Goal: Task Accomplishment & Management: Manage account settings

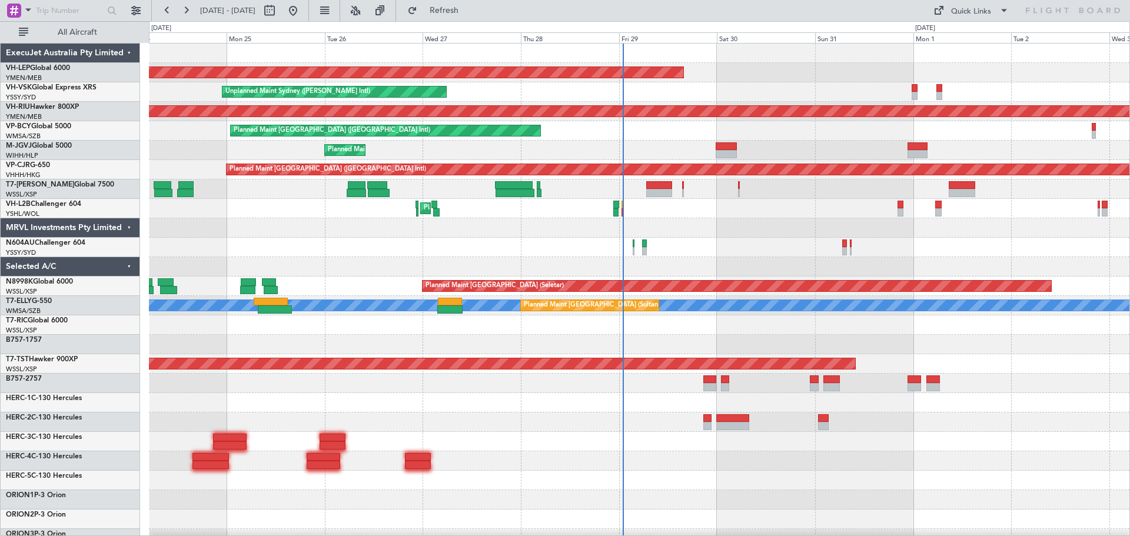
click at [451, 232] on div "Unplanned Maint Wichita (Wichita Mid-continent) Unplanned Maint Sydney ([PERSON…" at bounding box center [639, 364] width 980 height 641
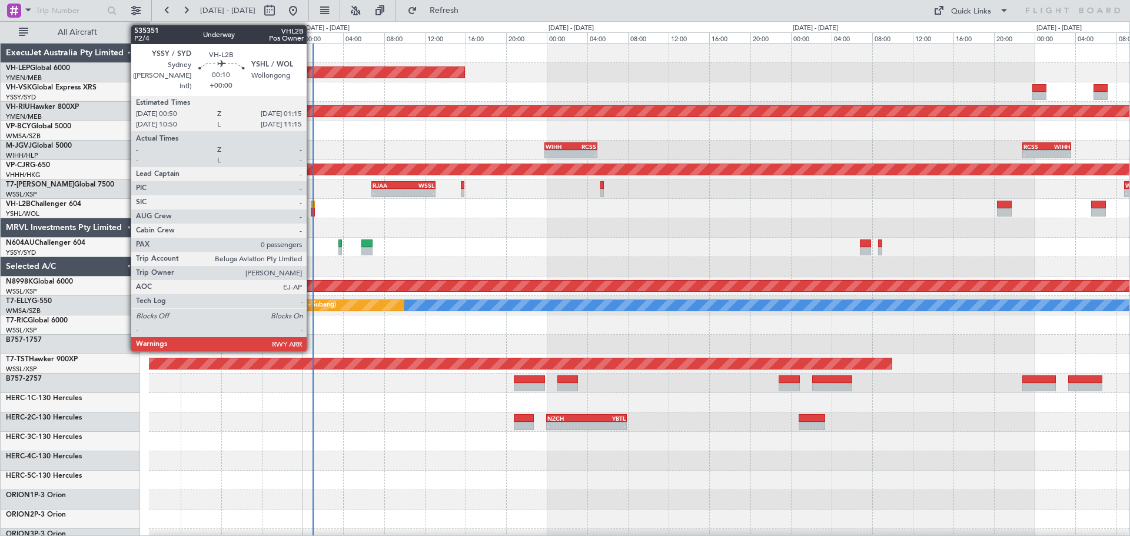
click at [312, 209] on div at bounding box center [313, 212] width 5 height 8
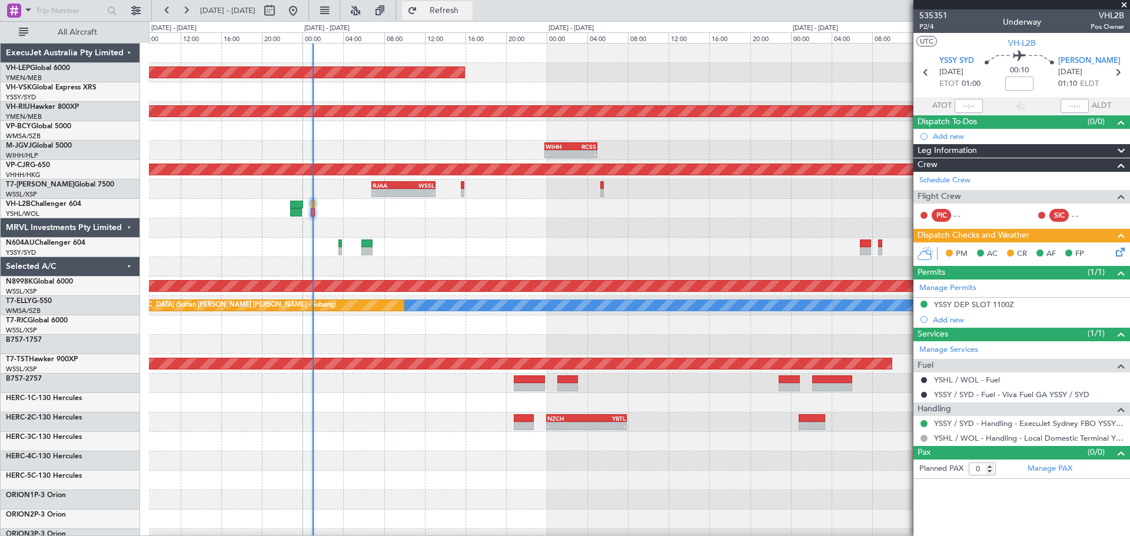
click at [457, 7] on button "Refresh" at bounding box center [437, 10] width 71 height 19
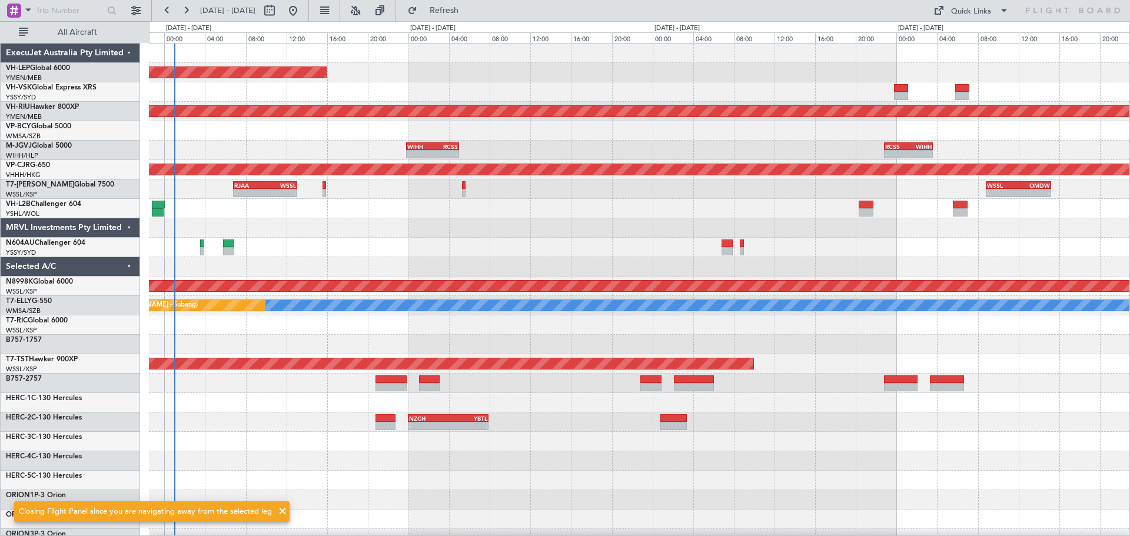
click at [383, 274] on div "Unplanned Maint Wichita (Wichita Mid-continent) Planned Maint [GEOGRAPHIC_DATA]…" at bounding box center [639, 364] width 980 height 641
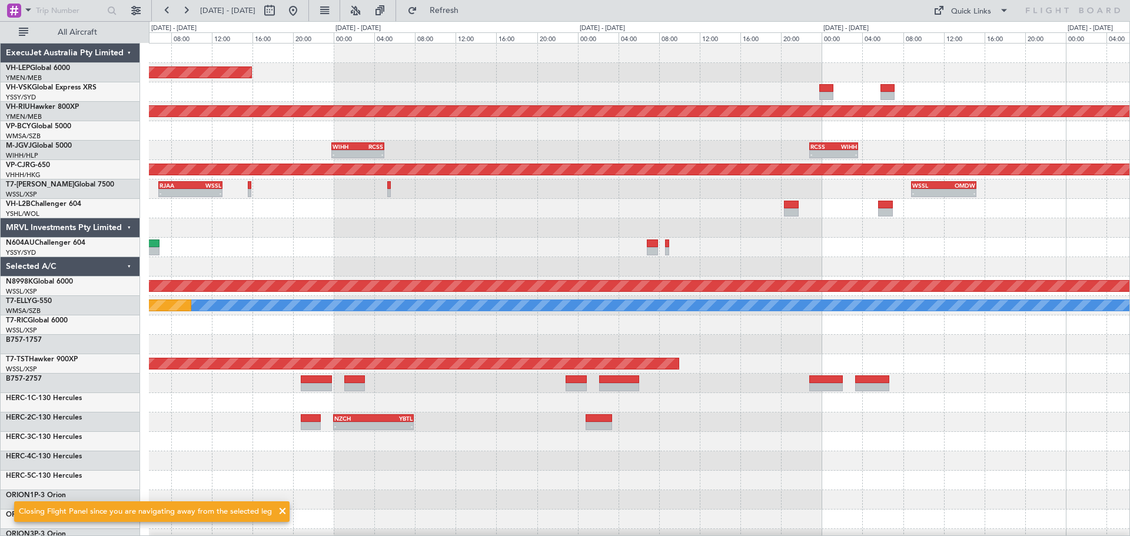
click at [279, 292] on div "Unplanned Maint Wichita (Wichita Mid-continent) Planned Maint [GEOGRAPHIC_DATA]…" at bounding box center [639, 364] width 980 height 641
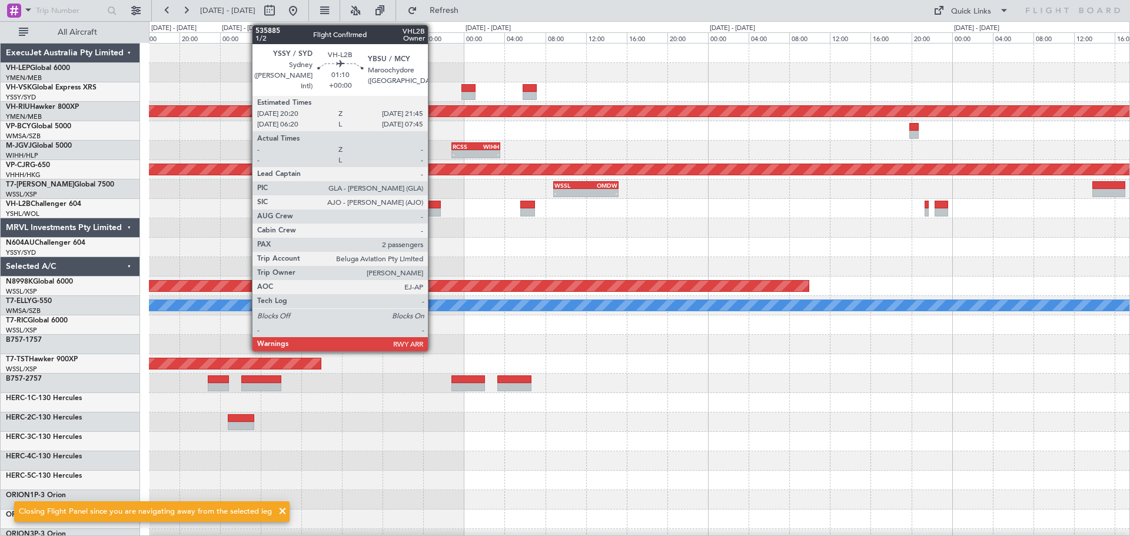
click at [433, 209] on div at bounding box center [433, 212] width 15 height 8
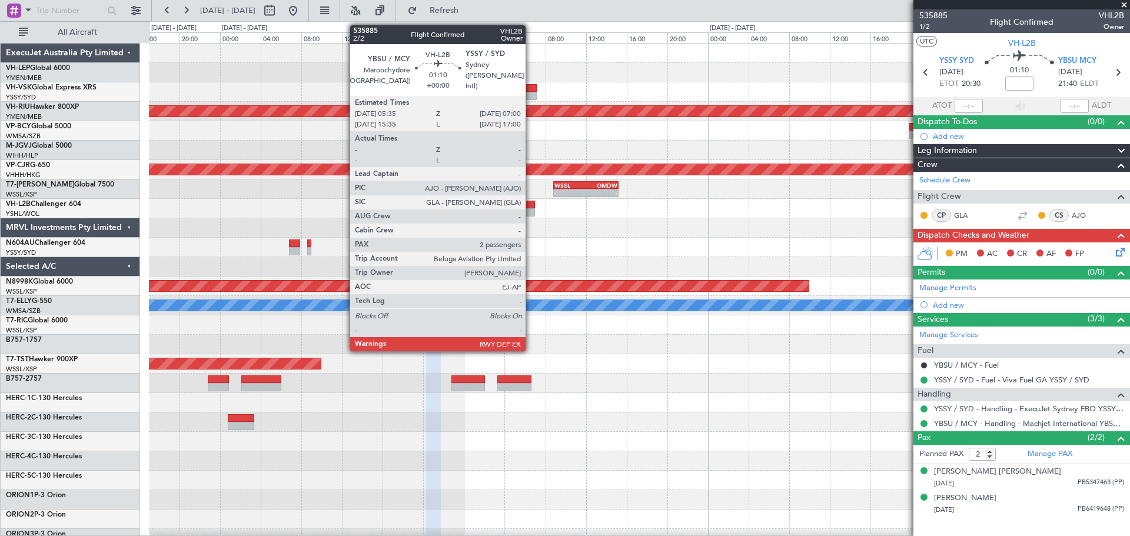
click at [531, 210] on div at bounding box center [527, 212] width 15 height 8
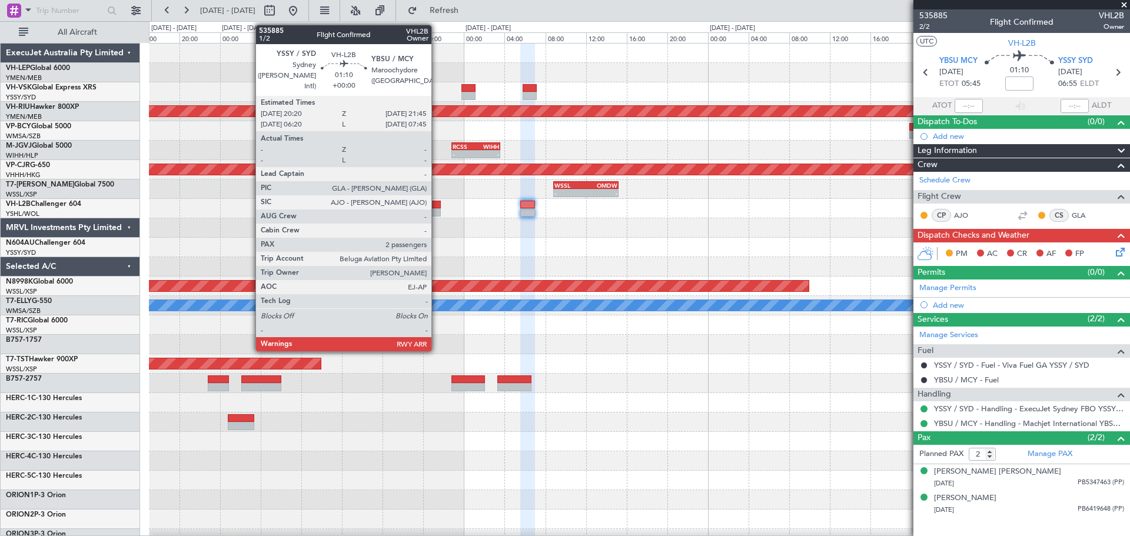
click at [437, 209] on div at bounding box center [433, 212] width 15 height 8
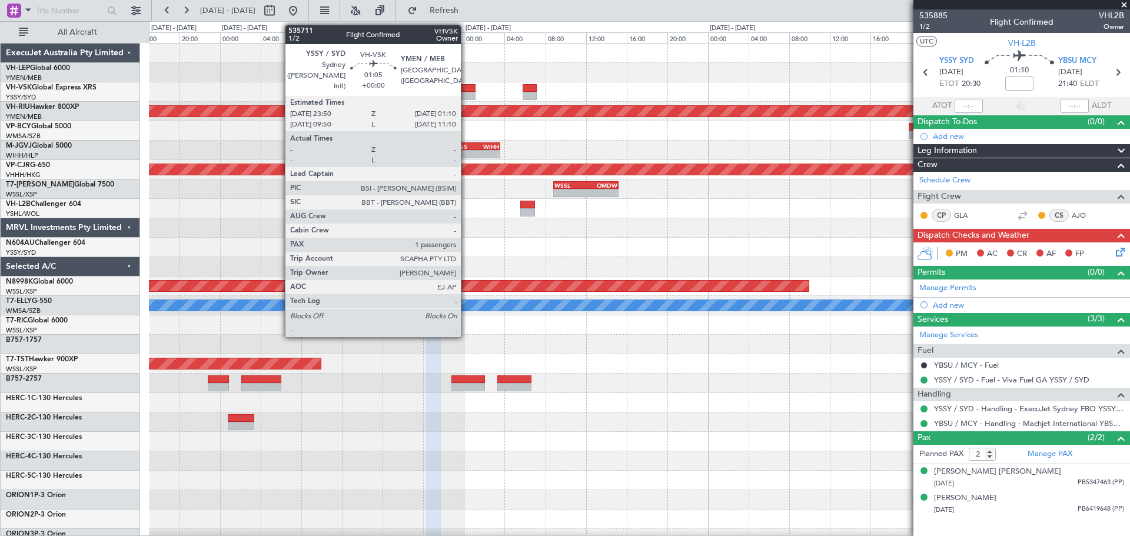
click at [466, 97] on div at bounding box center [468, 96] width 14 height 8
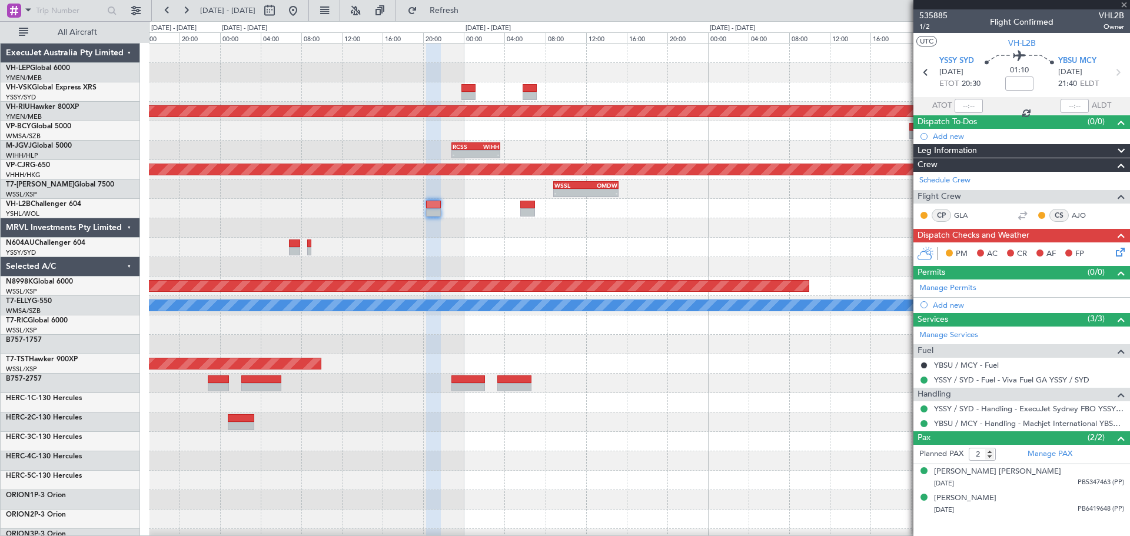
click at [466, 97] on div at bounding box center [468, 96] width 14 height 8
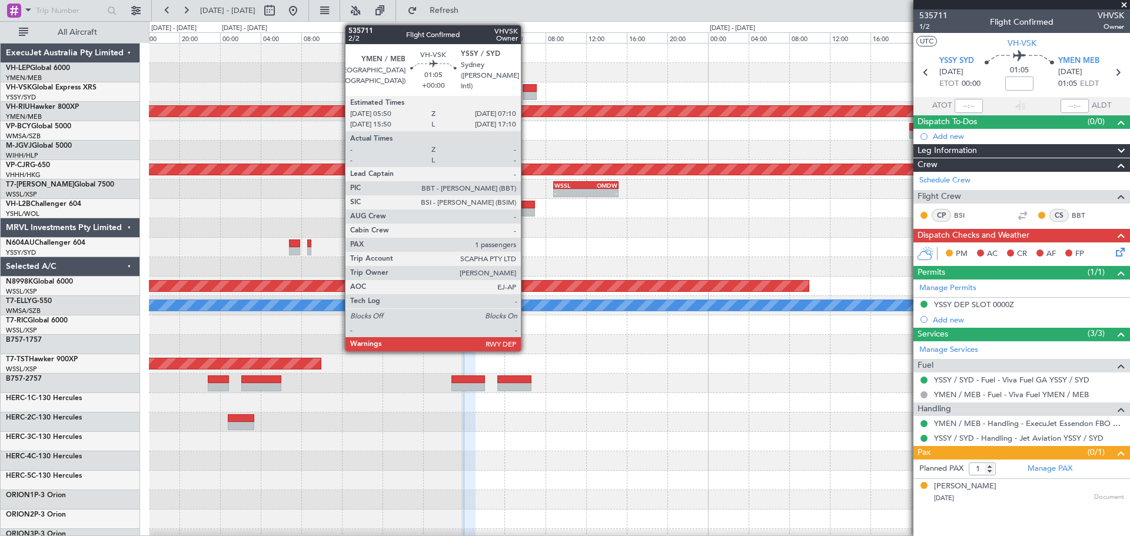
click at [526, 95] on div at bounding box center [529, 96] width 14 height 8
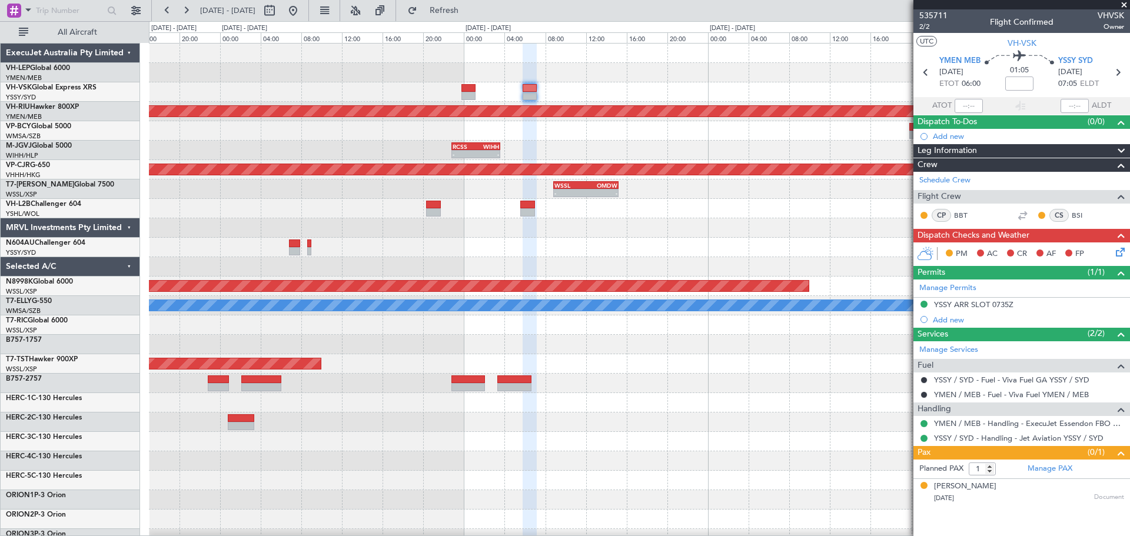
click at [622, 259] on div "Planned Maint [GEOGRAPHIC_DATA] ([GEOGRAPHIC_DATA]) - - RCSS 22:50 Z WIHH 03:35…" at bounding box center [639, 364] width 980 height 641
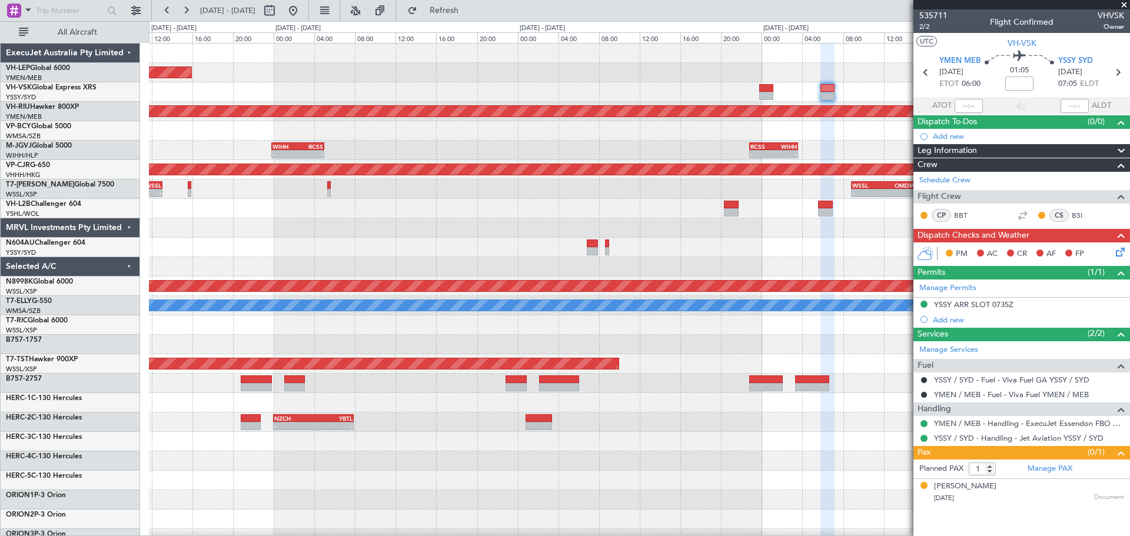
click at [710, 258] on div at bounding box center [639, 266] width 980 height 19
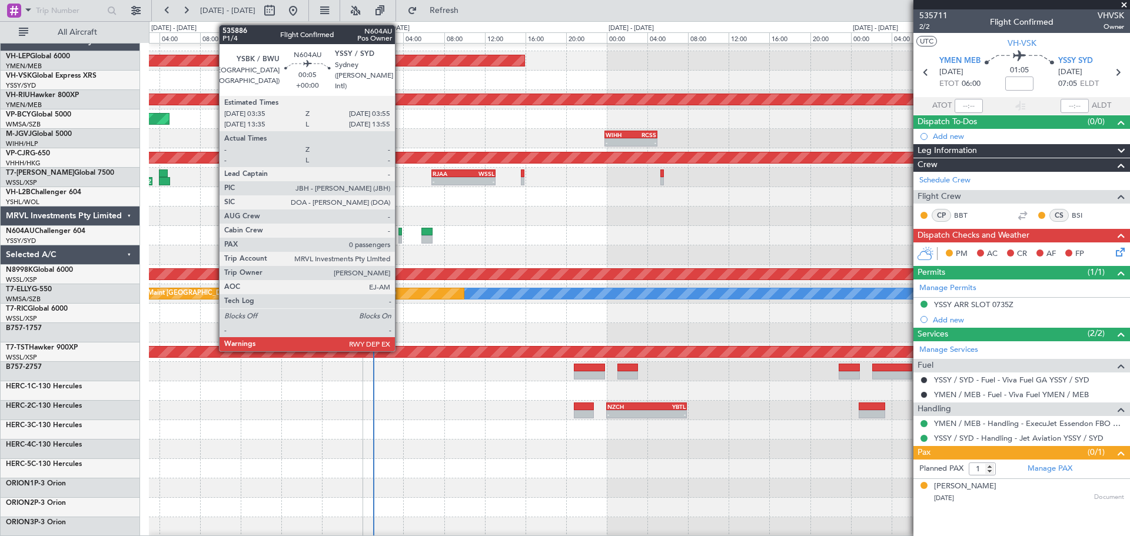
click at [400, 237] on div at bounding box center [400, 239] width 4 height 8
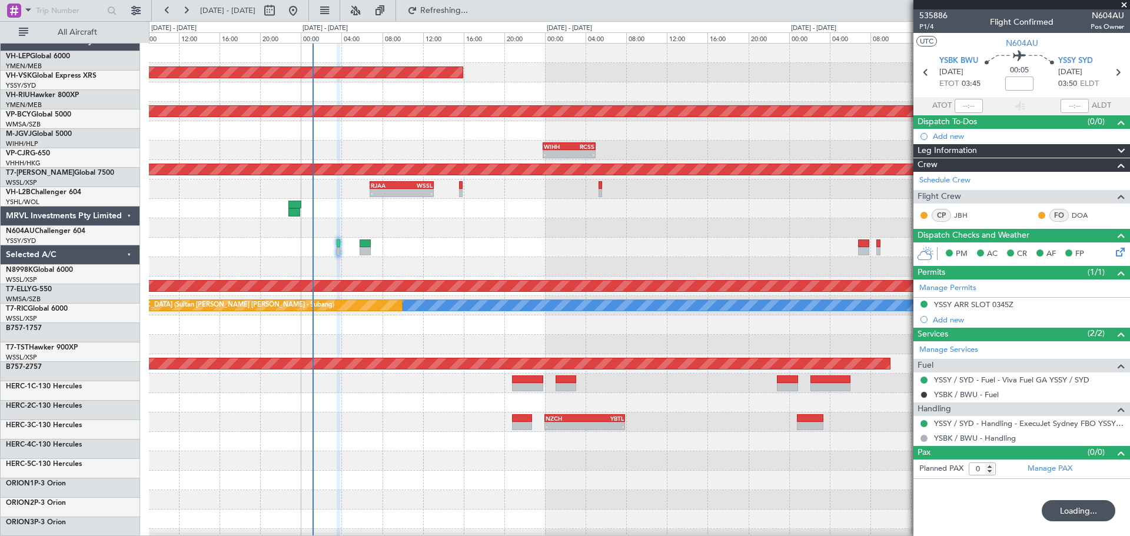
scroll to position [0, 0]
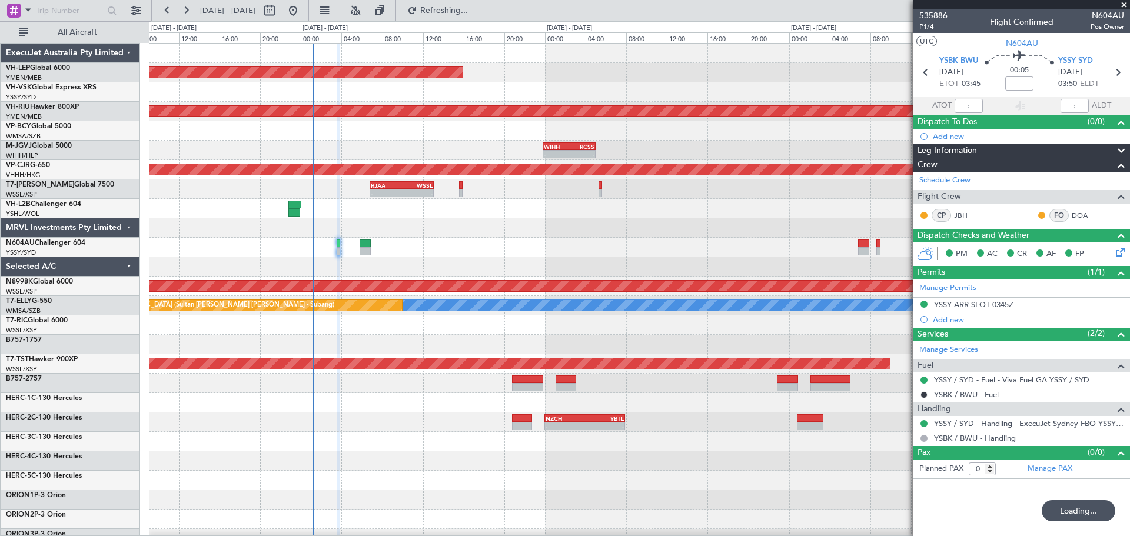
click at [368, 158] on div "Unplanned Maint Wichita (Wichita Mid-continent) Planned Maint [GEOGRAPHIC_DATA]…" at bounding box center [639, 364] width 980 height 641
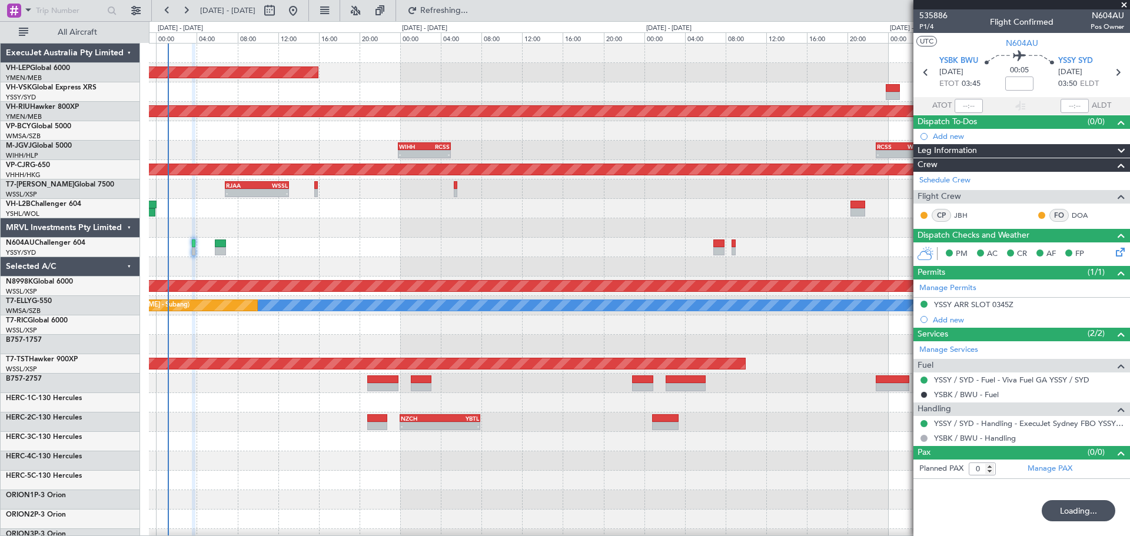
click at [358, 129] on div "Unplanned Maint Wichita (Wichita Mid-continent) Planned Maint [GEOGRAPHIC_DATA]…" at bounding box center [639, 364] width 980 height 641
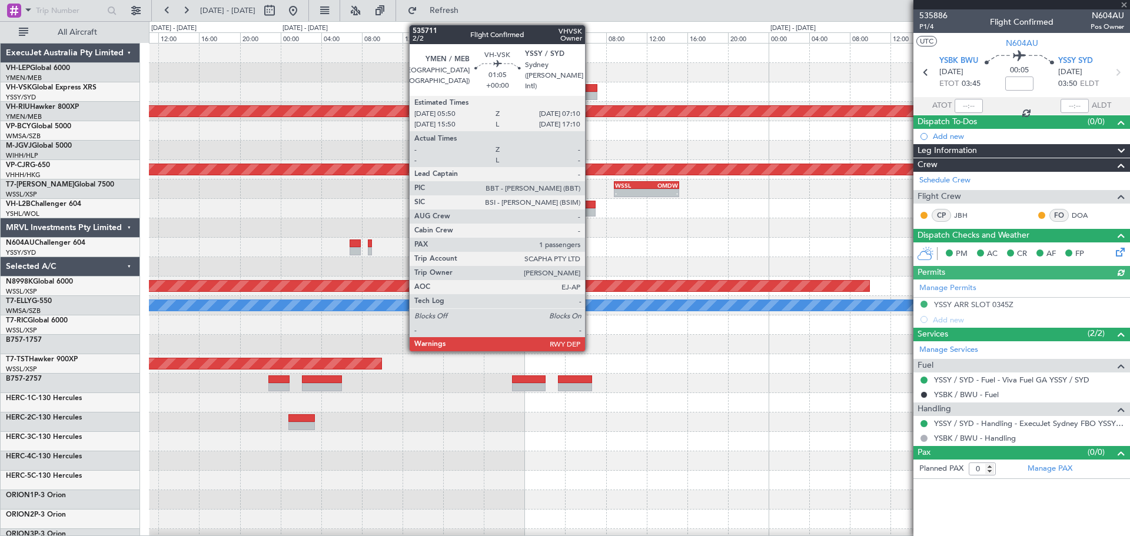
click at [590, 91] on div at bounding box center [590, 88] width 14 height 8
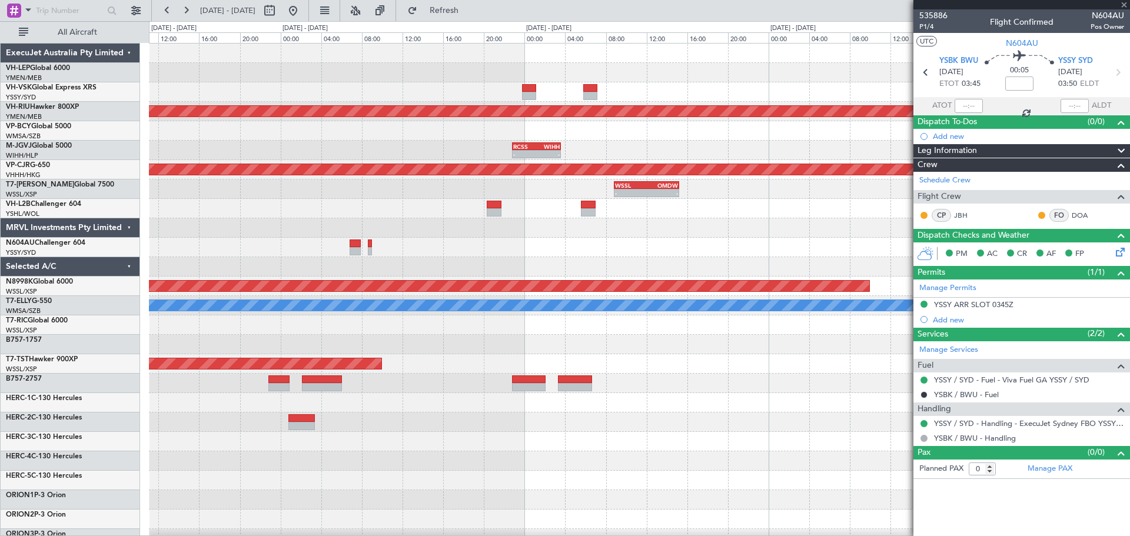
type input "1"
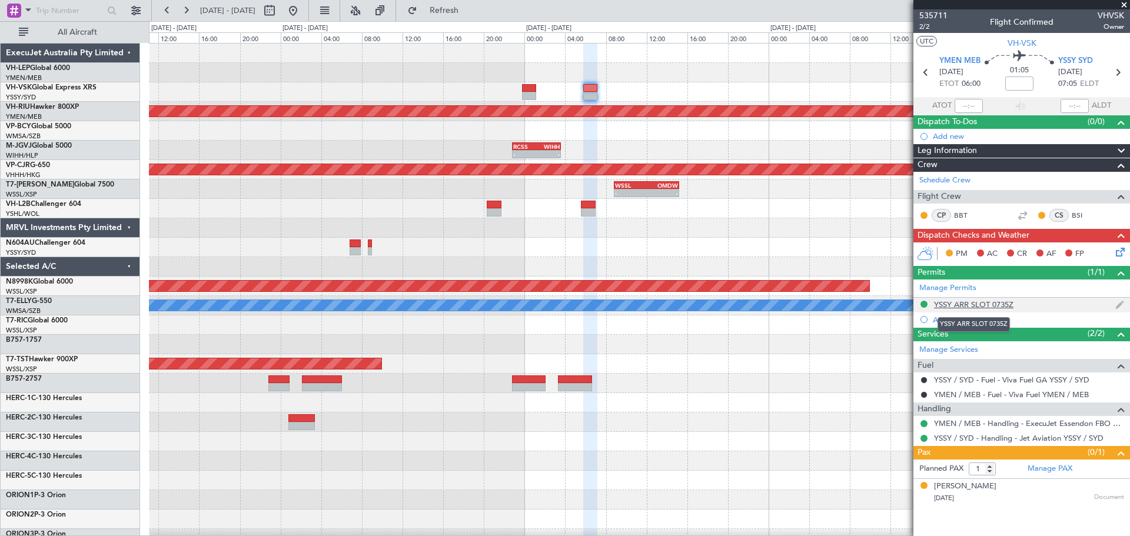
click at [970, 307] on div "YSSY ARR SLOT 0735Z" at bounding box center [973, 304] width 79 height 10
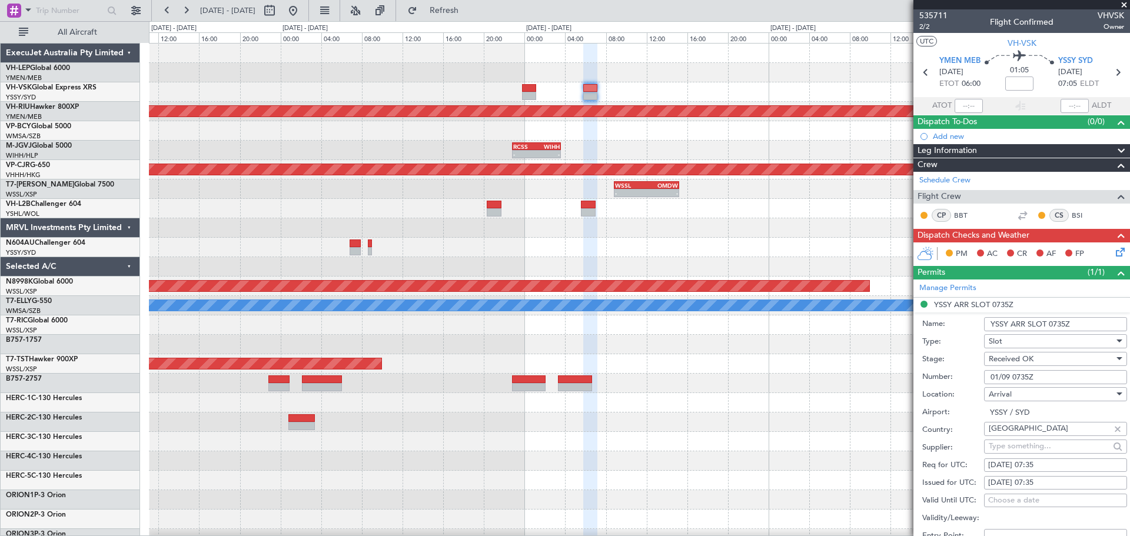
click at [1052, 462] on div "[DATE] 07:35" at bounding box center [1055, 465] width 135 height 12
select select "9"
select select "2025"
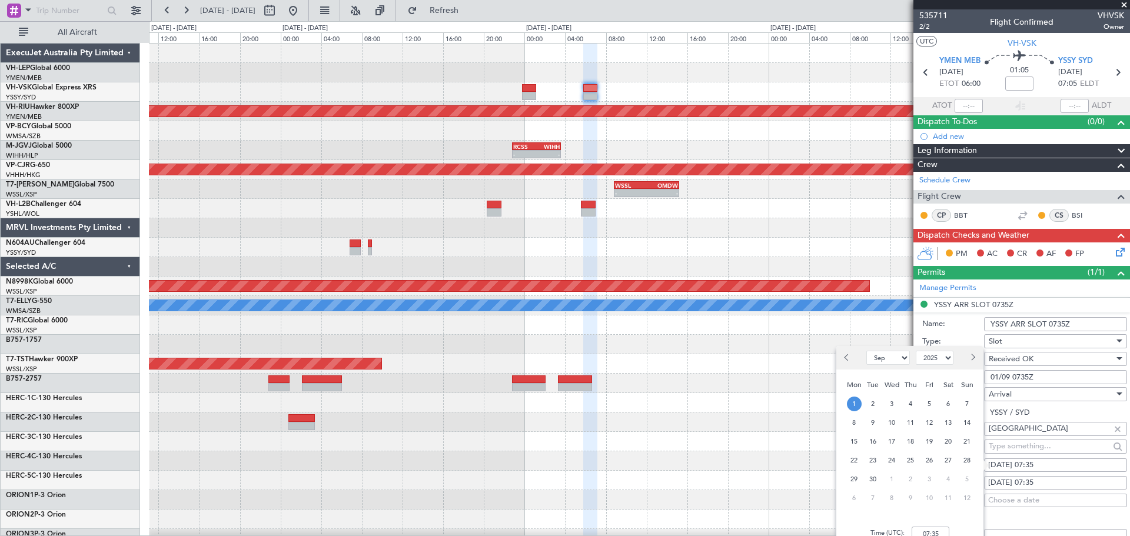
scroll to position [118, 0]
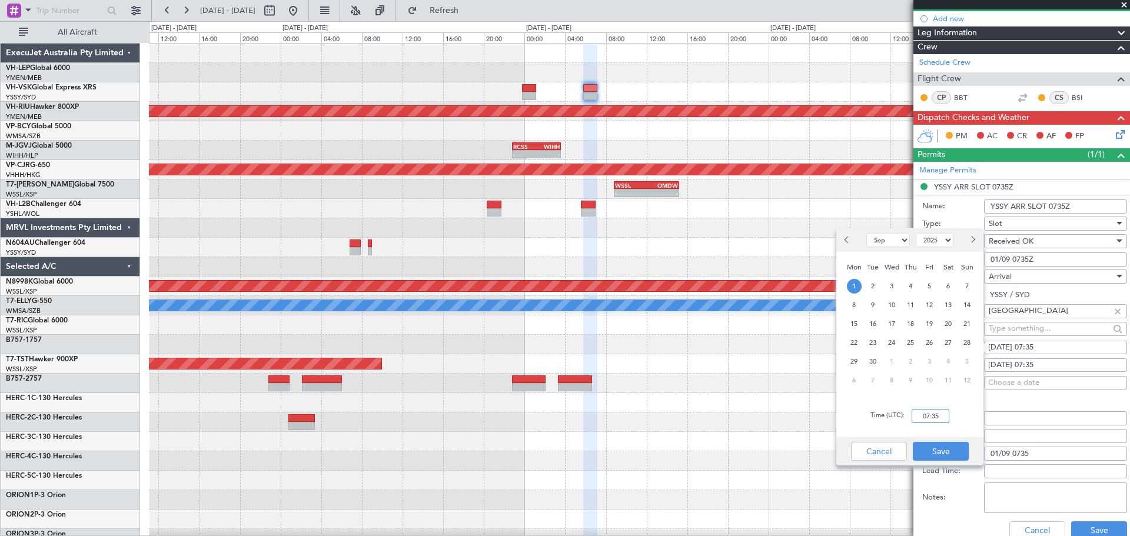
click at [942, 415] on input "07:35" at bounding box center [930, 416] width 38 height 14
type input "06:30"
click at [943, 445] on button "Save" at bounding box center [941, 451] width 56 height 19
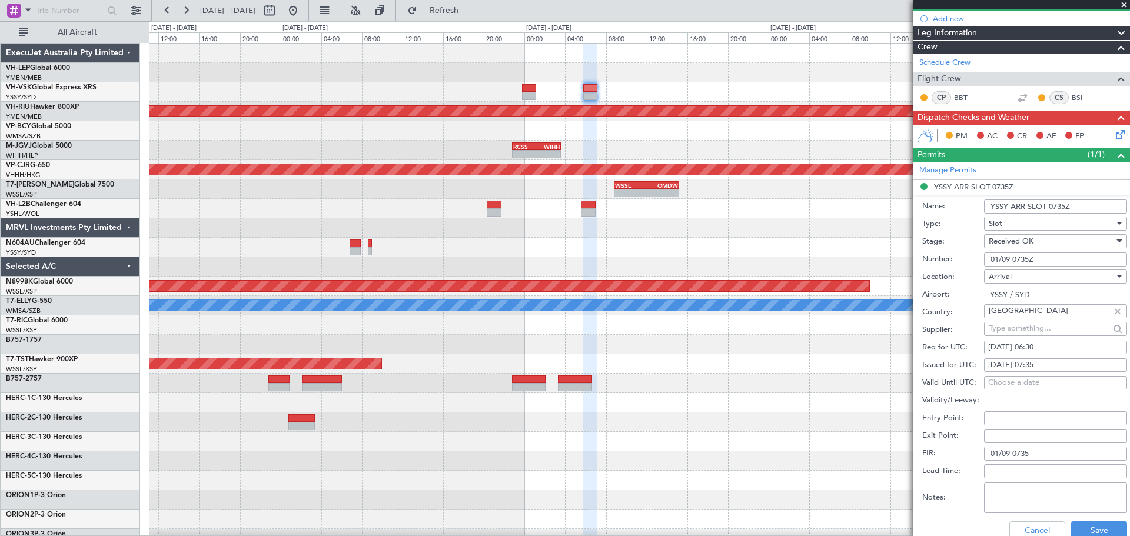
click at [1031, 362] on div "[DATE] 07:35" at bounding box center [1055, 365] width 135 height 12
select select "9"
select select "2025"
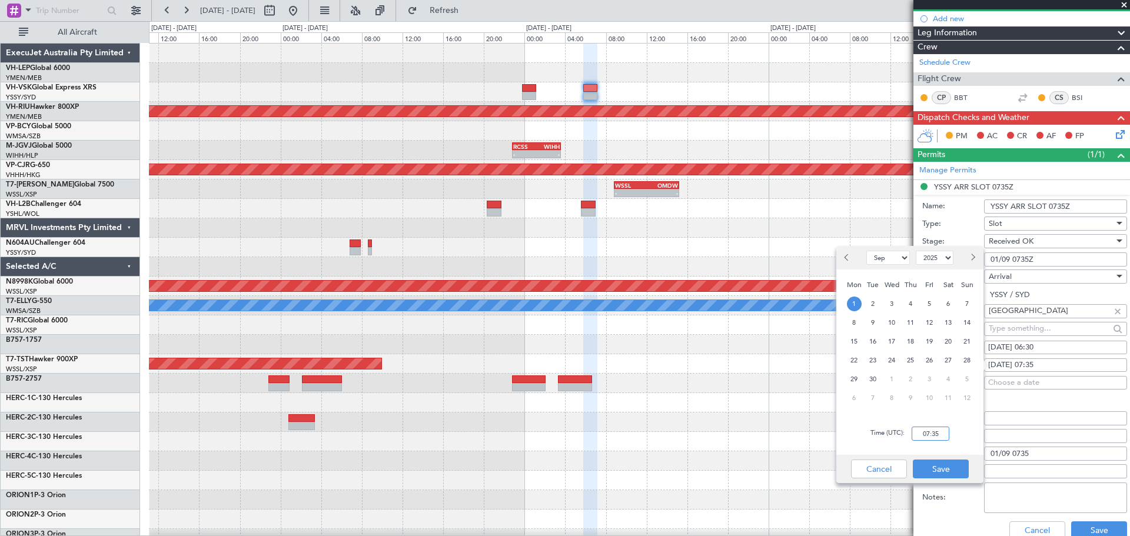
click at [944, 434] on input "07:35" at bounding box center [930, 434] width 38 height 14
type input "06:30"
click at [954, 467] on button "Save" at bounding box center [941, 468] width 56 height 19
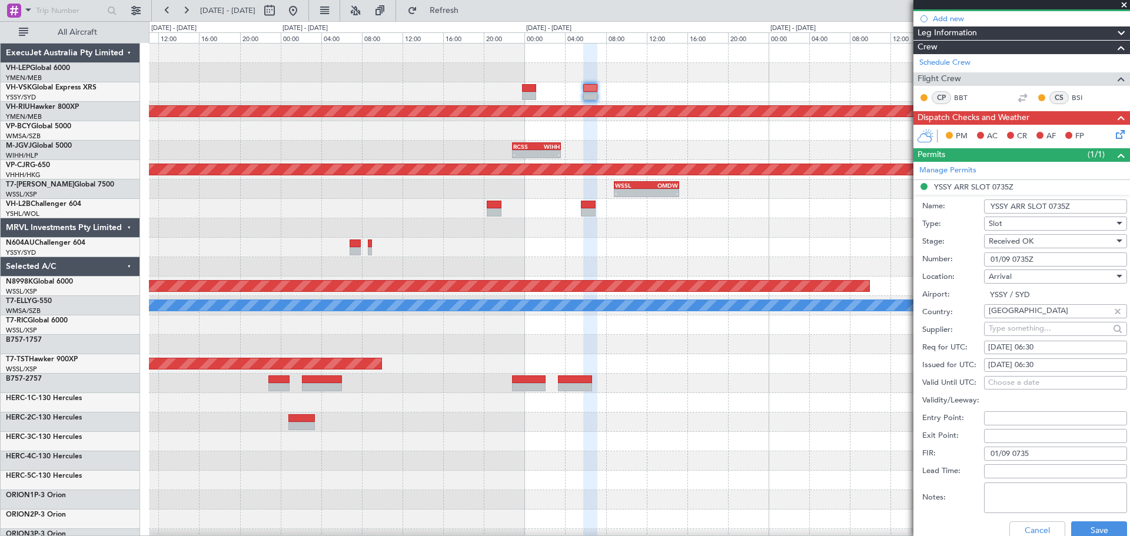
drag, startPoint x: 1030, startPoint y: 448, endPoint x: 1052, endPoint y: 459, distance: 24.5
click at [1031, 448] on input "01/09 0735" at bounding box center [1055, 454] width 143 height 14
type input "01/09 0630"
click at [1030, 257] on input "01/09 0735Z" at bounding box center [1055, 259] width 143 height 14
type input "01/09 0630Z"
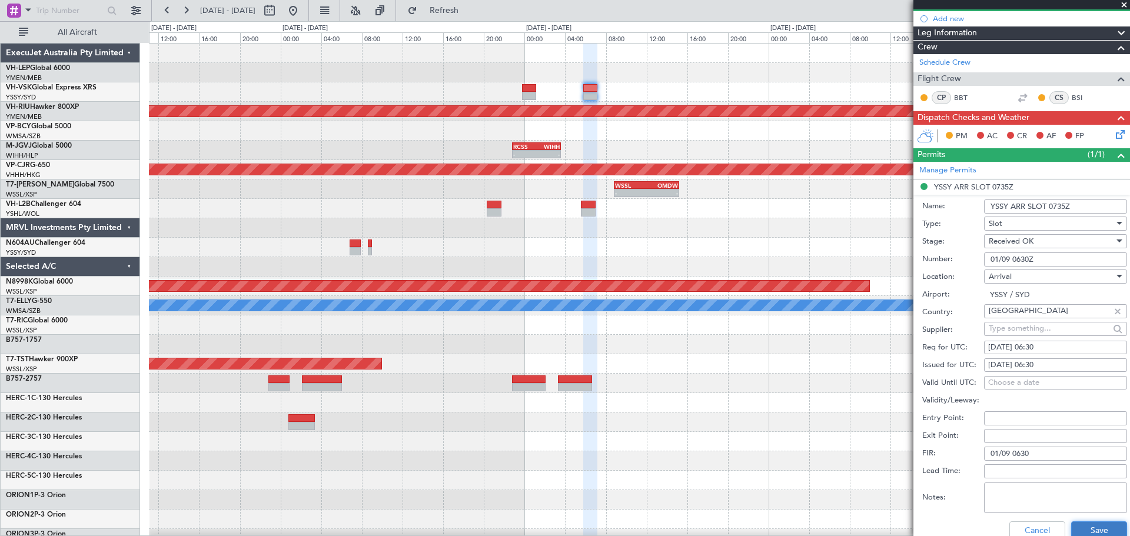
click at [1085, 528] on button "Save" at bounding box center [1099, 530] width 56 height 19
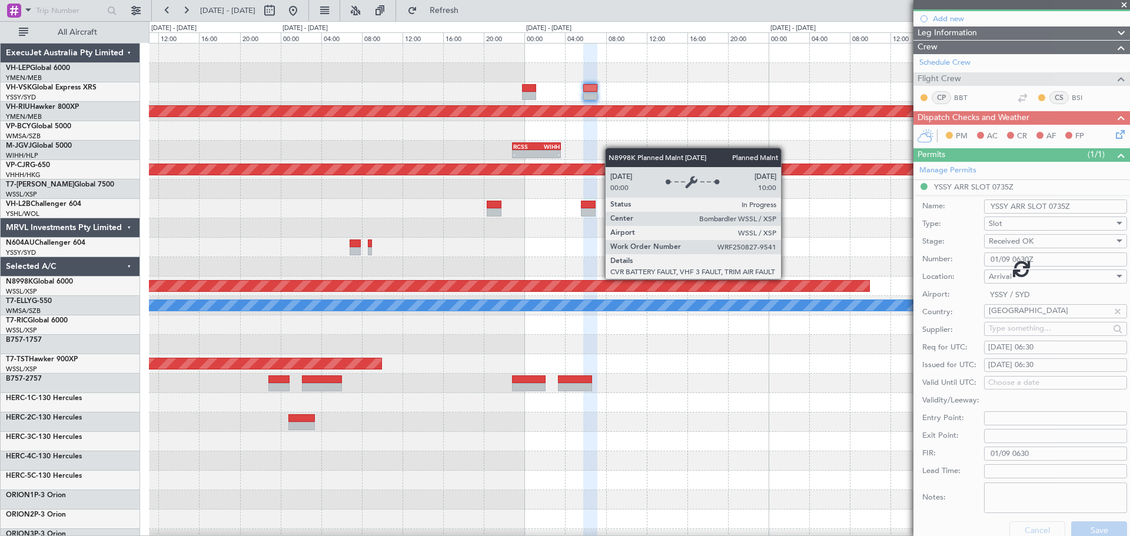
scroll to position [0, 0]
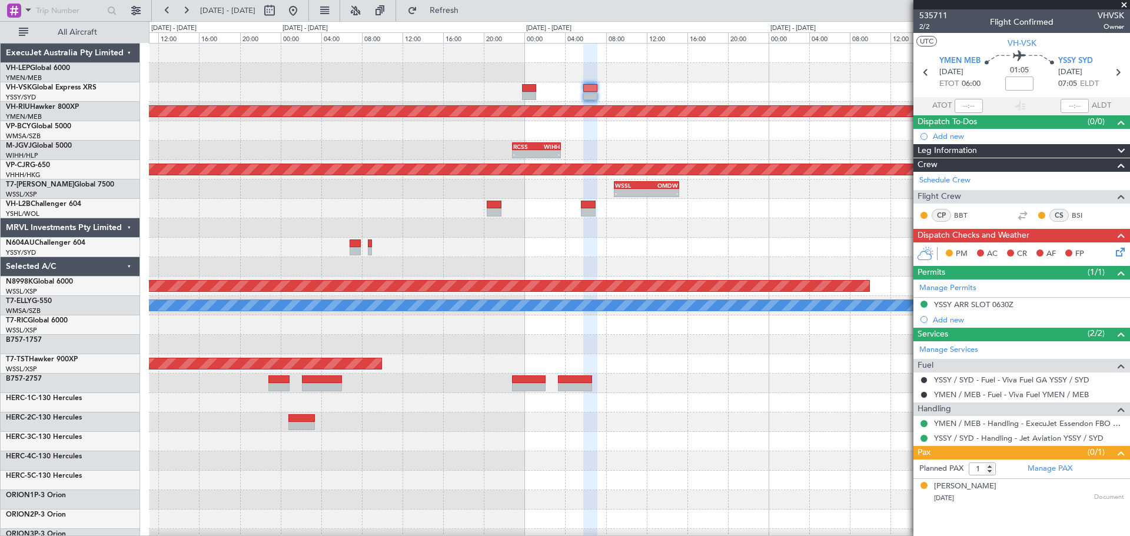
click at [590, 239] on div at bounding box center [639, 247] width 980 height 19
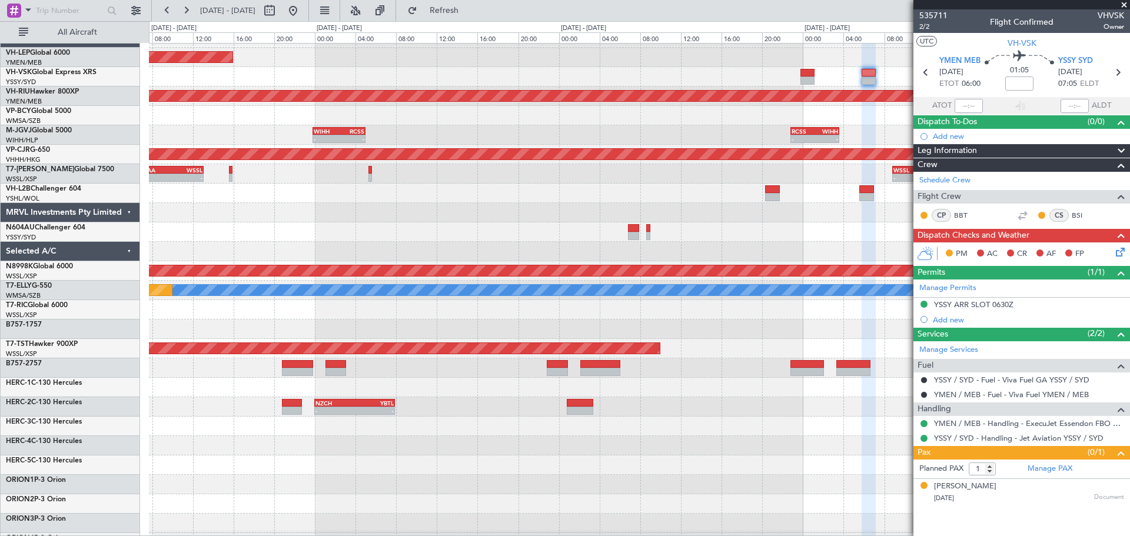
click at [736, 251] on div at bounding box center [639, 251] width 980 height 19
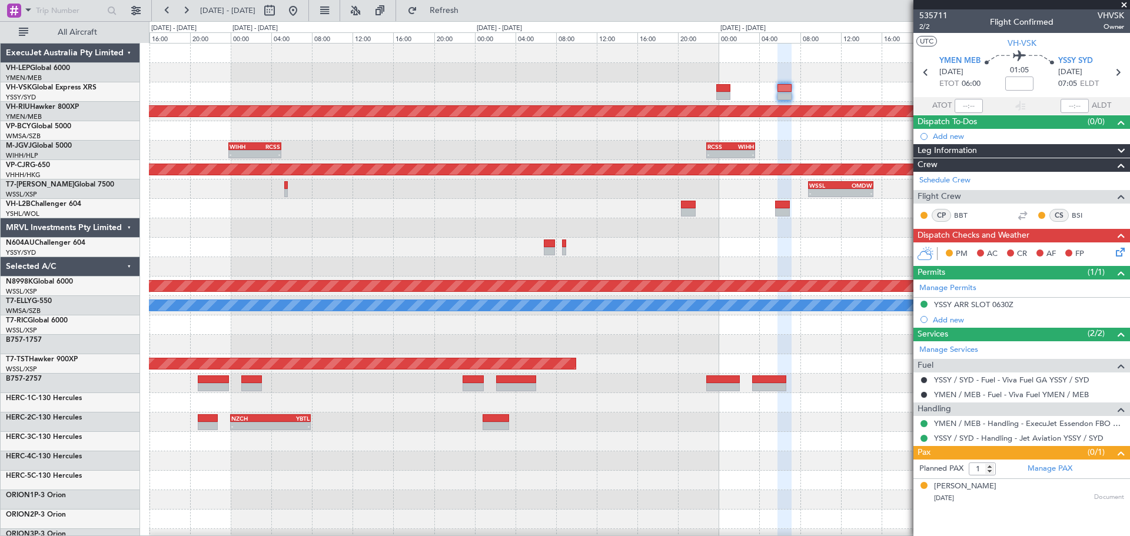
click at [312, 298] on div "Unplanned Maint Wichita (Wichita Mid-continent) Planned Maint [GEOGRAPHIC_DATA]…" at bounding box center [639, 364] width 980 height 641
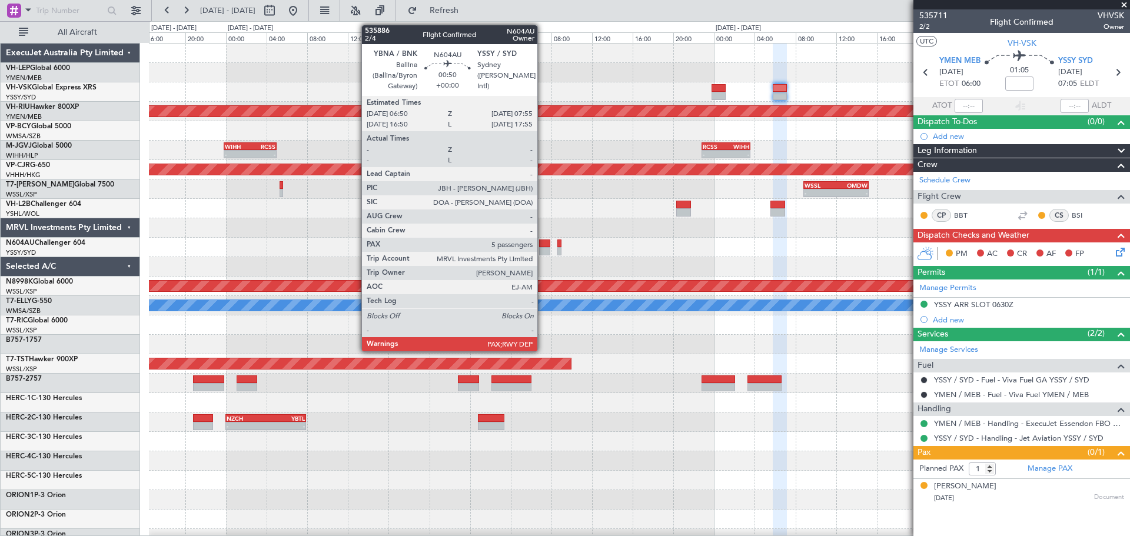
click at [542, 250] on div at bounding box center [544, 251] width 11 height 8
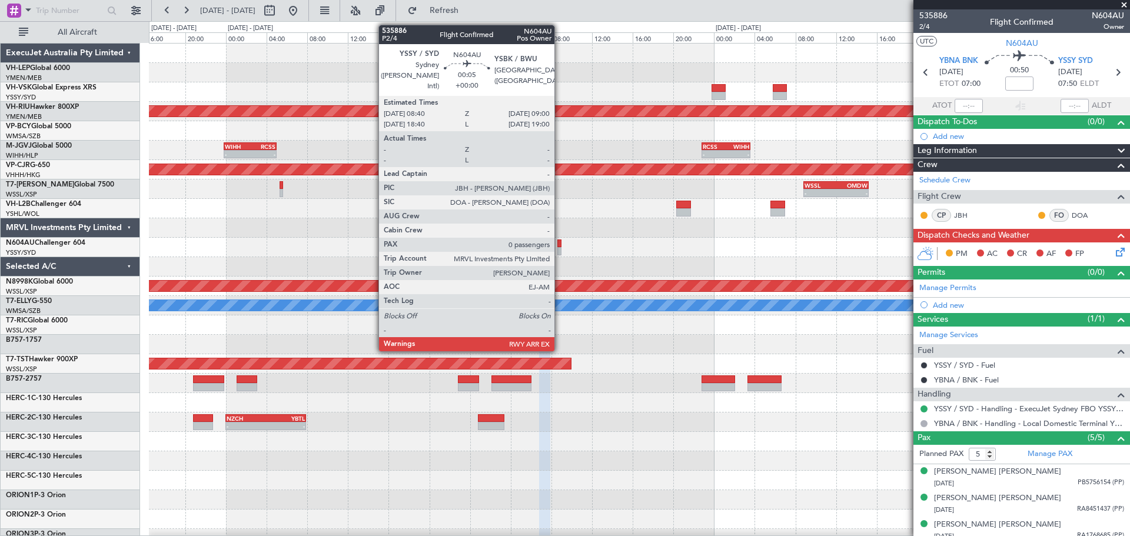
click at [560, 246] on div at bounding box center [559, 243] width 4 height 8
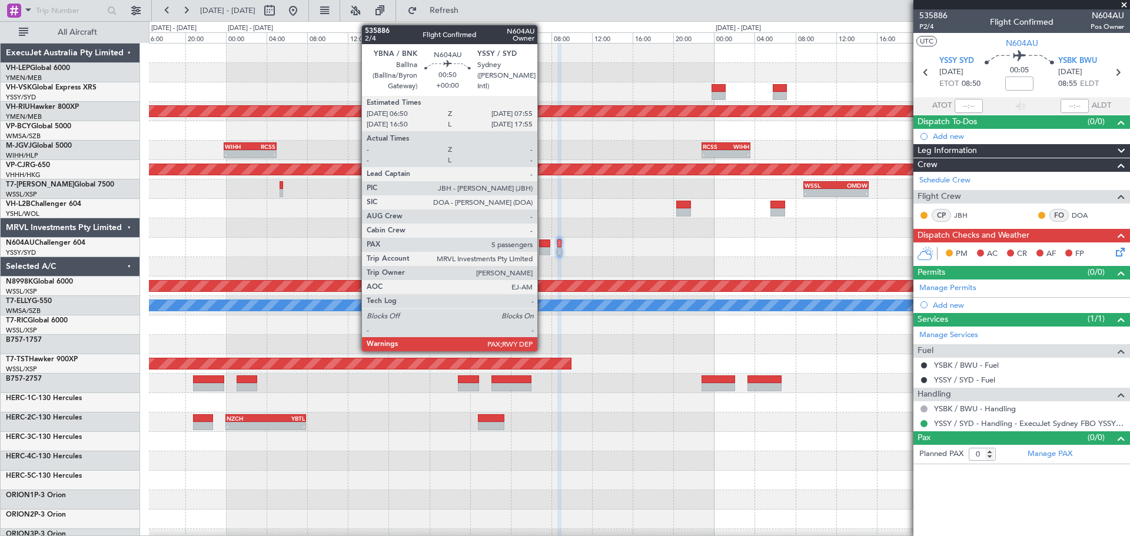
click at [542, 252] on div at bounding box center [544, 251] width 11 height 8
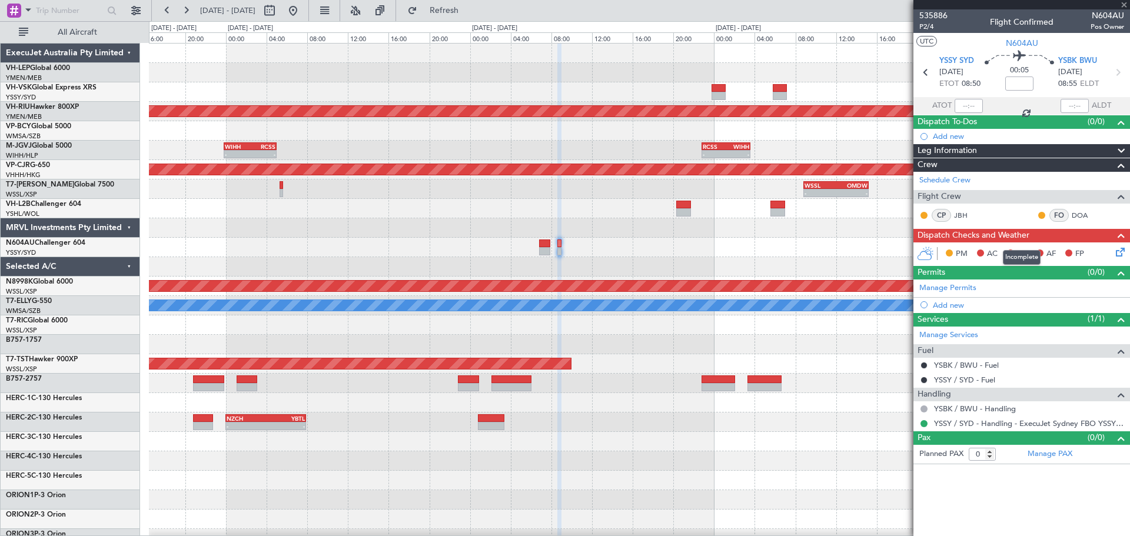
type input "5"
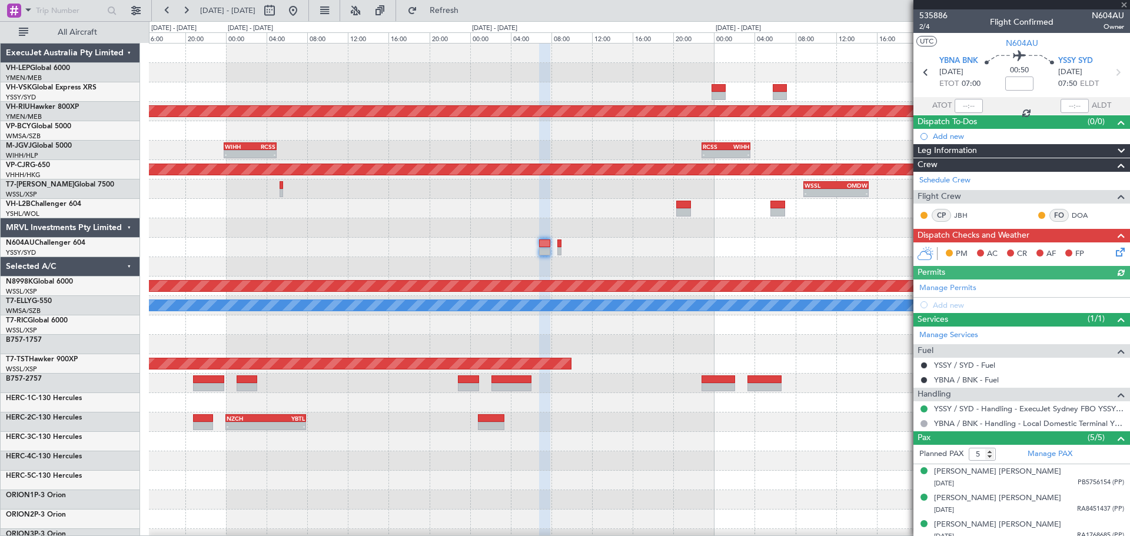
click at [953, 289] on div "Manage Permits Add new" at bounding box center [1021, 295] width 217 height 33
click at [951, 302] on div "Add new" at bounding box center [1023, 305] width 181 height 10
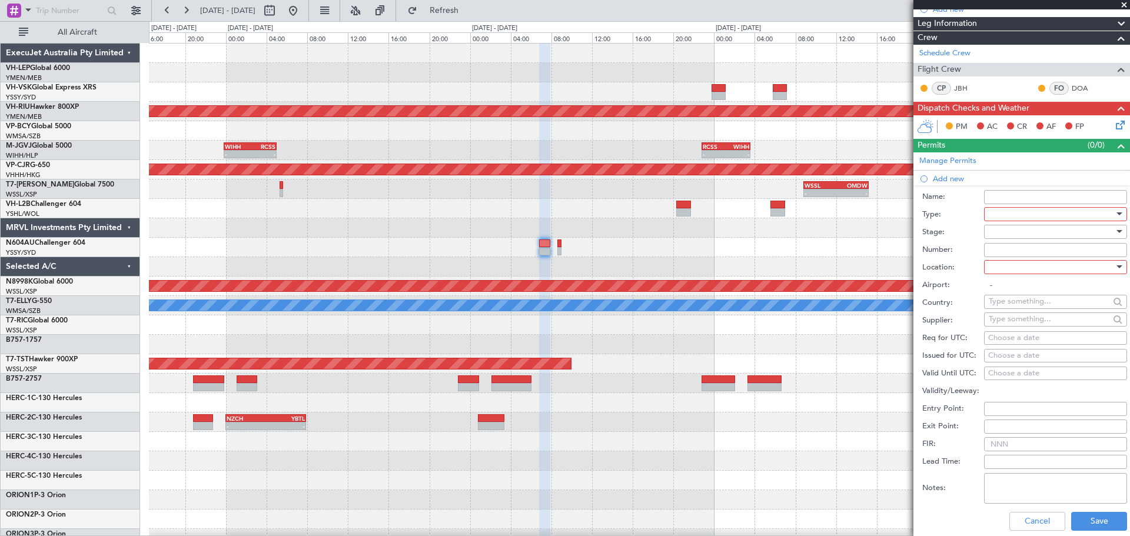
scroll to position [177, 0]
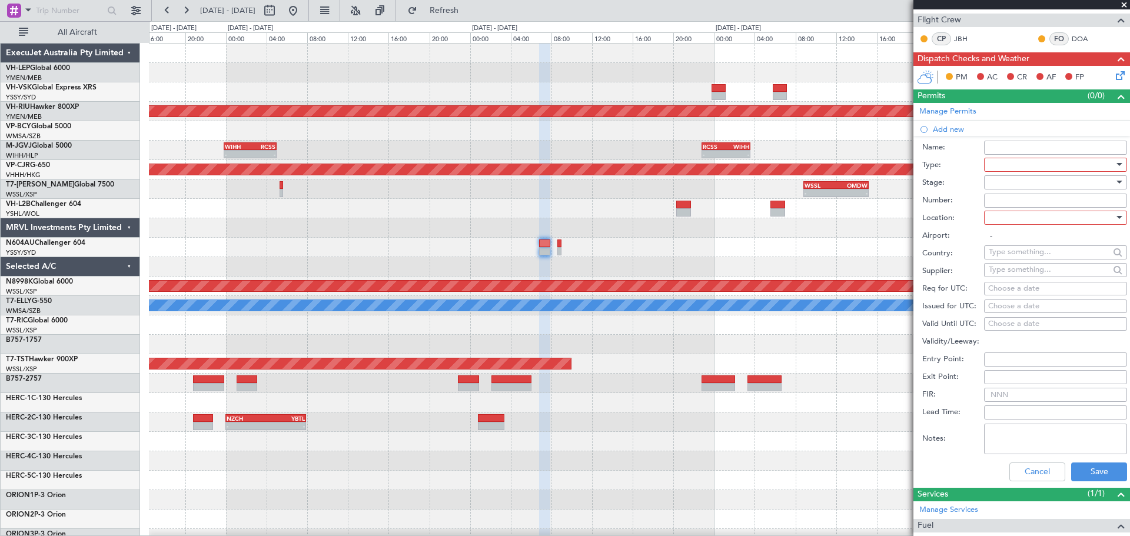
click at [1025, 164] on div at bounding box center [1050, 165] width 125 height 18
click at [1034, 279] on span "Slot" at bounding box center [1051, 277] width 124 height 18
click at [1001, 183] on div at bounding box center [1050, 183] width 125 height 18
click at [1005, 276] on span "Received OK" at bounding box center [1051, 277] width 124 height 18
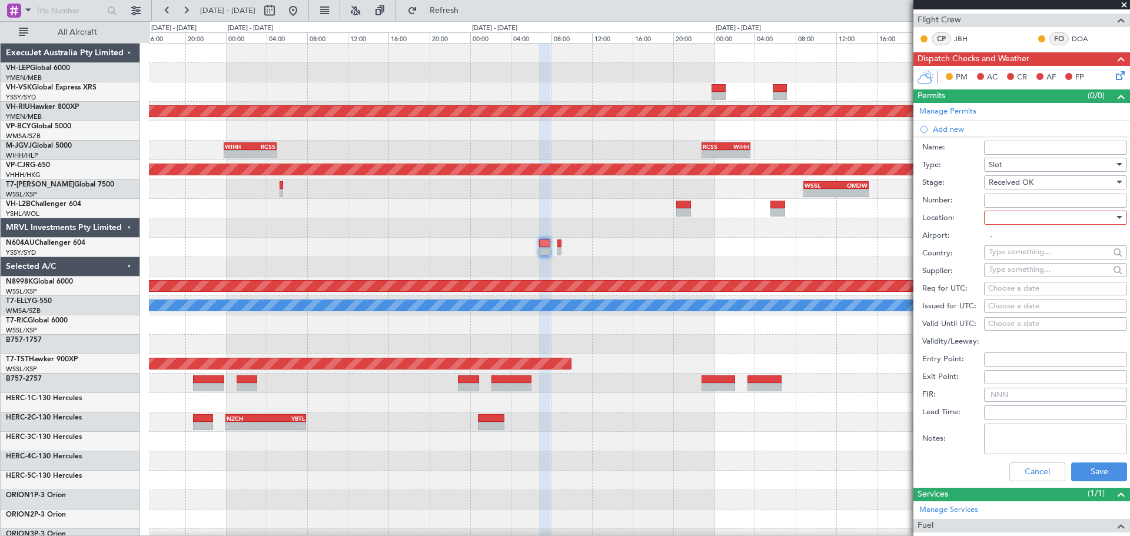
click at [1012, 219] on div at bounding box center [1050, 218] width 125 height 18
click at [1007, 274] on span "Arrival" at bounding box center [1051, 277] width 124 height 18
type input "YSSY / SYD"
click at [1020, 305] on div "Choose a date" at bounding box center [1055, 307] width 135 height 12
select select "8"
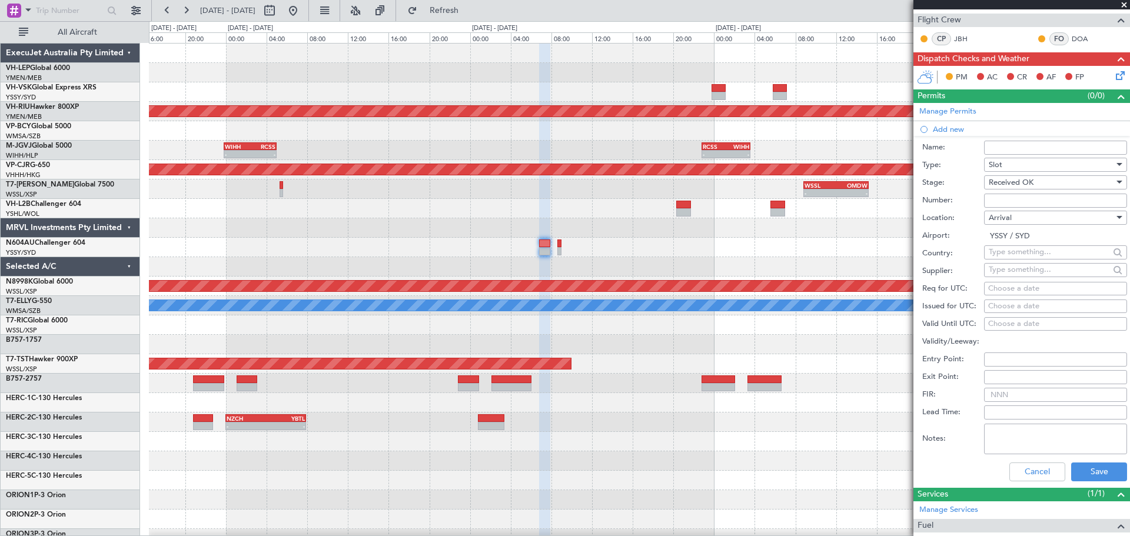
select select "2025"
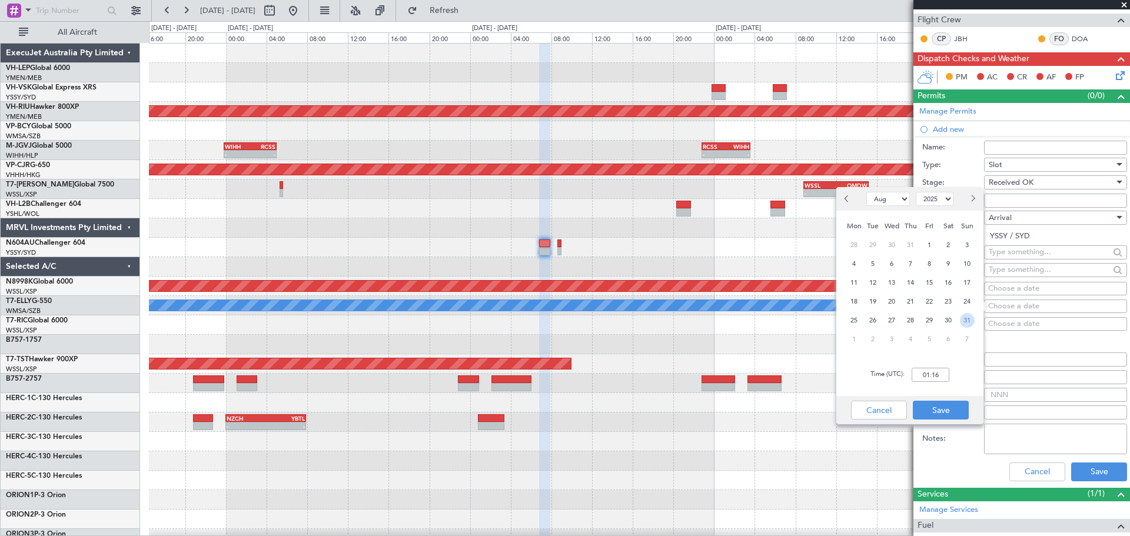
click at [967, 319] on span "31" at bounding box center [967, 320] width 15 height 15
click at [943, 374] on input "00:00" at bounding box center [930, 375] width 38 height 14
type input "07:40"
click at [953, 412] on button "Save" at bounding box center [941, 410] width 56 height 19
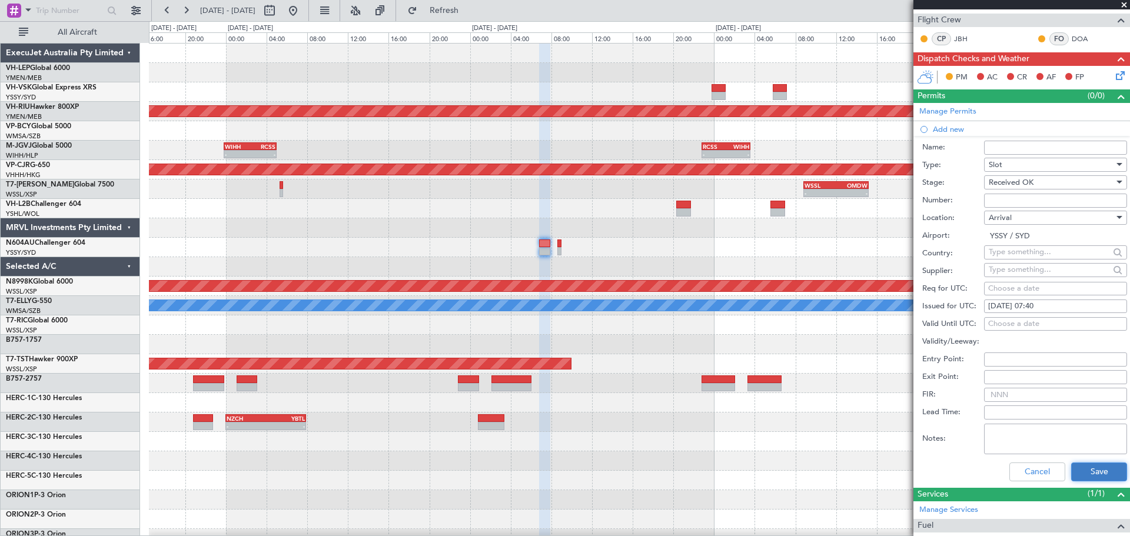
click at [1081, 464] on button "Save" at bounding box center [1099, 471] width 56 height 19
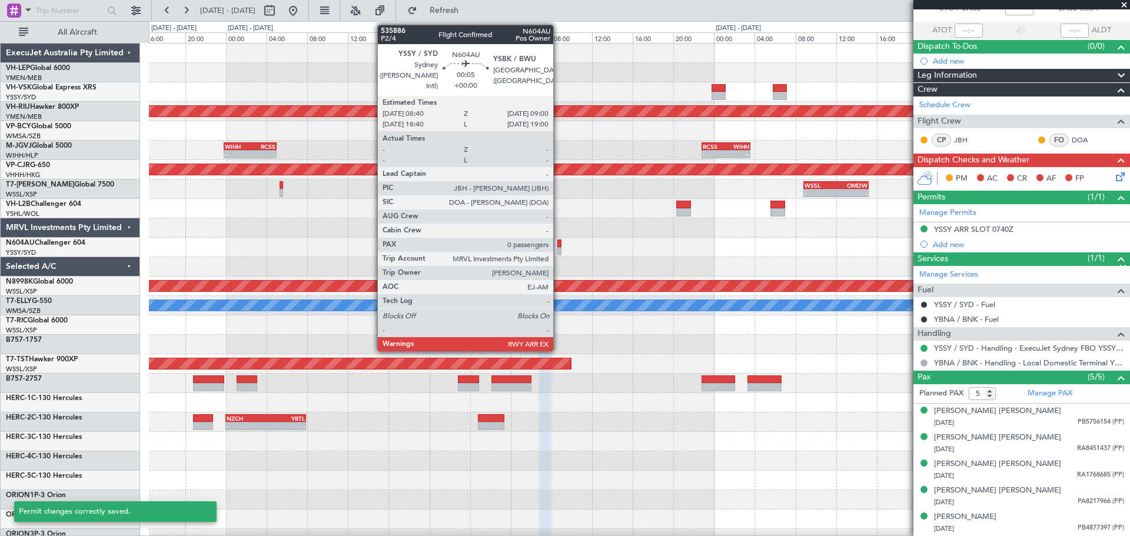
scroll to position [75, 0]
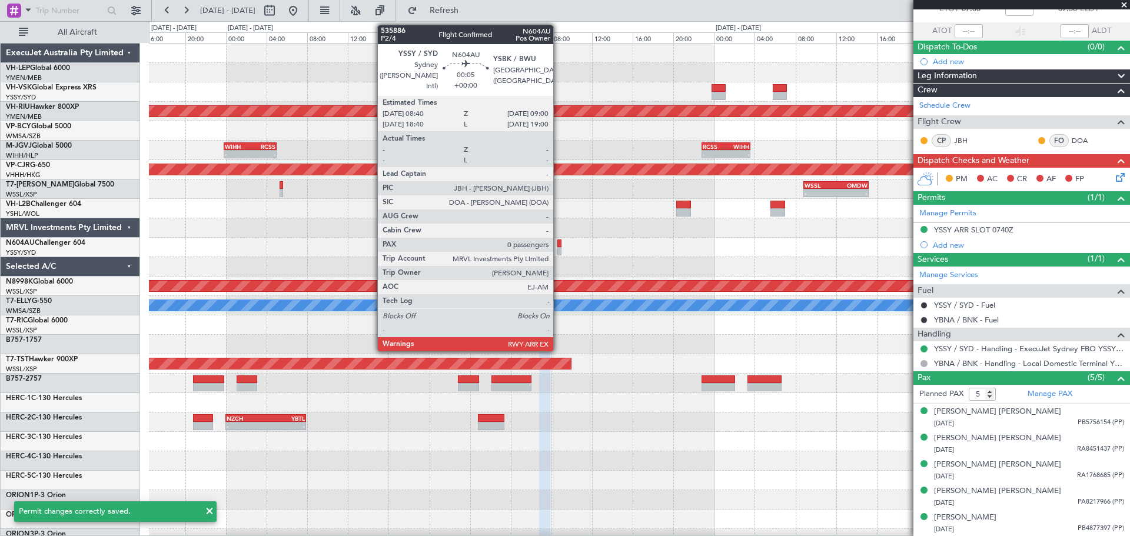
click at [558, 249] on div at bounding box center [559, 251] width 4 height 8
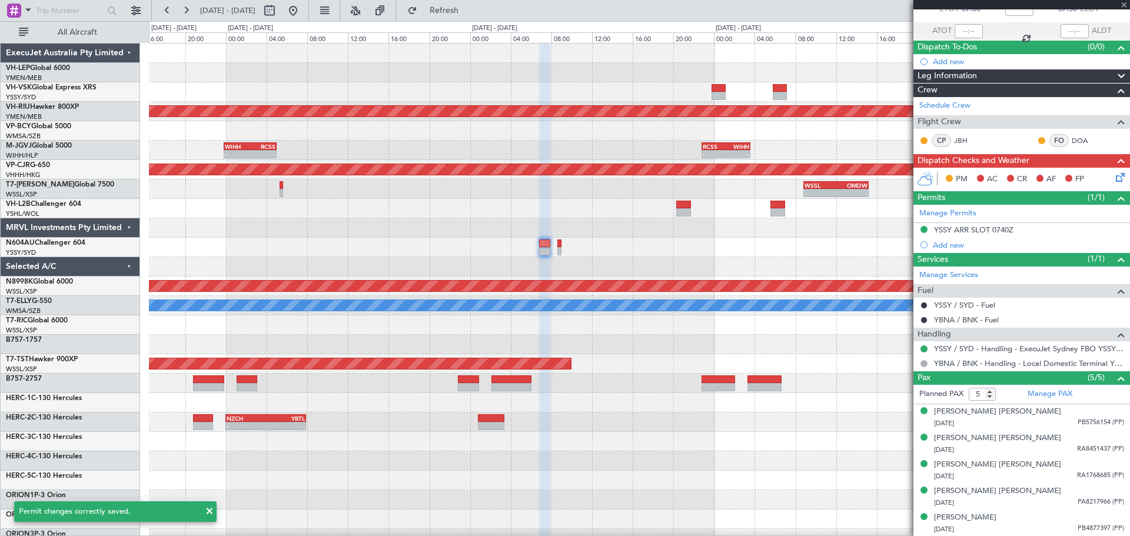
type input "0"
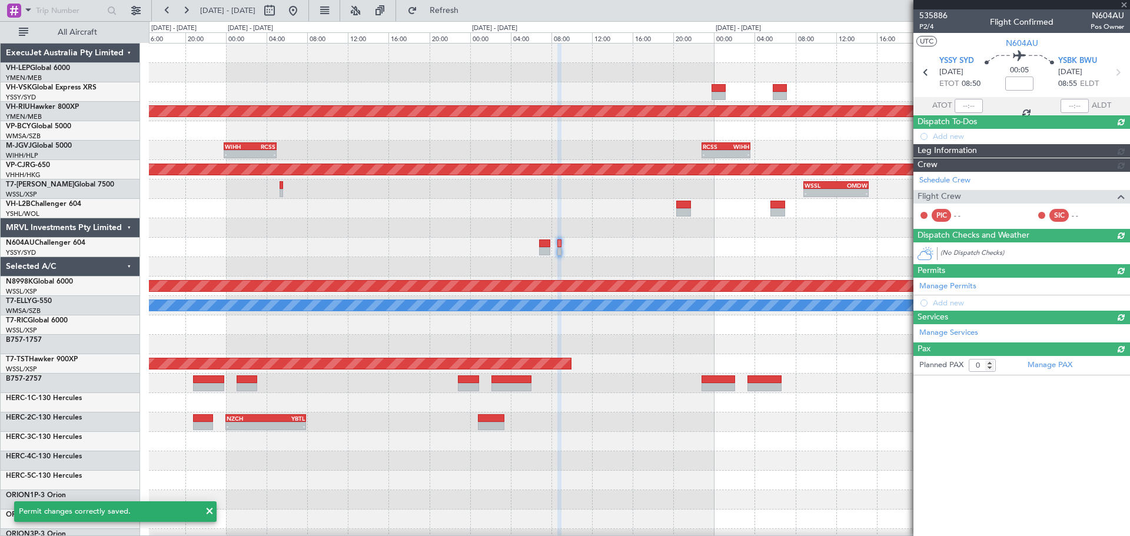
scroll to position [0, 0]
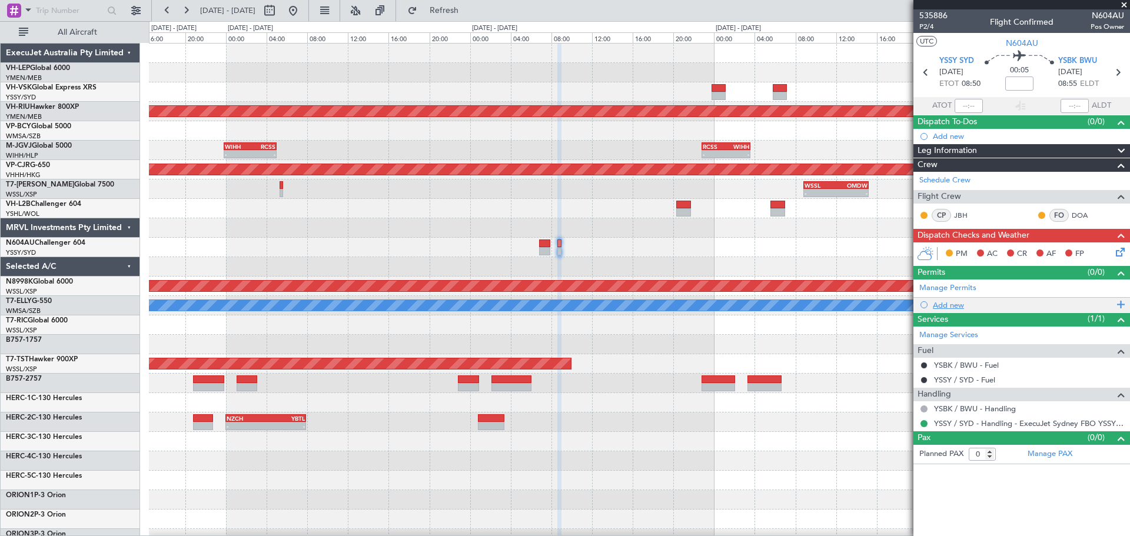
click at [948, 305] on div "Add new" at bounding box center [1023, 305] width 181 height 10
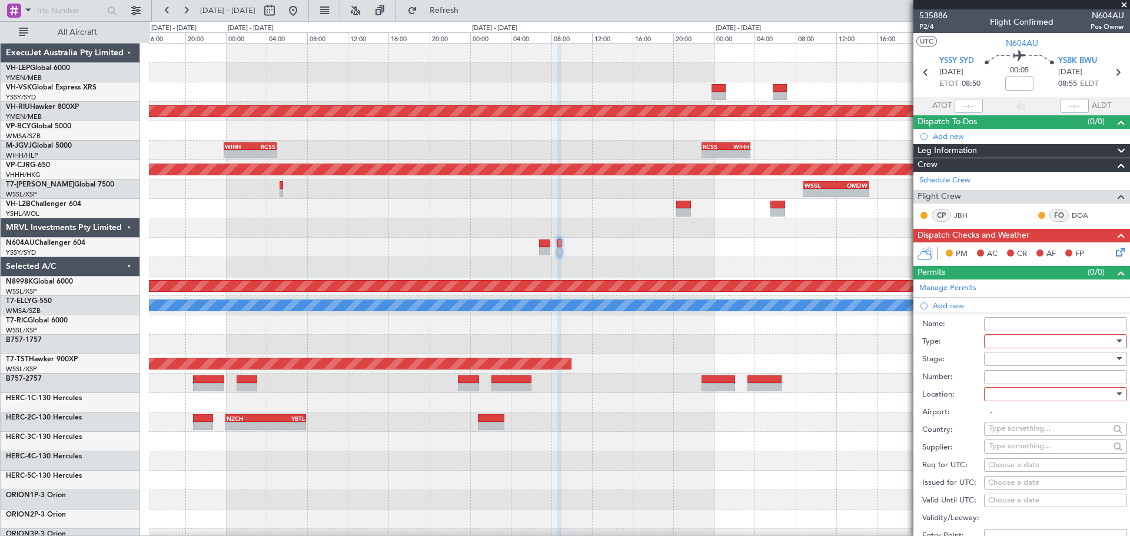
click at [1017, 347] on div at bounding box center [1050, 341] width 125 height 18
click at [1038, 448] on span "Slot" at bounding box center [1051, 452] width 124 height 18
click at [1021, 368] on div "Number:" at bounding box center [1024, 377] width 205 height 18
click at [1020, 362] on div at bounding box center [1050, 359] width 125 height 18
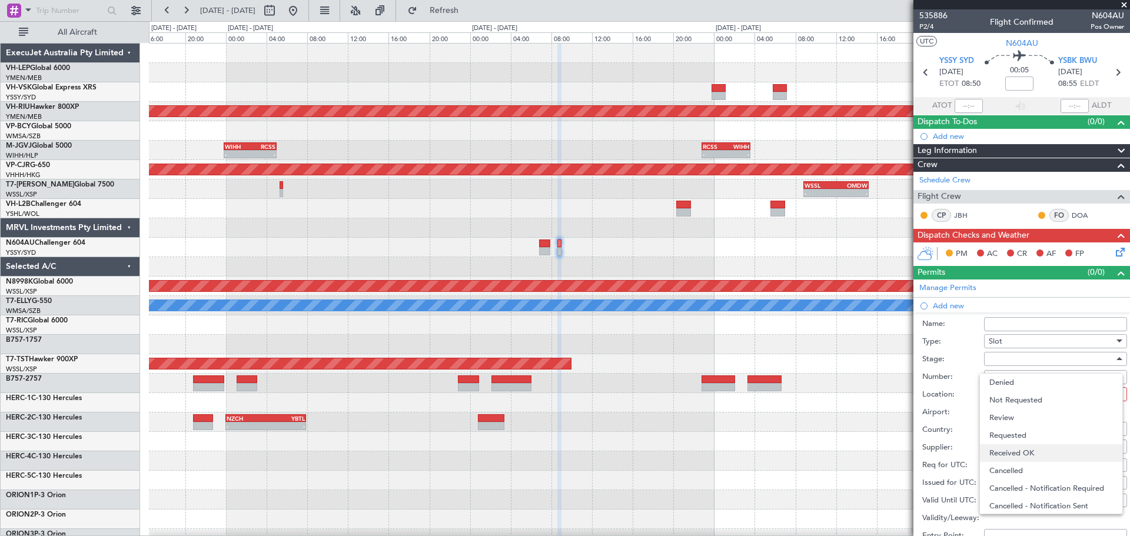
click at [1019, 452] on span "Received OK" at bounding box center [1051, 453] width 124 height 18
click at [1019, 397] on div at bounding box center [1050, 394] width 125 height 18
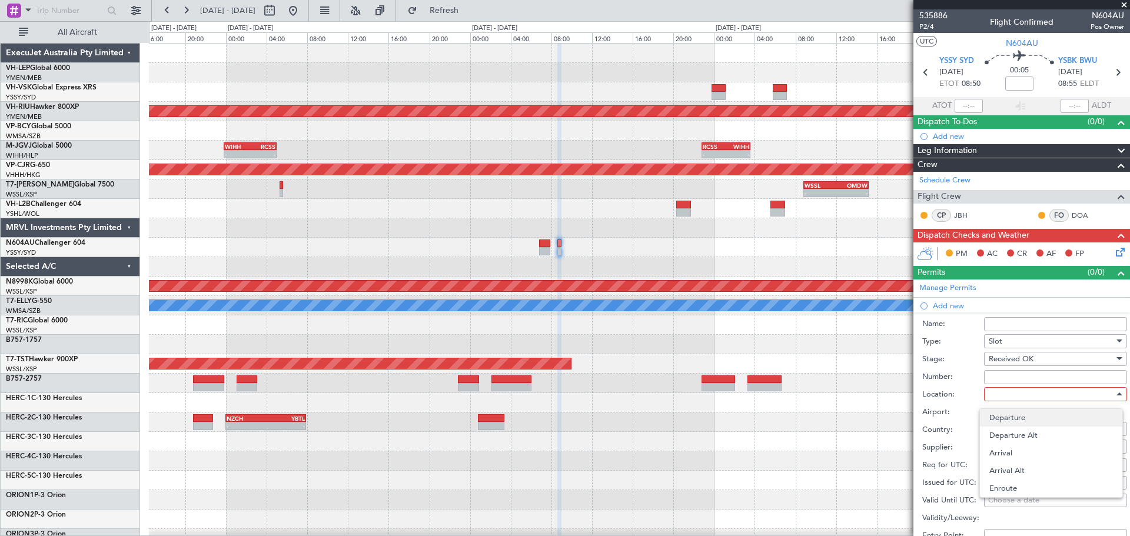
click at [1011, 411] on span "Departure" at bounding box center [1051, 418] width 124 height 18
type input "YSSY / SYD"
click at [1021, 480] on div "Choose a date" at bounding box center [1055, 483] width 135 height 12
select select "8"
select select "2025"
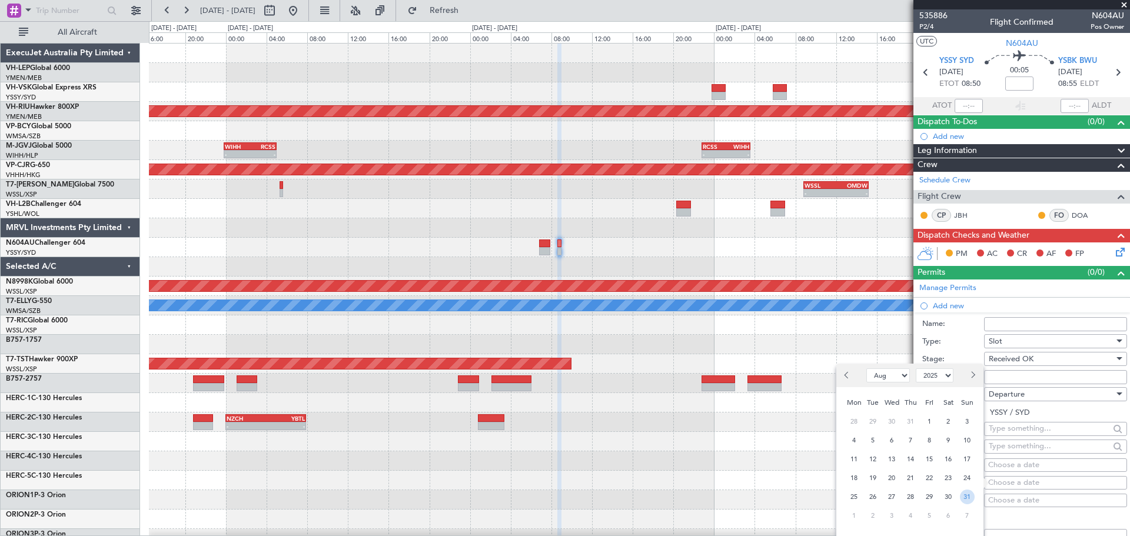
click at [963, 495] on span "31" at bounding box center [967, 497] width 15 height 15
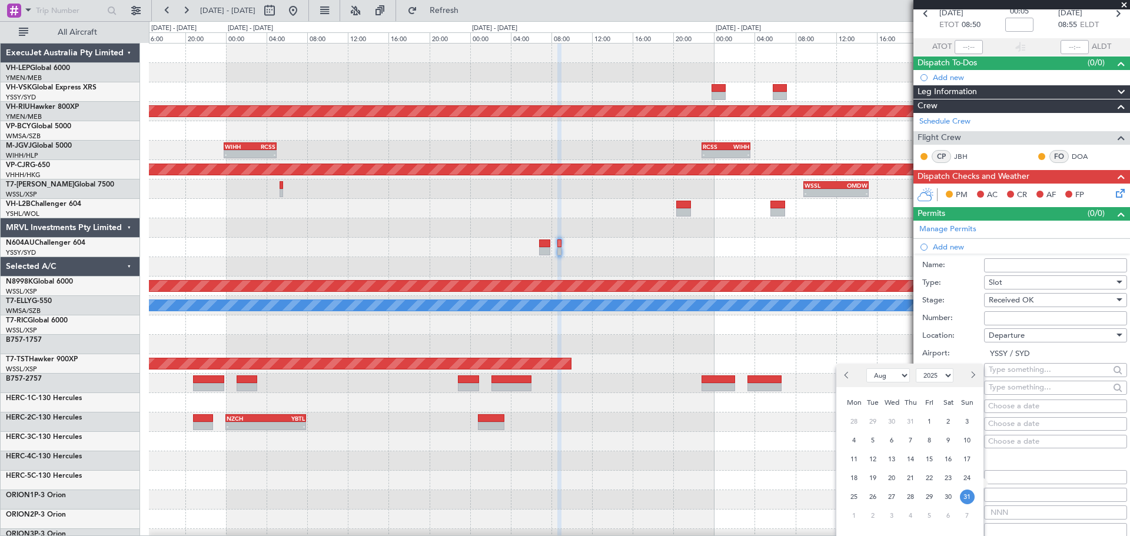
scroll to position [118, 0]
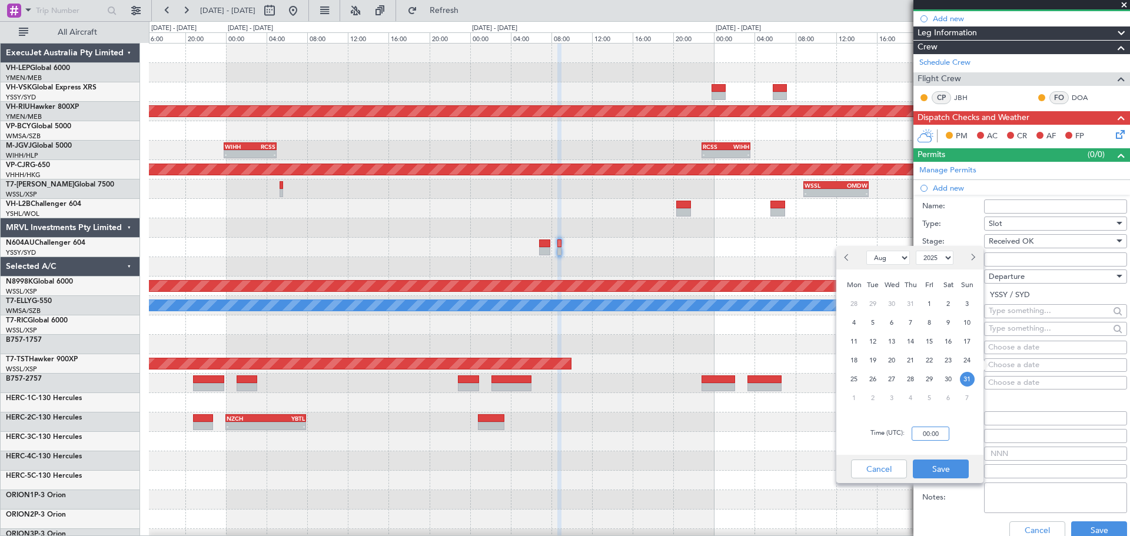
click at [941, 427] on input "00:00" at bounding box center [930, 434] width 38 height 14
type input "08:50"
click at [941, 470] on button "Save" at bounding box center [941, 468] width 56 height 19
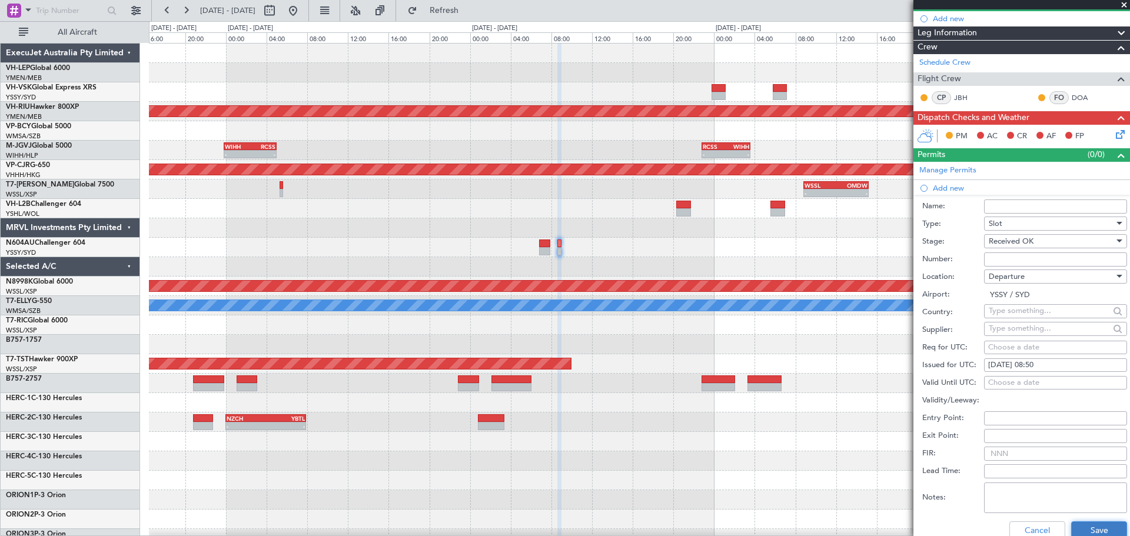
click at [1083, 531] on button "Save" at bounding box center [1099, 530] width 56 height 19
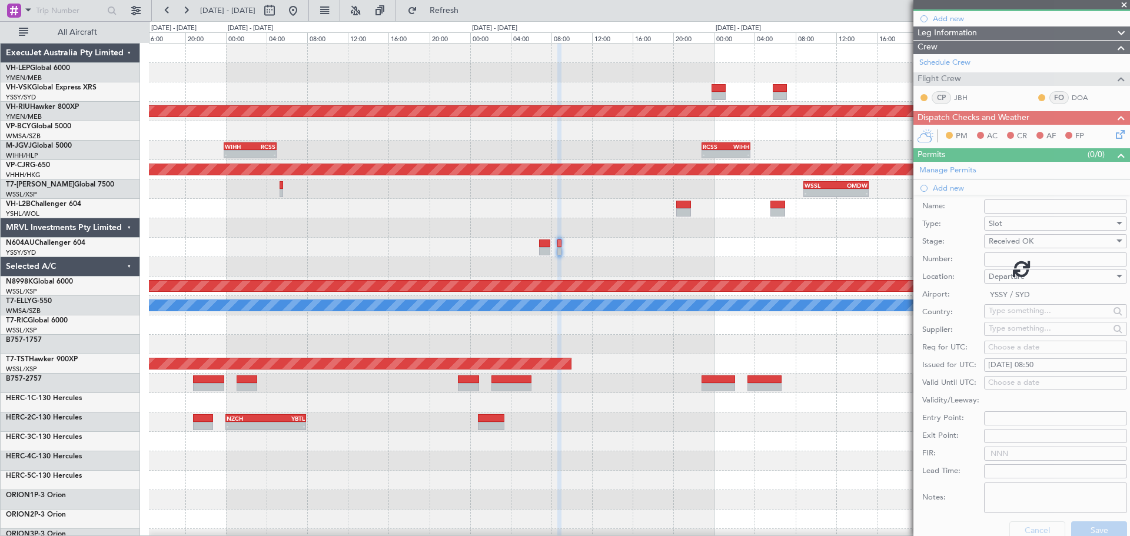
scroll to position [0, 0]
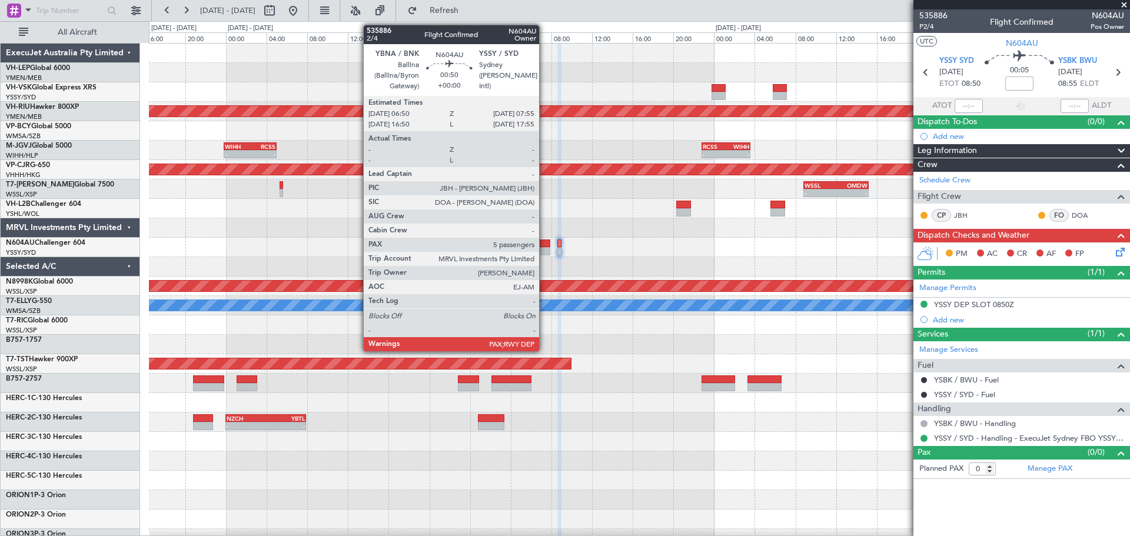
click at [544, 250] on div at bounding box center [544, 251] width 11 height 8
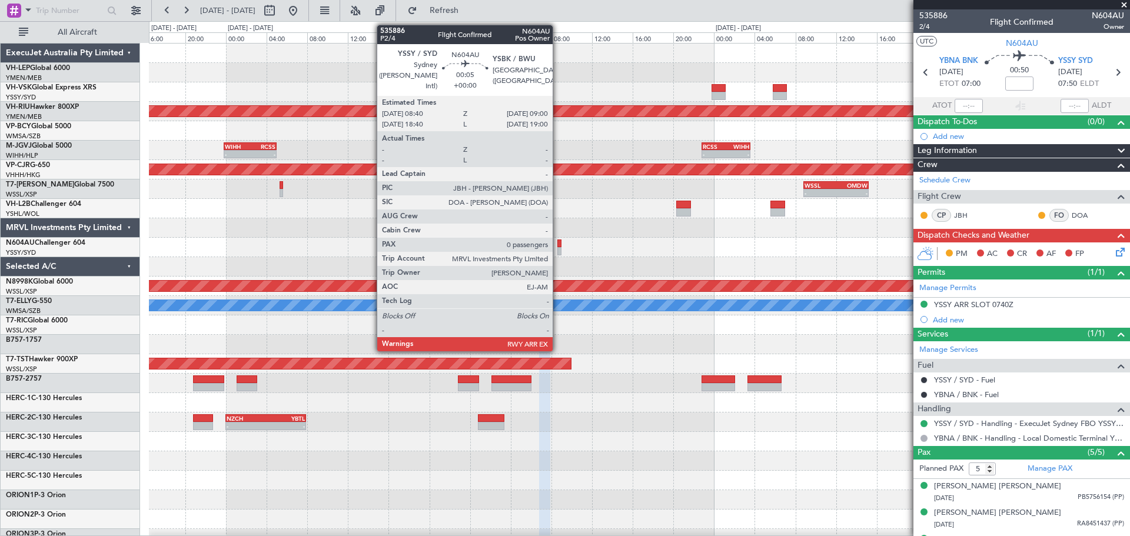
click at [558, 248] on div at bounding box center [559, 251] width 4 height 8
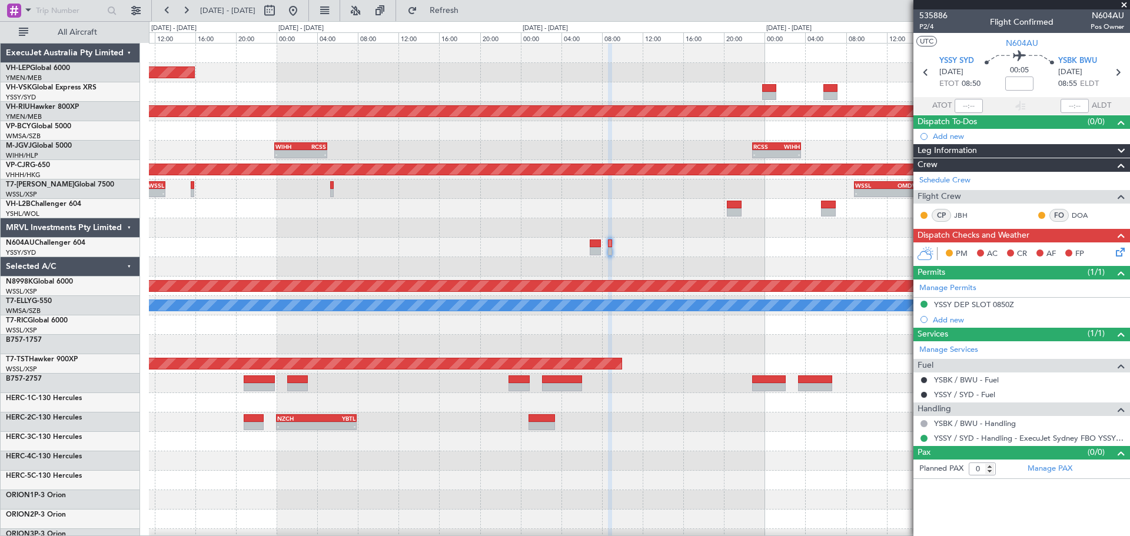
click at [478, 250] on div "Unplanned Maint Wichita (Wichita Mid-continent) Planned Maint [GEOGRAPHIC_DATA]…" at bounding box center [639, 364] width 980 height 641
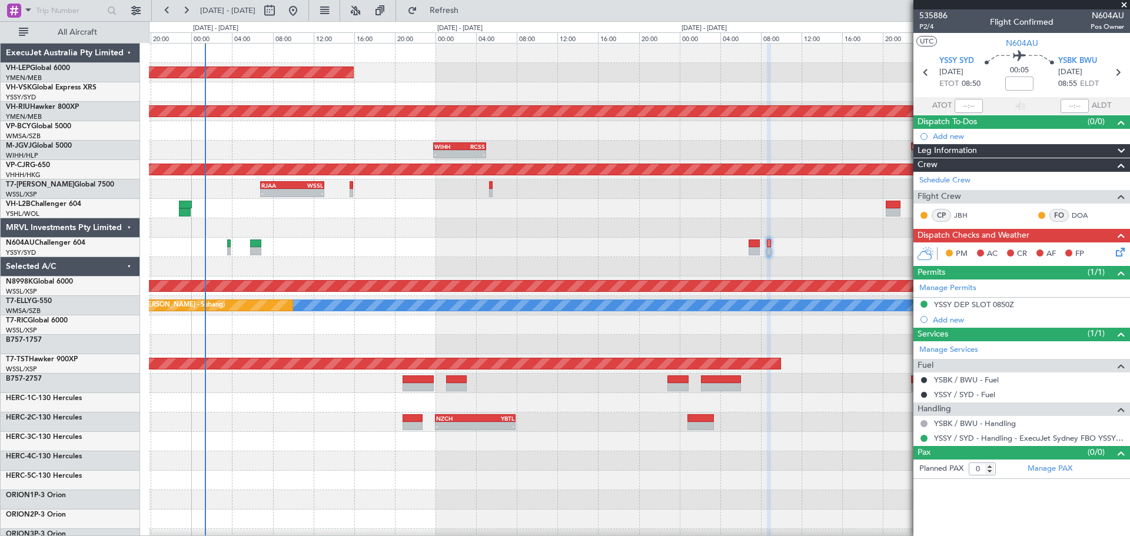
click at [404, 244] on div "Unplanned Maint Wichita (Wichita Mid-continent) Planned Maint [GEOGRAPHIC_DATA]…" at bounding box center [639, 364] width 980 height 641
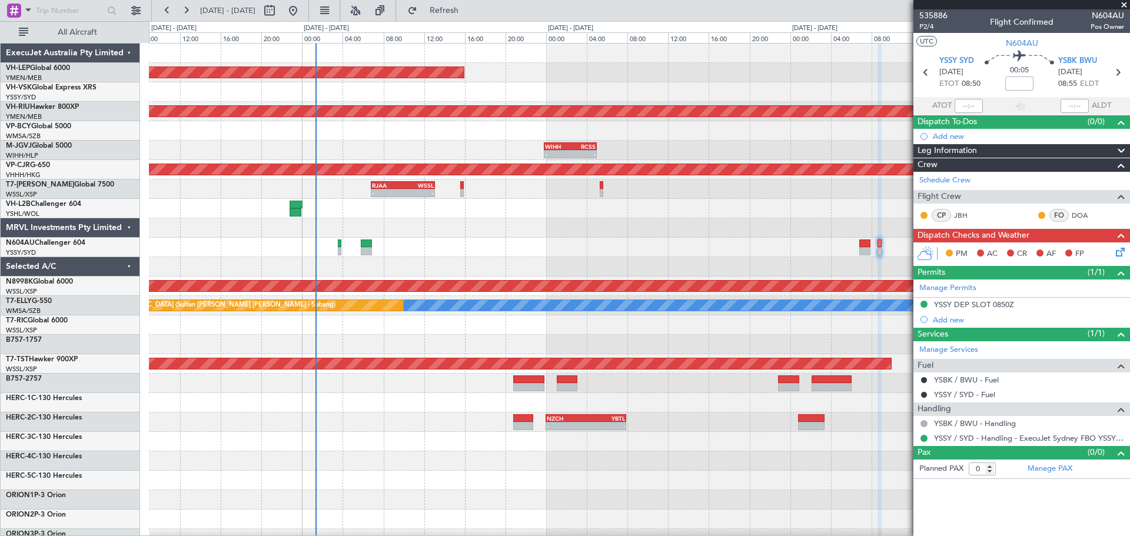
click at [461, 231] on div at bounding box center [639, 227] width 980 height 19
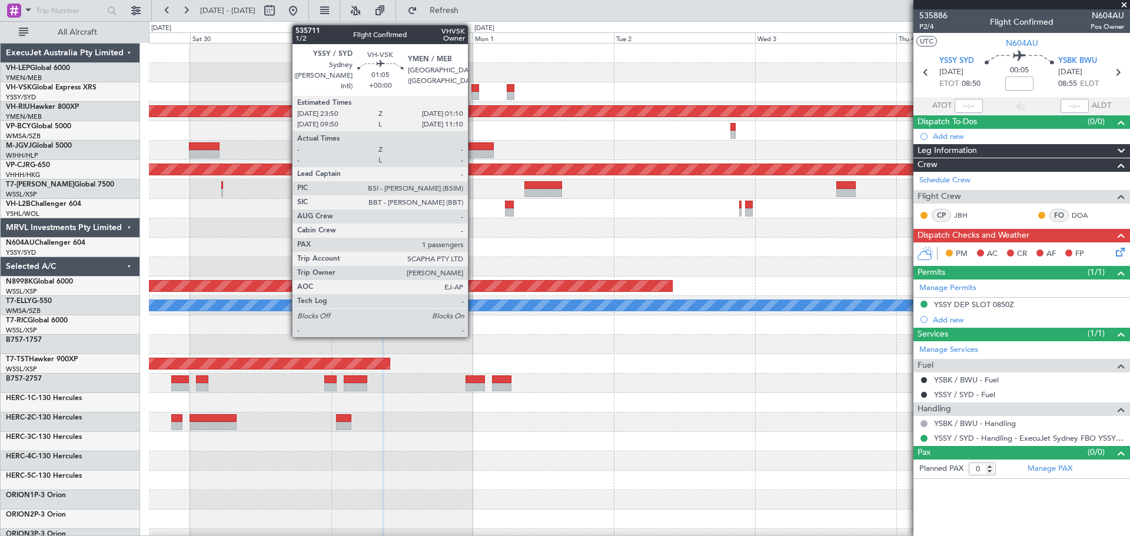
click at [473, 93] on div at bounding box center [475, 96] width 8 height 8
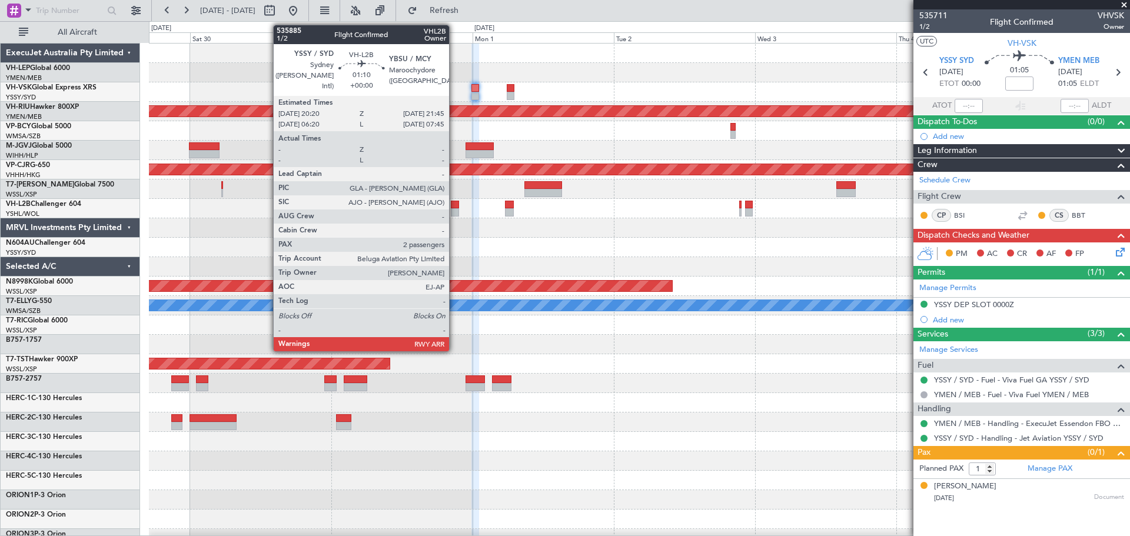
click at [454, 209] on div at bounding box center [455, 212] width 9 height 8
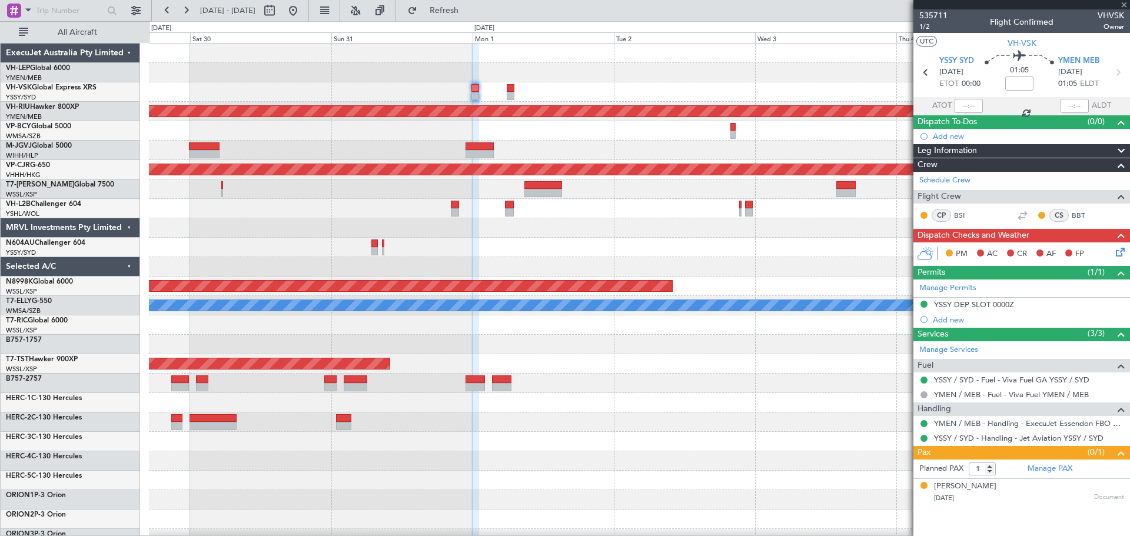
type input "2"
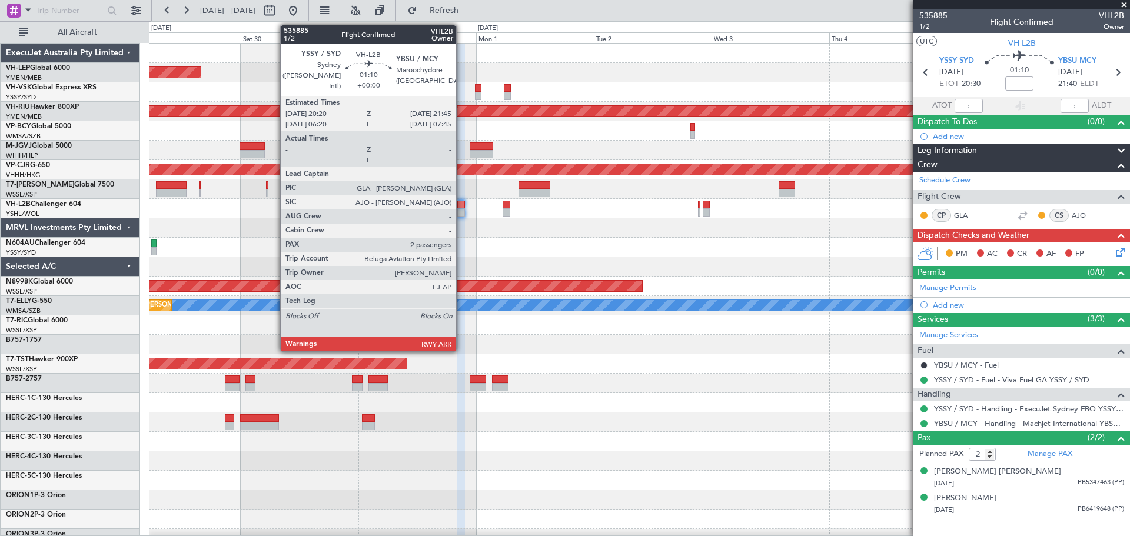
click at [461, 209] on div at bounding box center [460, 212] width 7 height 8
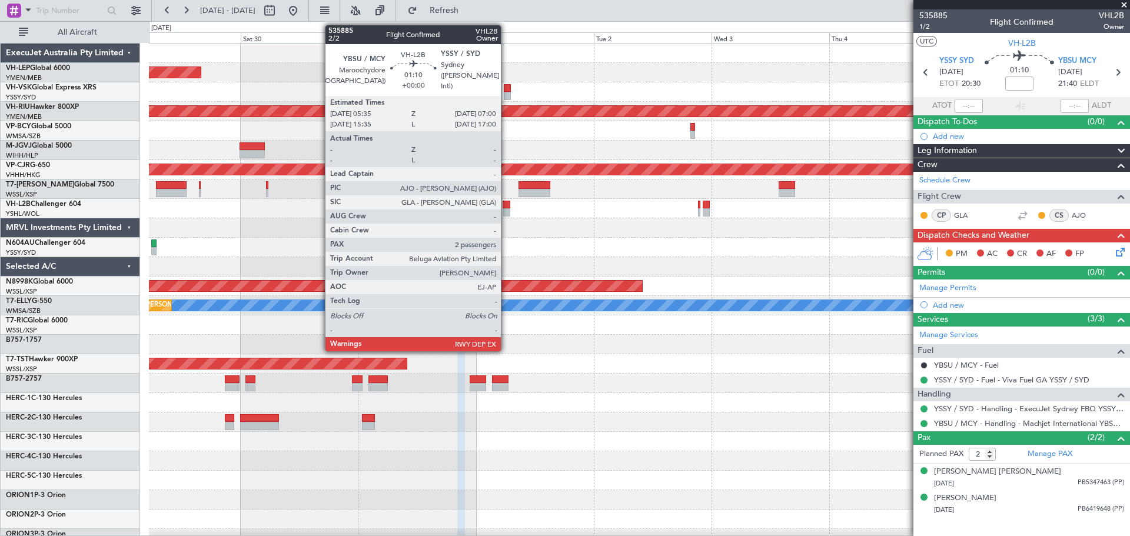
click at [506, 211] on div at bounding box center [505, 212] width 7 height 8
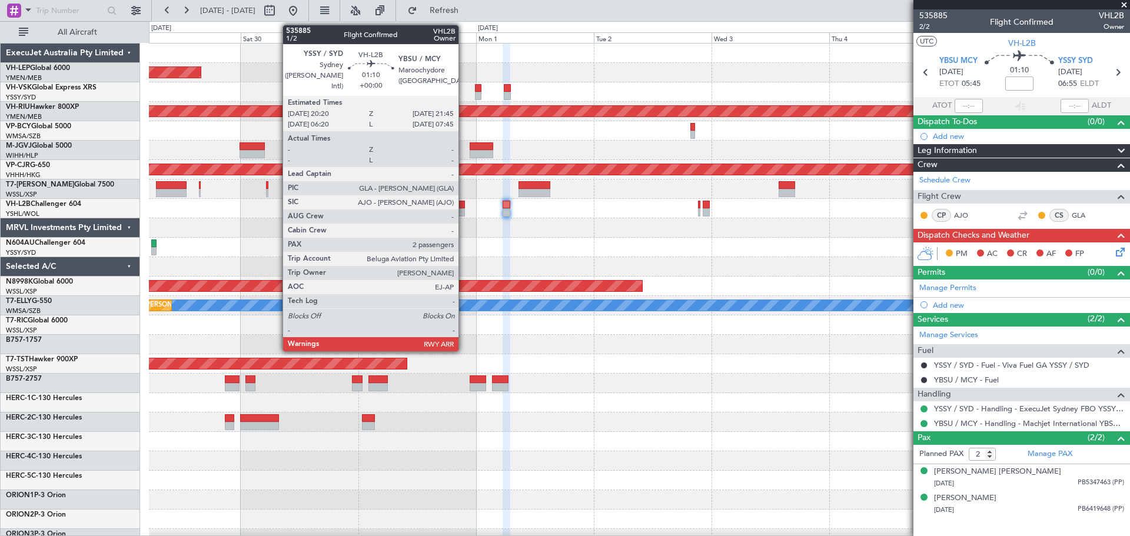
click at [464, 211] on div at bounding box center [460, 212] width 7 height 8
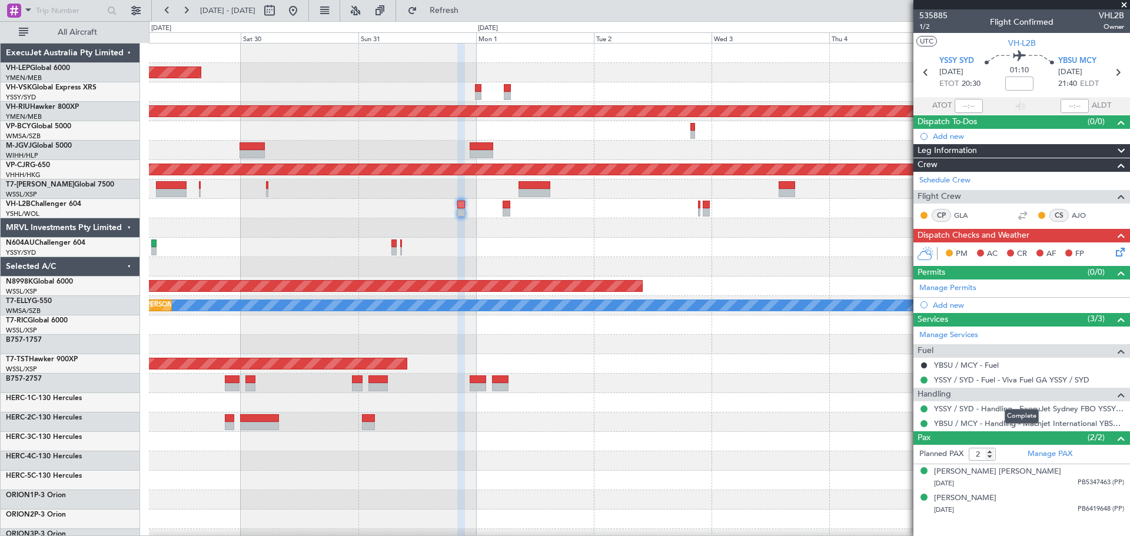
click at [1037, 424] on mat-tooltip-component "Complete" at bounding box center [1021, 416] width 51 height 31
click at [1057, 424] on link "YBSU / MCY - Handling - Machjet International YBSU / MCY" at bounding box center [1029, 423] width 190 height 10
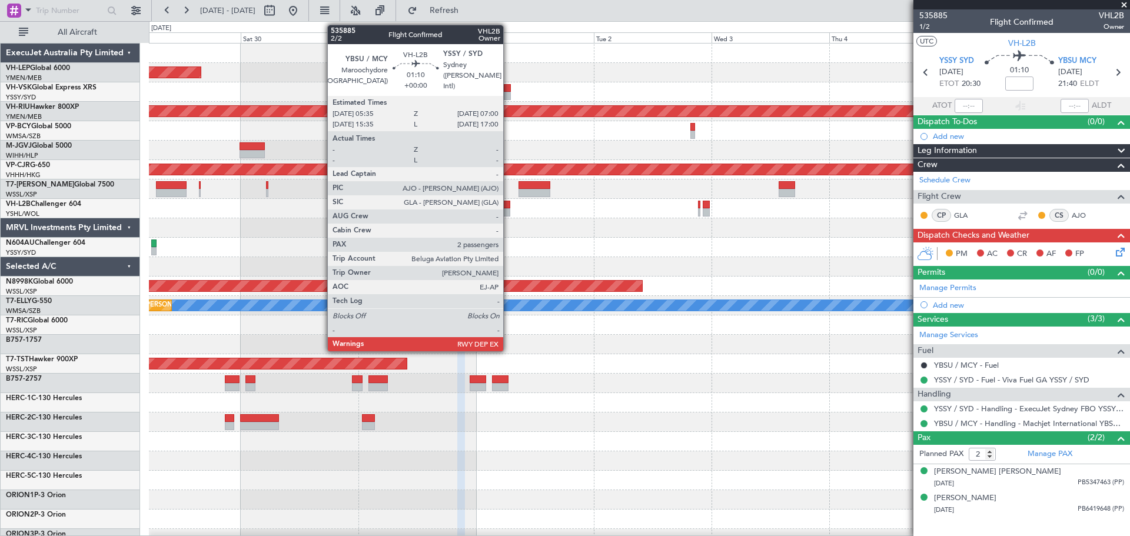
click at [508, 210] on div at bounding box center [505, 212] width 7 height 8
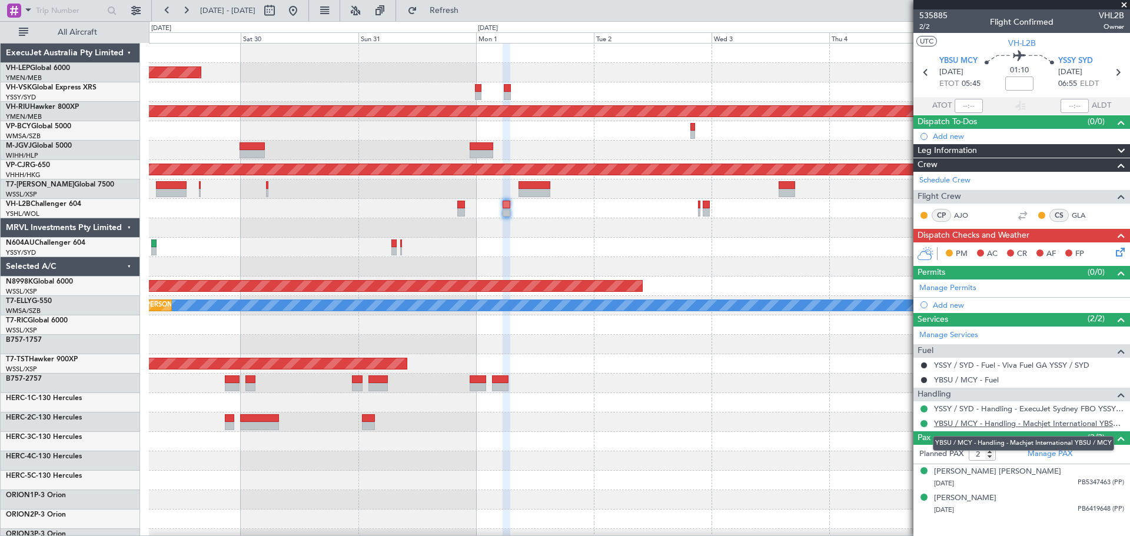
click at [1054, 422] on link "YBSU / MCY - Handling - Machjet International YBSU / MCY" at bounding box center [1029, 423] width 190 height 10
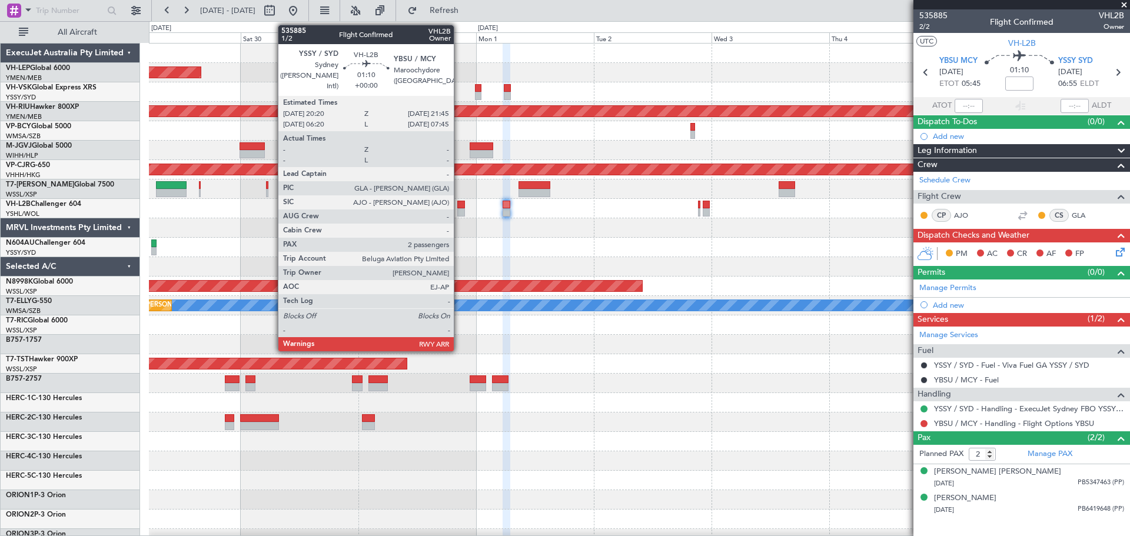
click at [459, 210] on div at bounding box center [460, 212] width 7 height 8
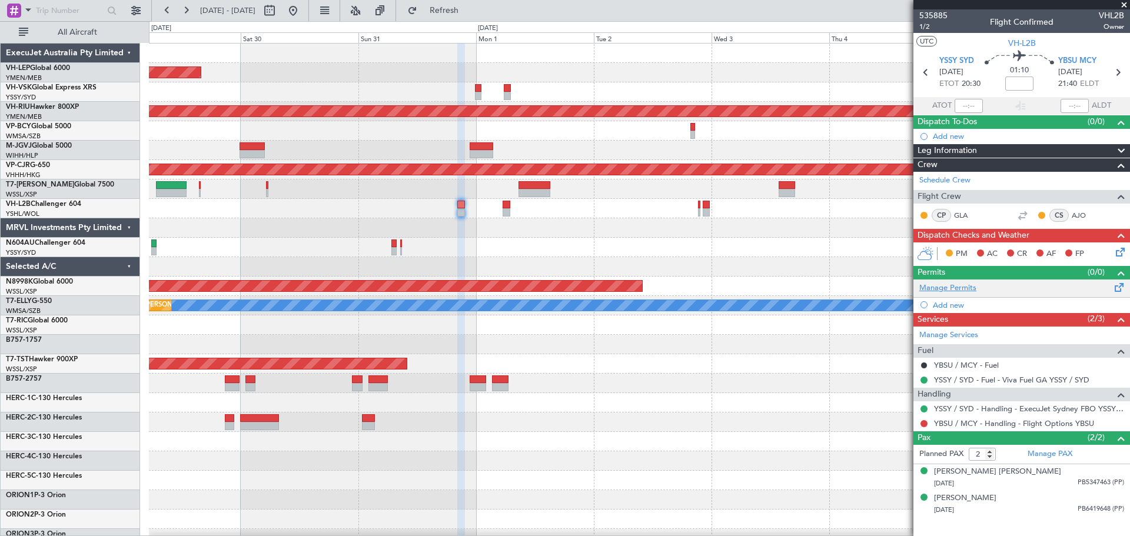
click at [948, 286] on link "Manage Permits" at bounding box center [947, 288] width 57 height 12
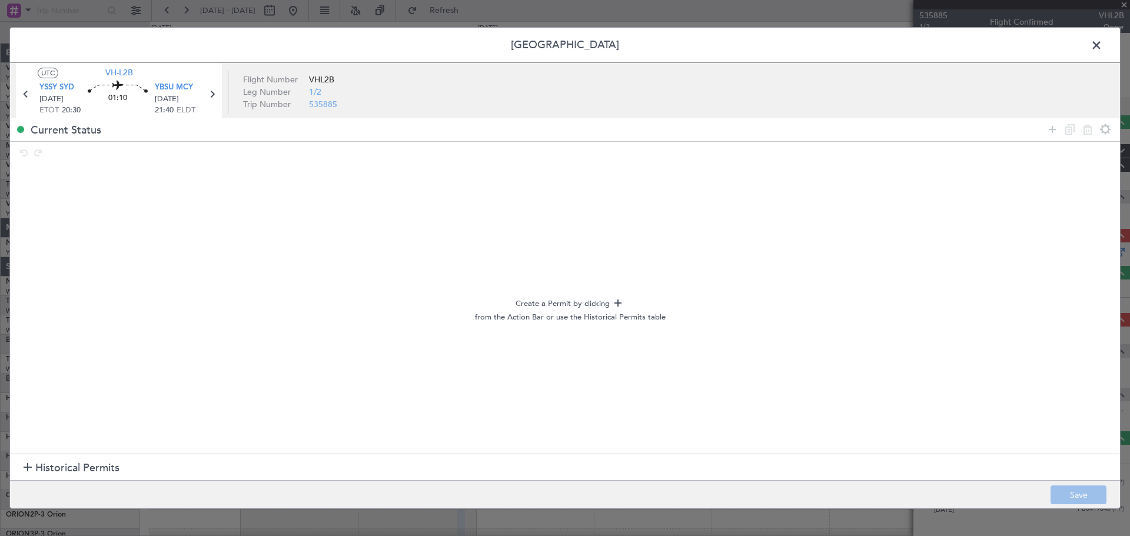
click at [1102, 44] on span at bounding box center [1102, 48] width 0 height 24
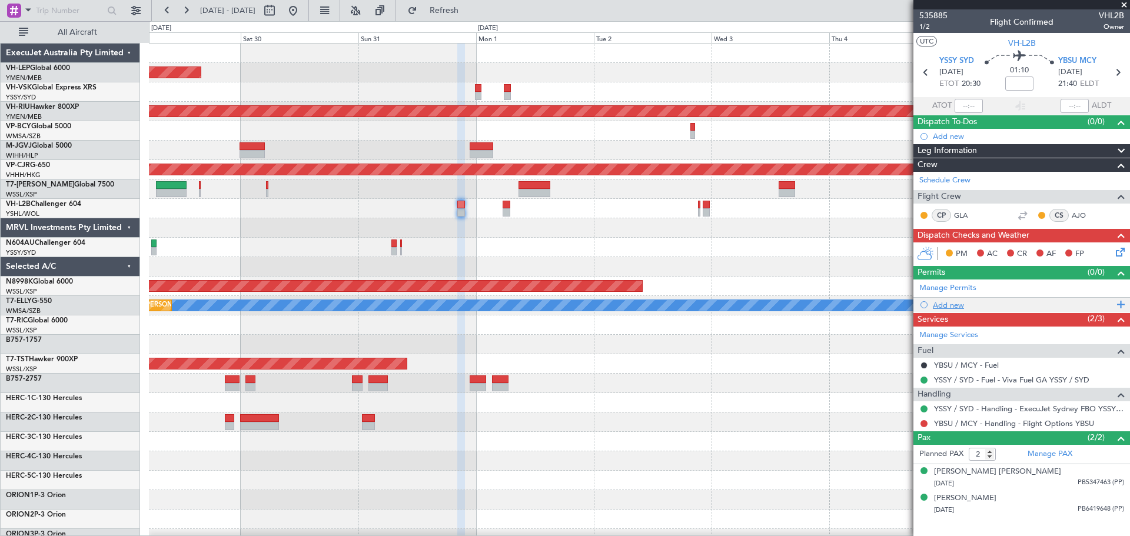
click at [939, 302] on div "Add new" at bounding box center [1023, 305] width 181 height 10
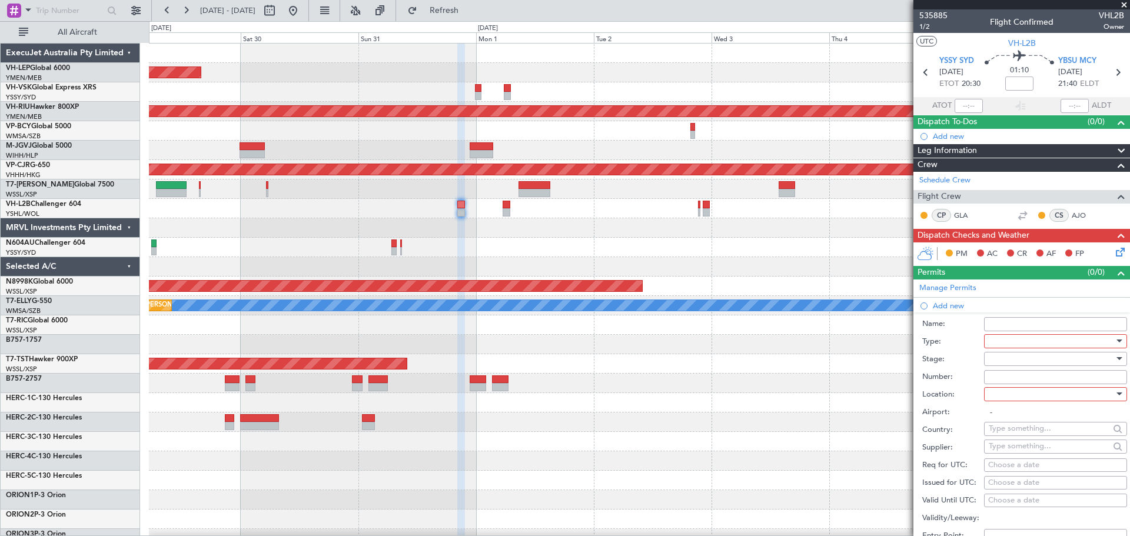
click at [988, 338] on div at bounding box center [1055, 341] width 143 height 14
click at [1015, 452] on span "Slot" at bounding box center [1051, 453] width 124 height 18
click at [1018, 358] on div at bounding box center [1050, 359] width 125 height 18
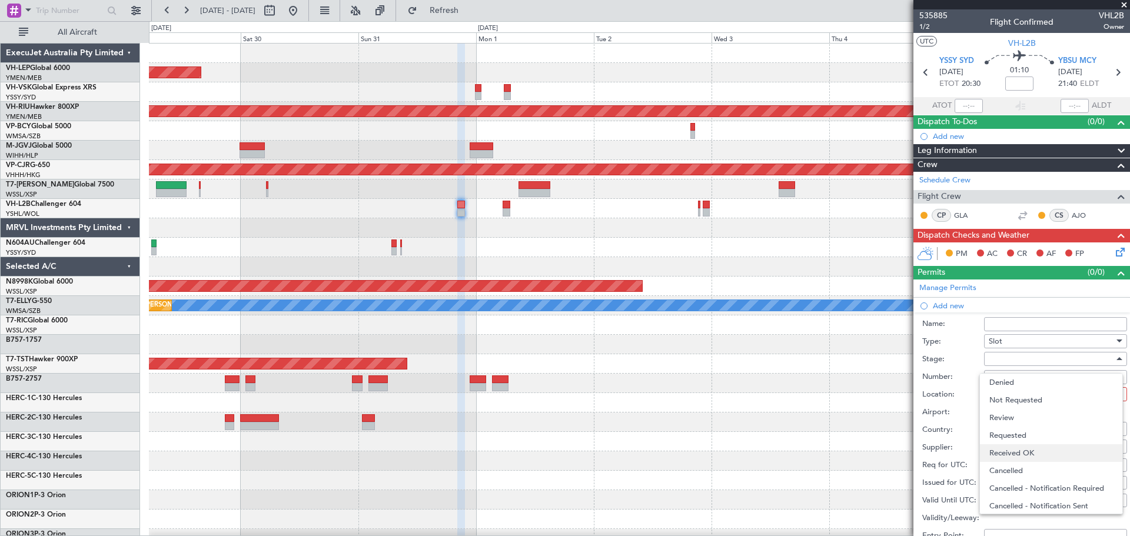
click at [1008, 451] on span "Received OK" at bounding box center [1051, 453] width 124 height 18
click at [1007, 396] on div at bounding box center [1050, 394] width 125 height 18
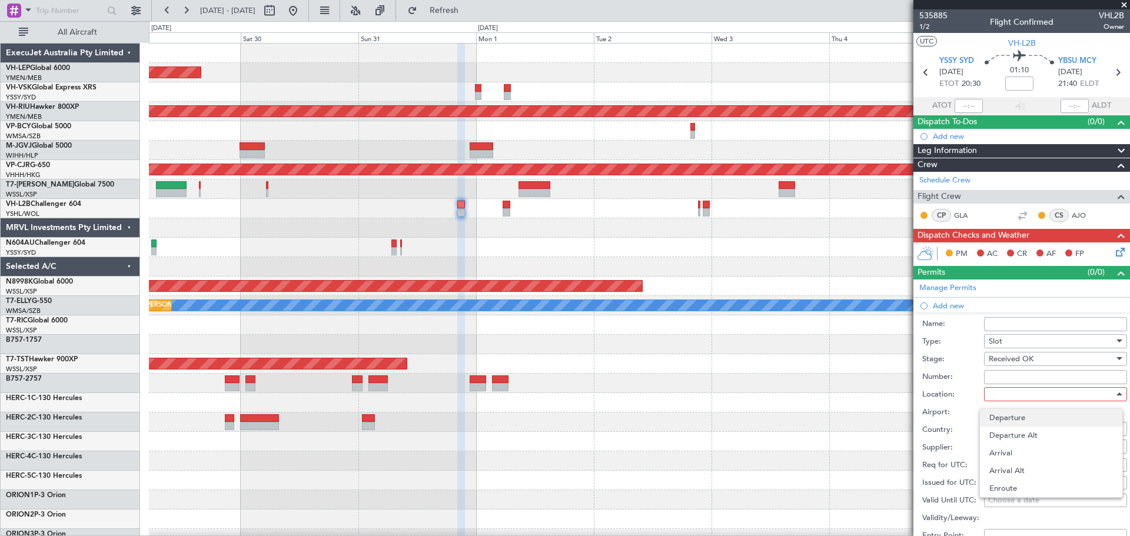
click at [1006, 414] on span "Departure" at bounding box center [1051, 418] width 124 height 18
type input "YSSY / SYD"
click at [1019, 481] on div "Choose a date" at bounding box center [1055, 483] width 135 height 12
select select "8"
select select "2025"
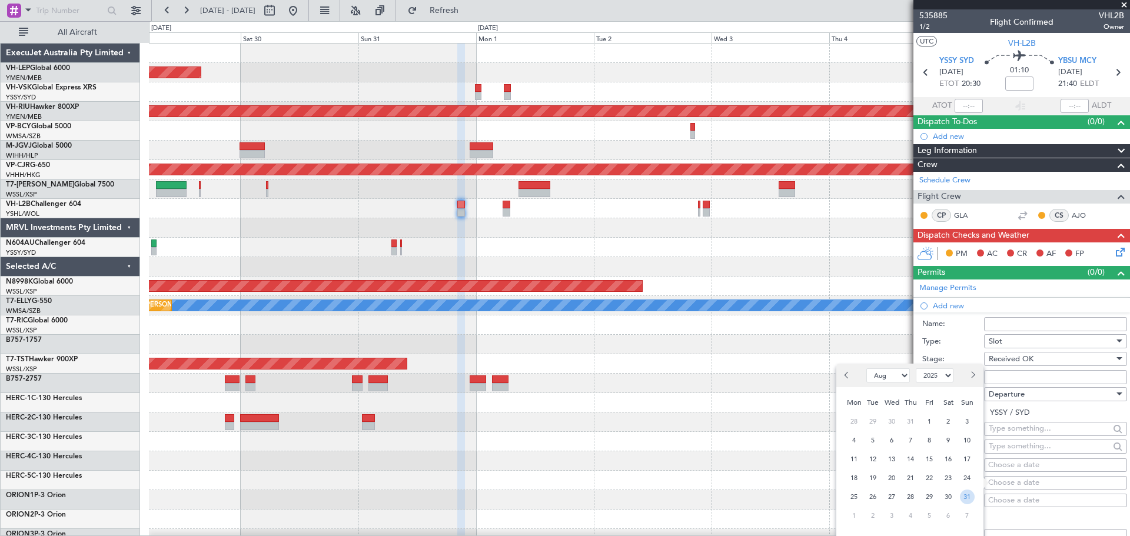
click at [965, 498] on span "31" at bounding box center [967, 497] width 15 height 15
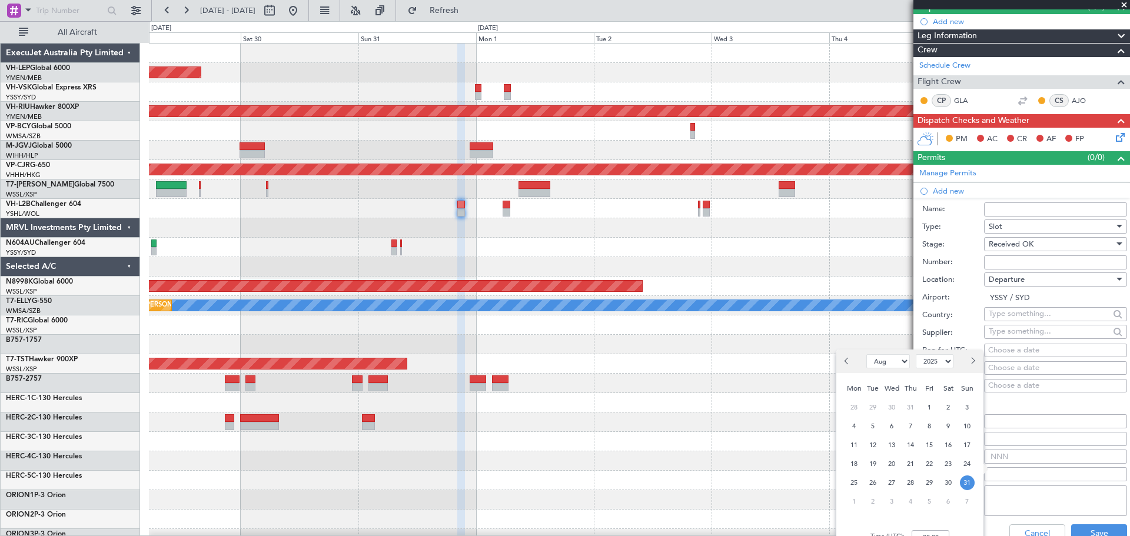
scroll to position [118, 0]
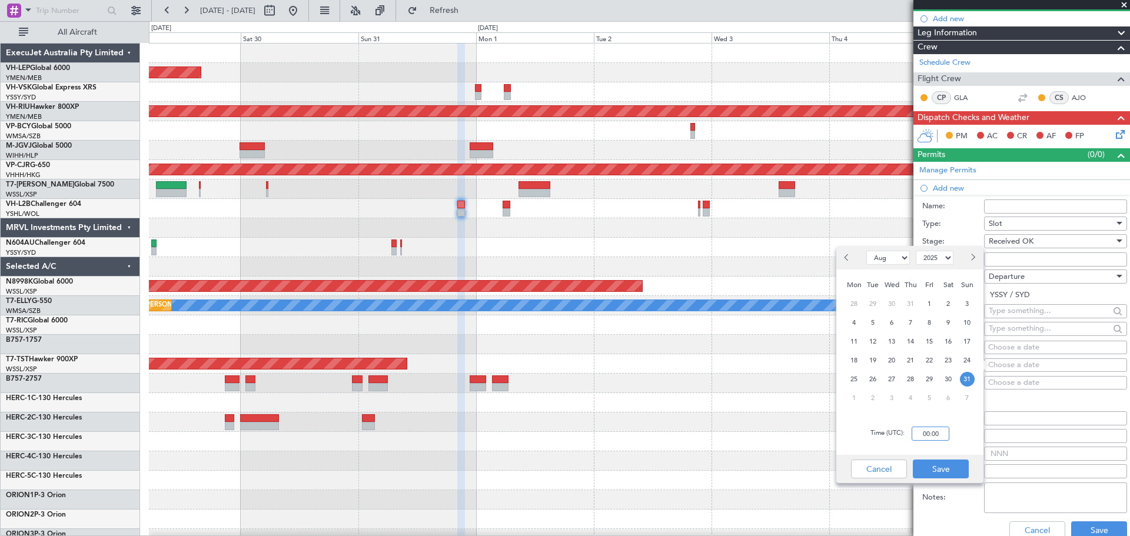
click at [945, 432] on input "00:00" at bounding box center [930, 434] width 38 height 14
type input "20:30"
click at [935, 466] on button "Save" at bounding box center [941, 468] width 56 height 19
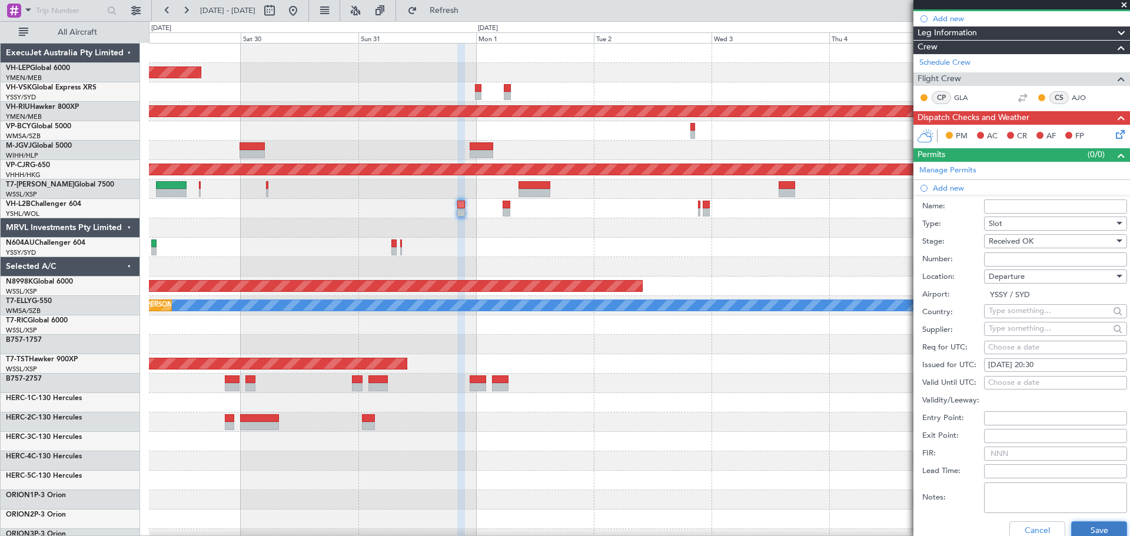
click at [1071, 524] on button "Save" at bounding box center [1099, 530] width 56 height 19
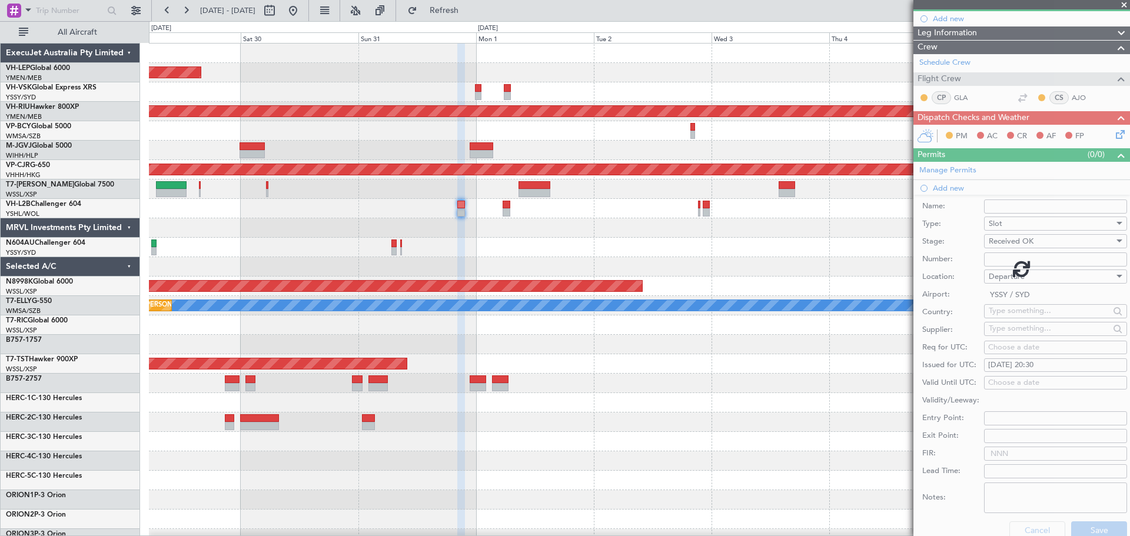
scroll to position [0, 0]
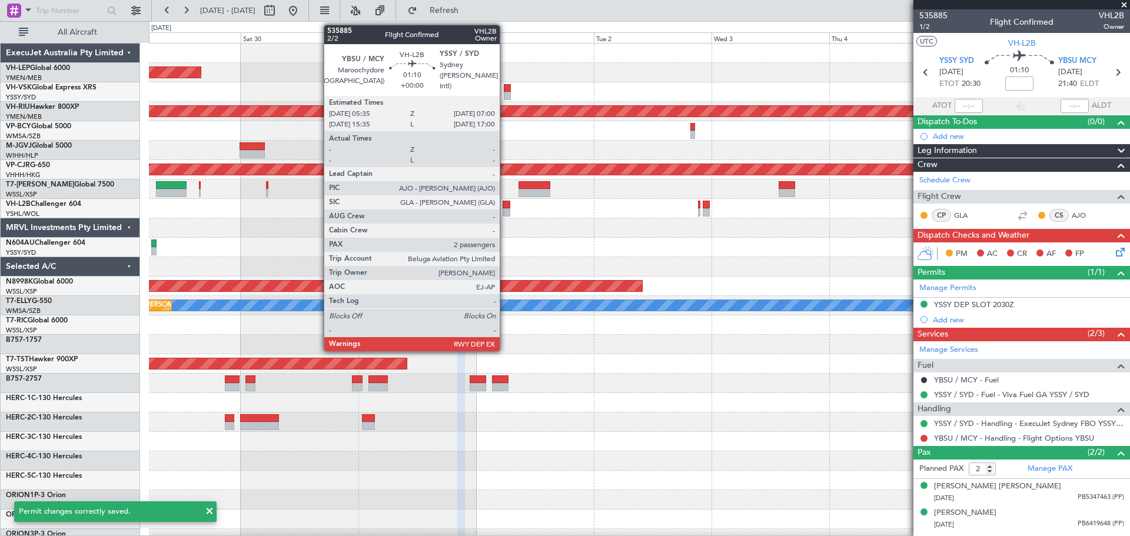
click at [505, 212] on div at bounding box center [505, 212] width 7 height 8
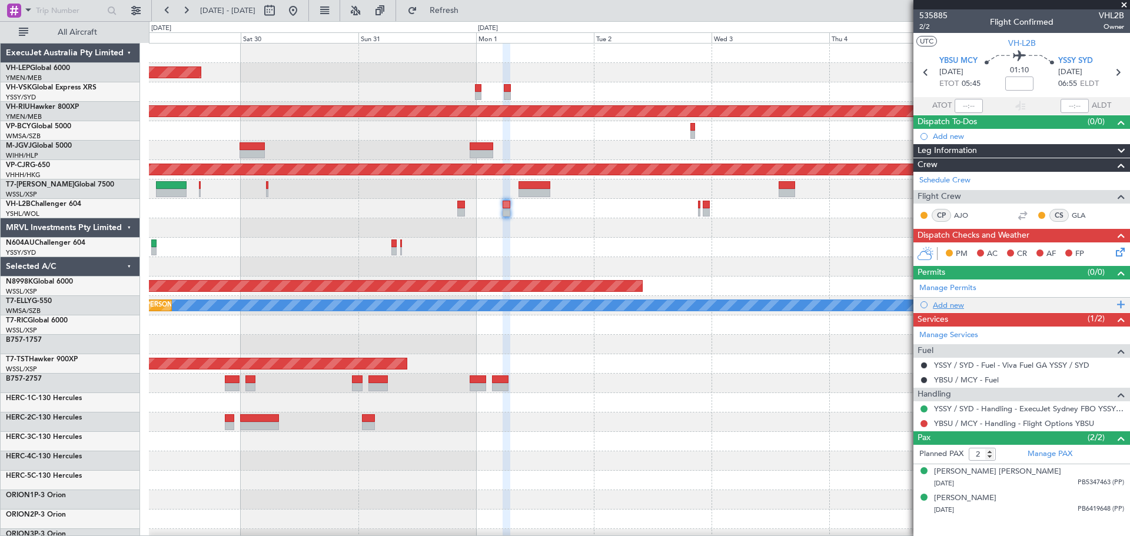
click at [952, 301] on div "Add new" at bounding box center [1023, 305] width 181 height 10
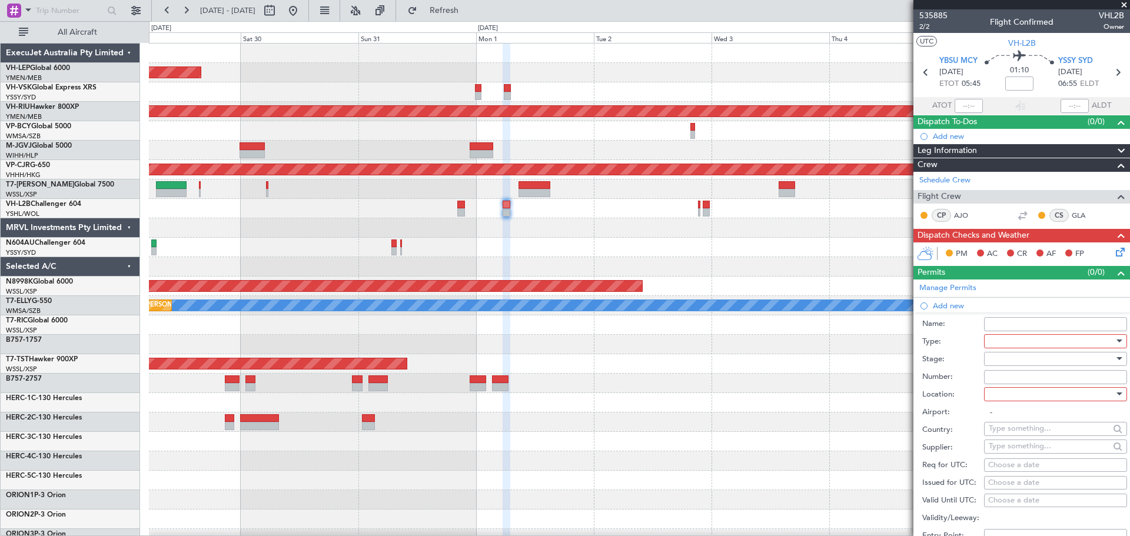
click at [1005, 341] on div at bounding box center [1050, 341] width 125 height 18
click at [1023, 454] on span "Slot" at bounding box center [1051, 452] width 124 height 18
click at [1006, 357] on div at bounding box center [1050, 359] width 125 height 18
click at [1002, 454] on span "Received OK" at bounding box center [1051, 453] width 124 height 18
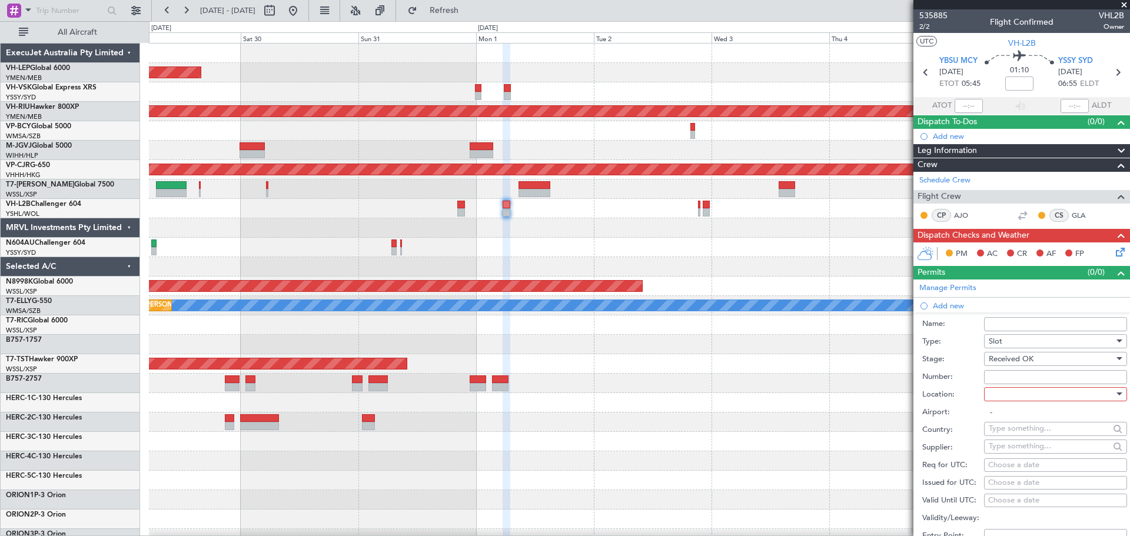
click at [1006, 395] on div at bounding box center [1050, 394] width 125 height 18
click at [1004, 449] on span "Arrival" at bounding box center [1051, 453] width 124 height 18
type input "YSSY / SYD"
click at [1008, 482] on div "Choose a date" at bounding box center [1055, 483] width 135 height 12
select select "8"
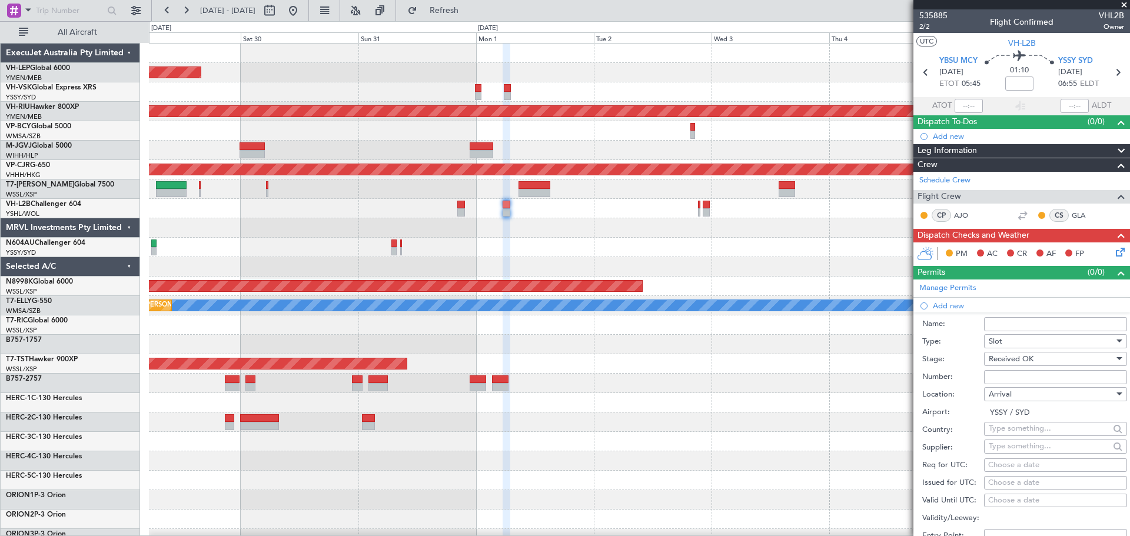
select select "2025"
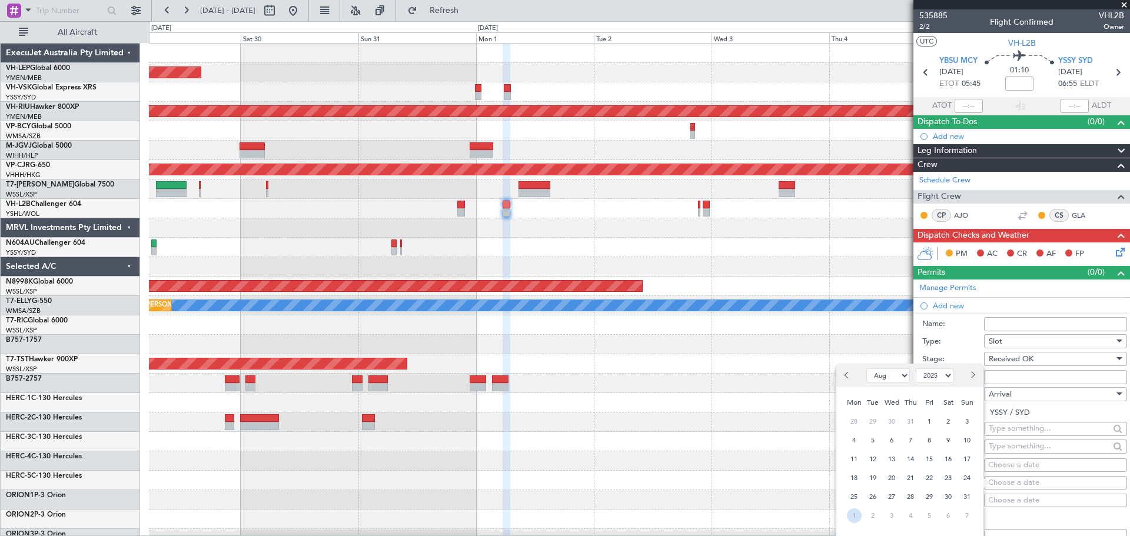
click at [855, 519] on span "1" at bounding box center [854, 515] width 15 height 15
select select "9"
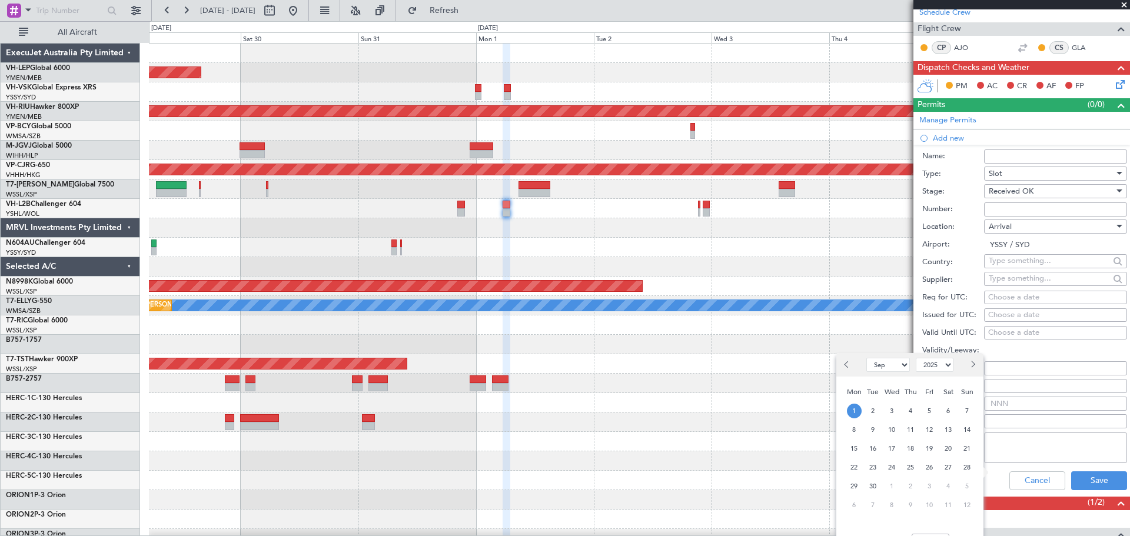
scroll to position [177, 0]
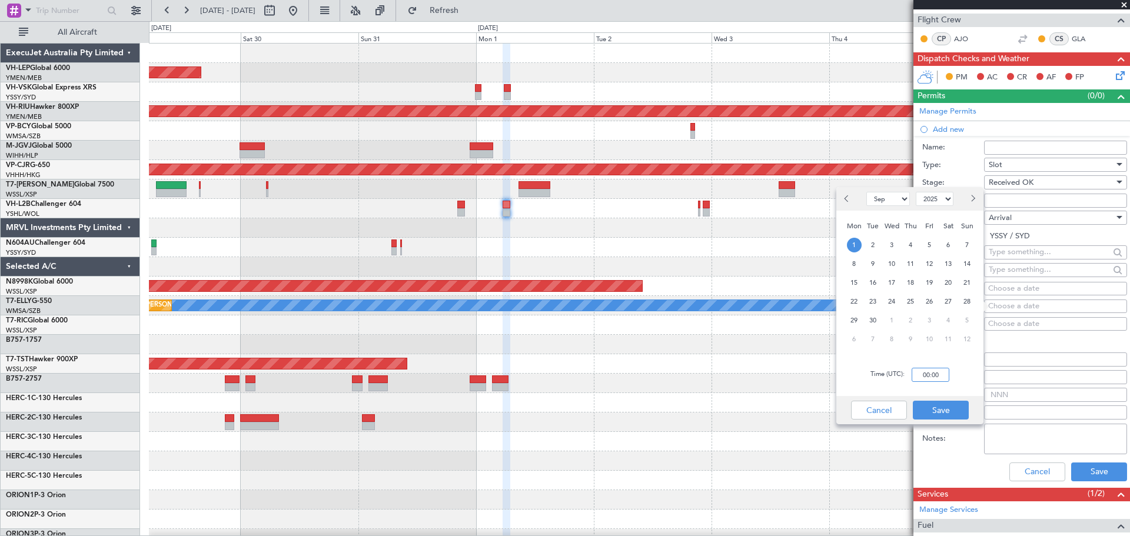
click at [939, 374] on input "00:00" at bounding box center [930, 375] width 38 height 14
type input "06:55"
click at [955, 412] on button "Save" at bounding box center [941, 410] width 56 height 19
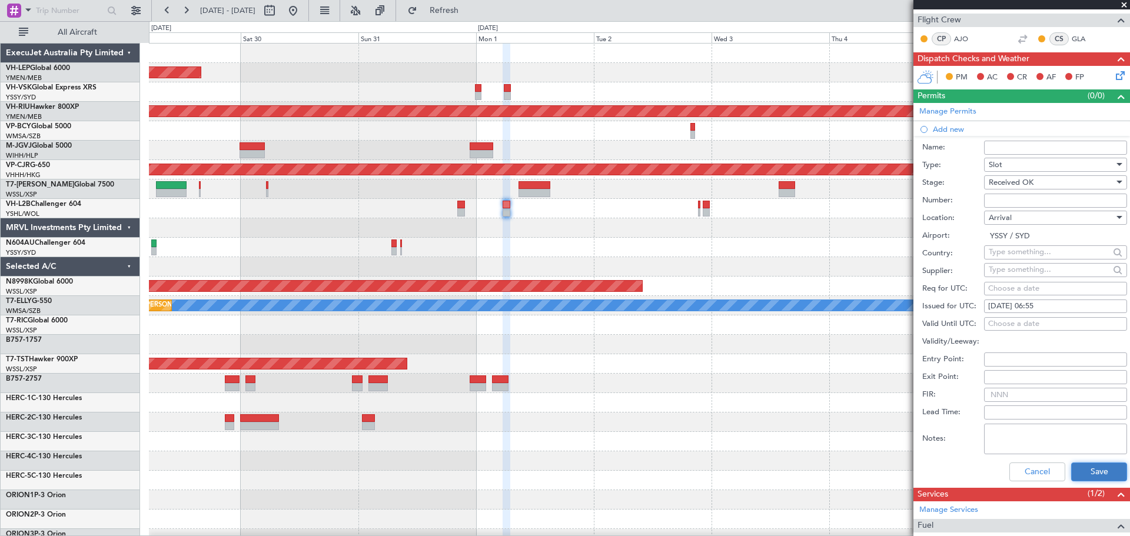
click at [1074, 470] on button "Save" at bounding box center [1099, 471] width 56 height 19
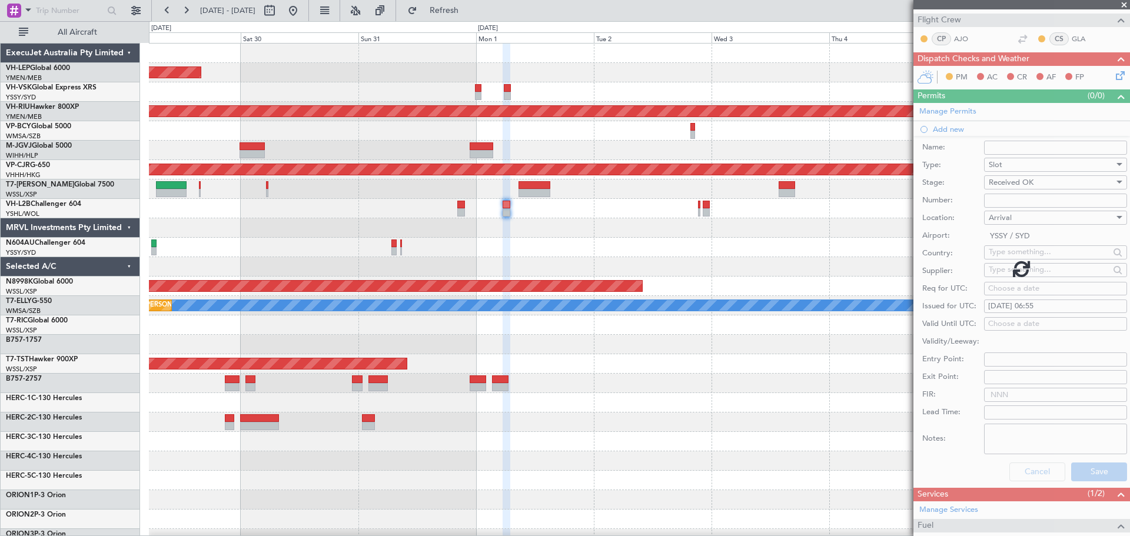
scroll to position [0, 0]
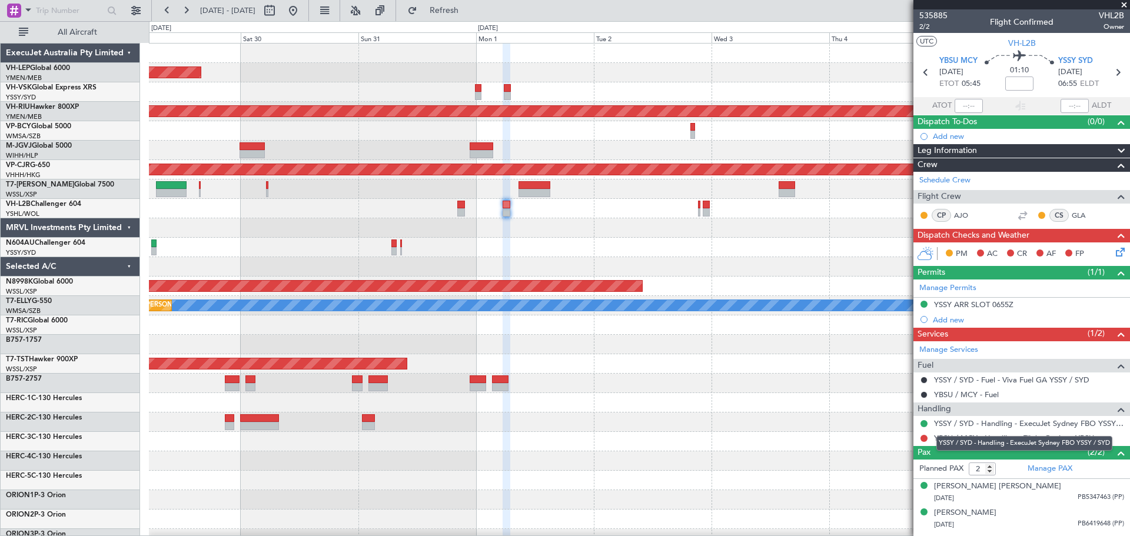
click at [997, 439] on div "YSSY / SYD - Handling - ExecuJet Sydney FBO YSSY / SYD" at bounding box center [1024, 443] width 176 height 15
click at [1038, 437] on div "Incomplete" at bounding box center [1022, 431] width 38 height 15
click at [803, 384] on div at bounding box center [639, 383] width 980 height 19
click at [947, 437] on link "YBSU / MCY - Handling - Flight Options YBSU" at bounding box center [1014, 438] width 160 height 10
click at [510, 206] on div at bounding box center [639, 208] width 980 height 19
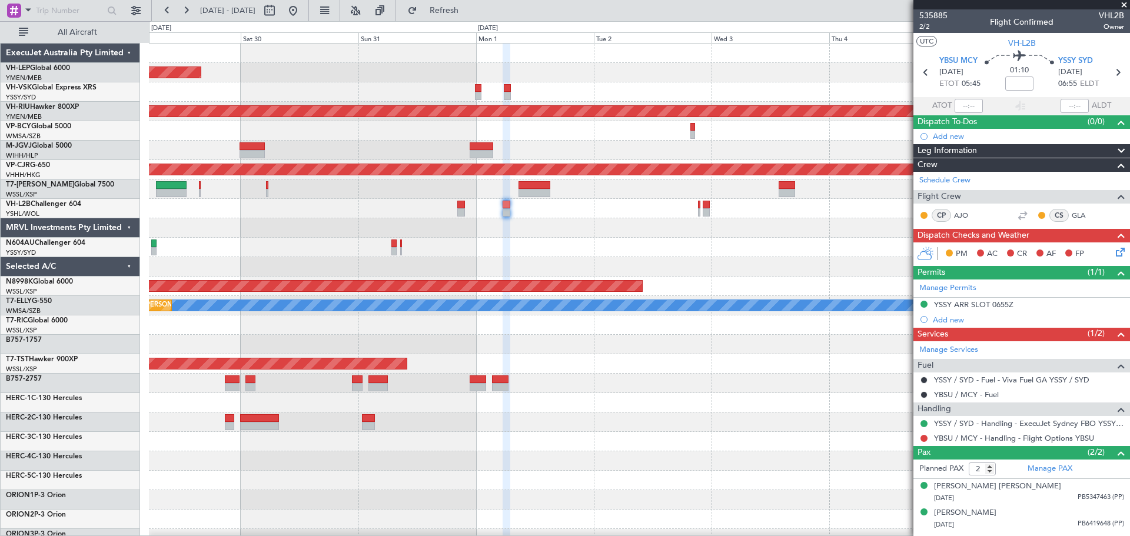
click at [510, 206] on div at bounding box center [639, 208] width 980 height 19
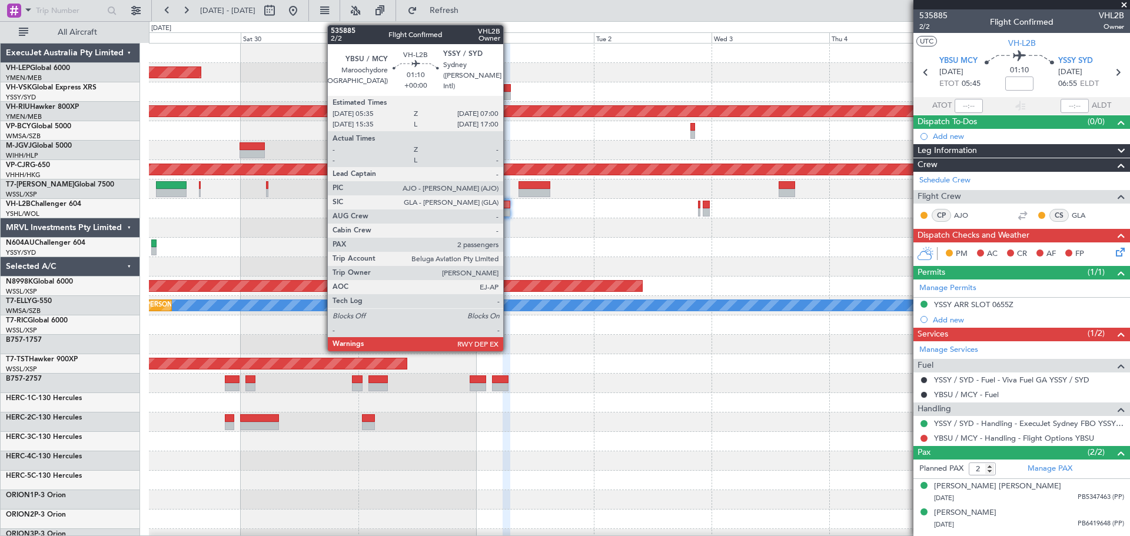
click at [508, 211] on div at bounding box center [505, 212] width 7 height 8
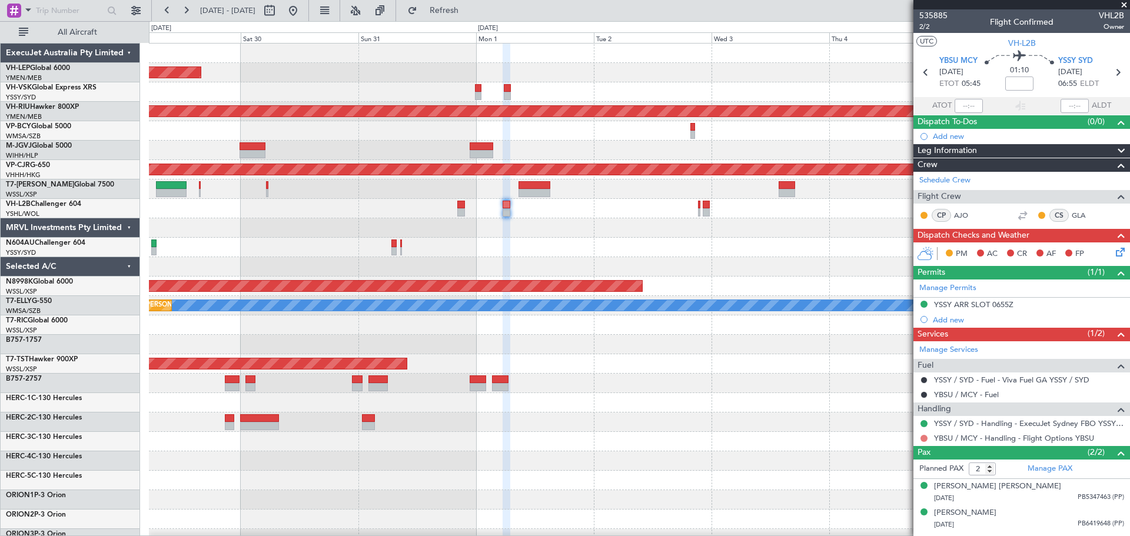
click at [925, 437] on button at bounding box center [923, 438] width 7 height 7
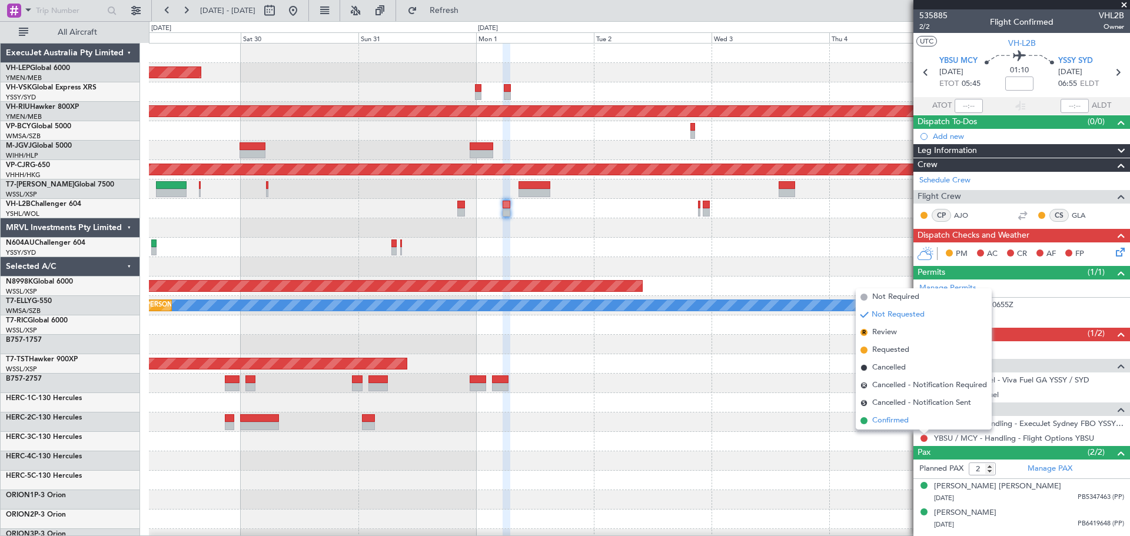
click at [894, 417] on span "Confirmed" at bounding box center [890, 421] width 36 height 12
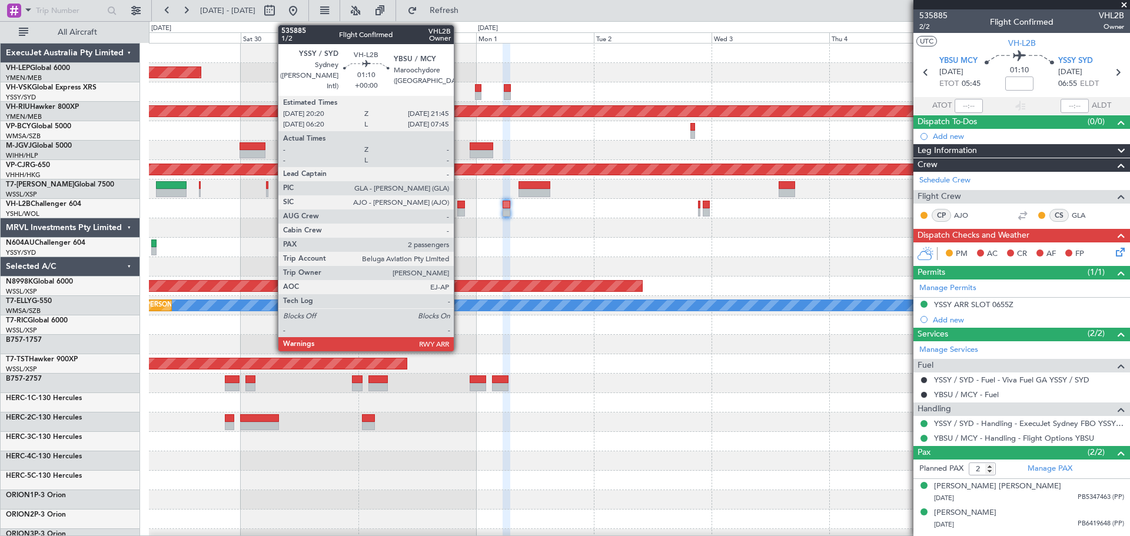
click at [459, 207] on div at bounding box center [460, 205] width 7 height 8
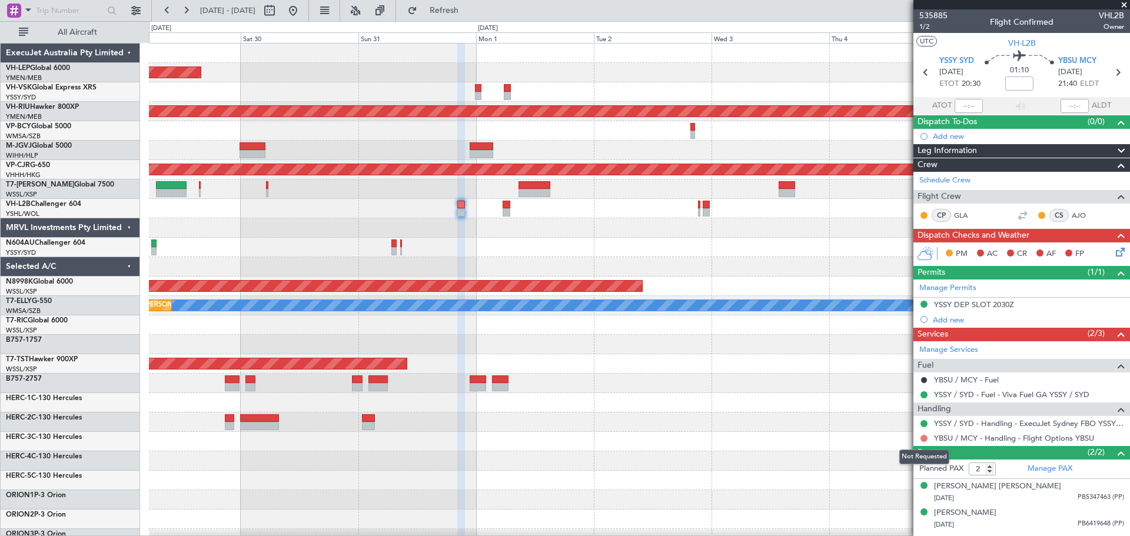
click at [924, 439] on button at bounding box center [923, 438] width 7 height 7
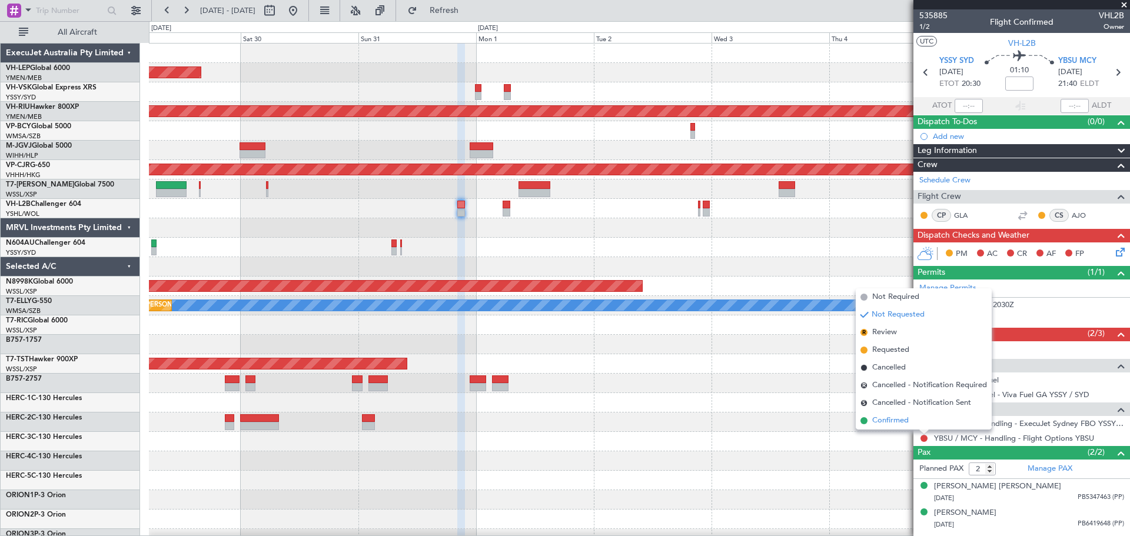
click at [898, 419] on span "Confirmed" at bounding box center [890, 421] width 36 height 12
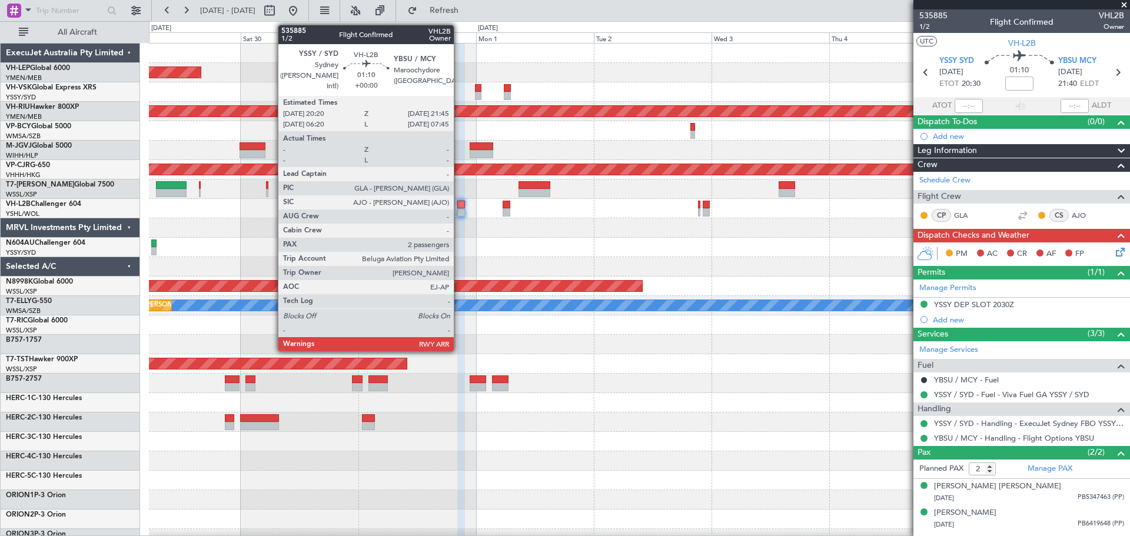
click at [459, 211] on div at bounding box center [460, 212] width 7 height 8
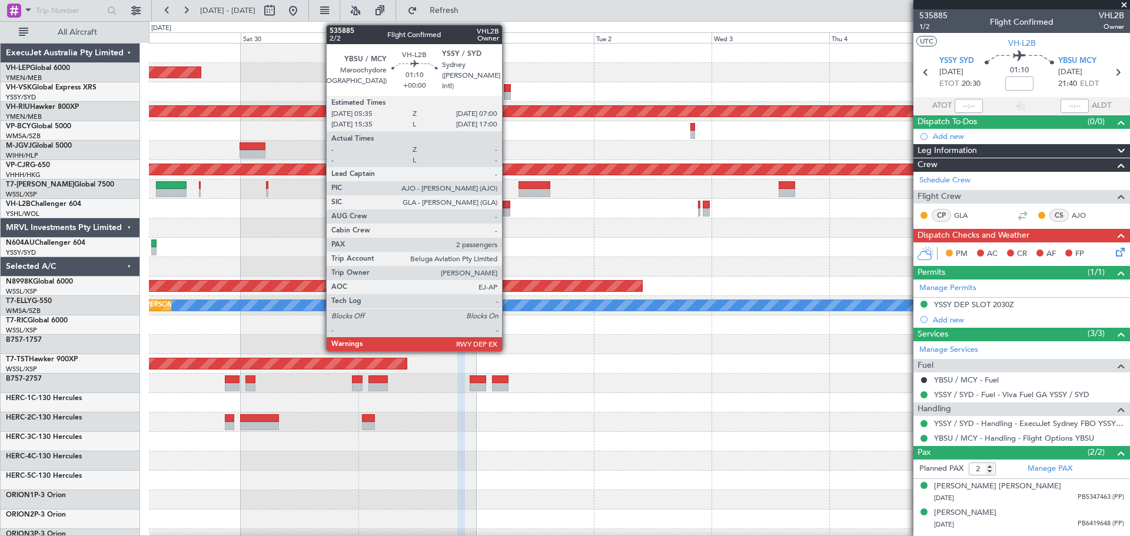
click at [507, 207] on div at bounding box center [505, 205] width 7 height 8
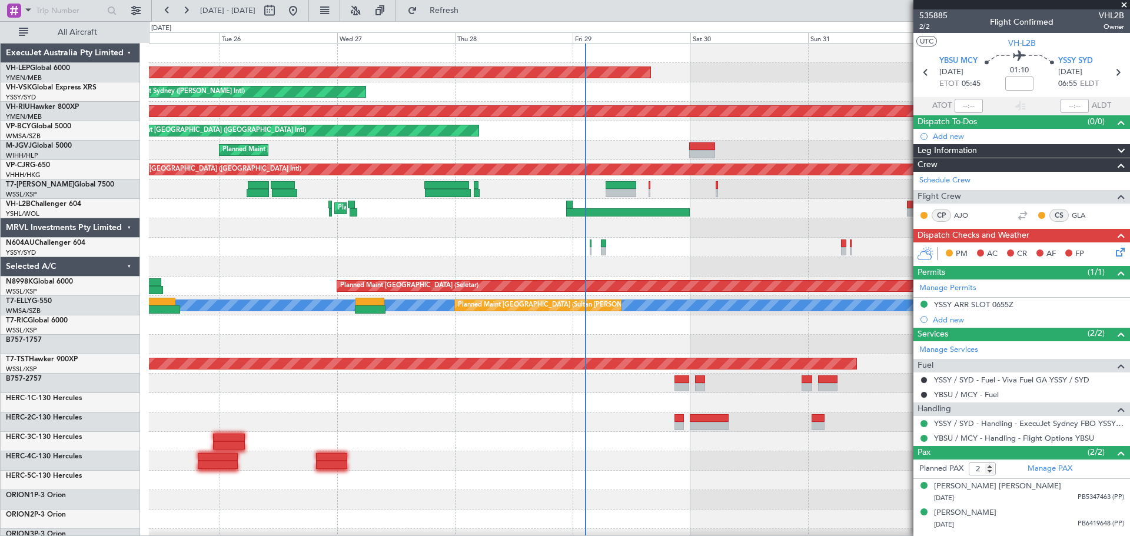
click at [792, 154] on div "Unplanned Maint Wichita (Wichita Mid-continent) Unplanned Maint Sydney ([PERSON…" at bounding box center [639, 384] width 980 height 680
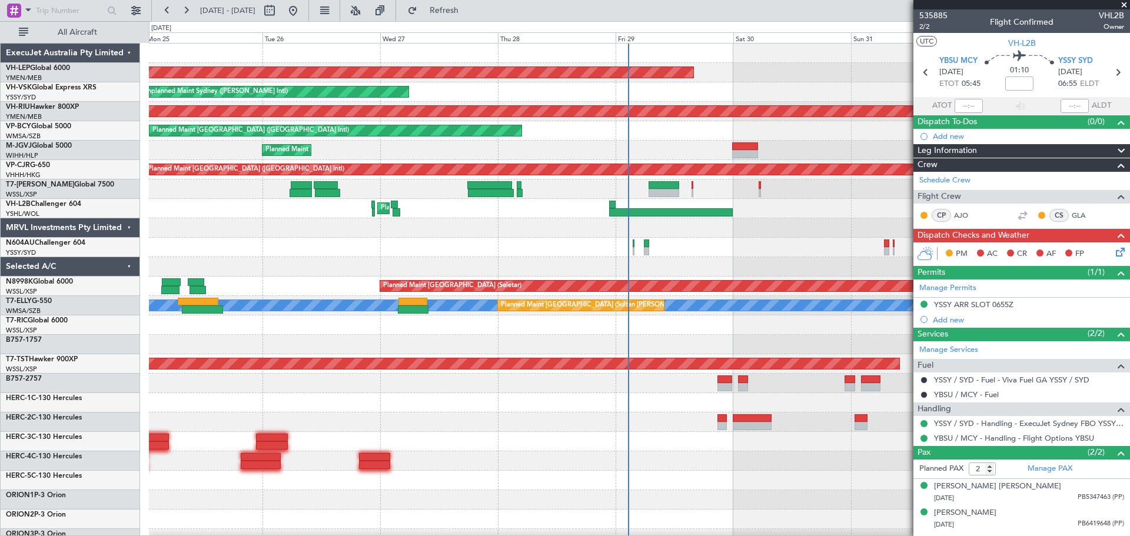
click at [745, 229] on div "Unplanned Maint Wichita (Wichita Mid-continent) Unplanned Maint Sydney ([PERSON…" at bounding box center [639, 384] width 980 height 680
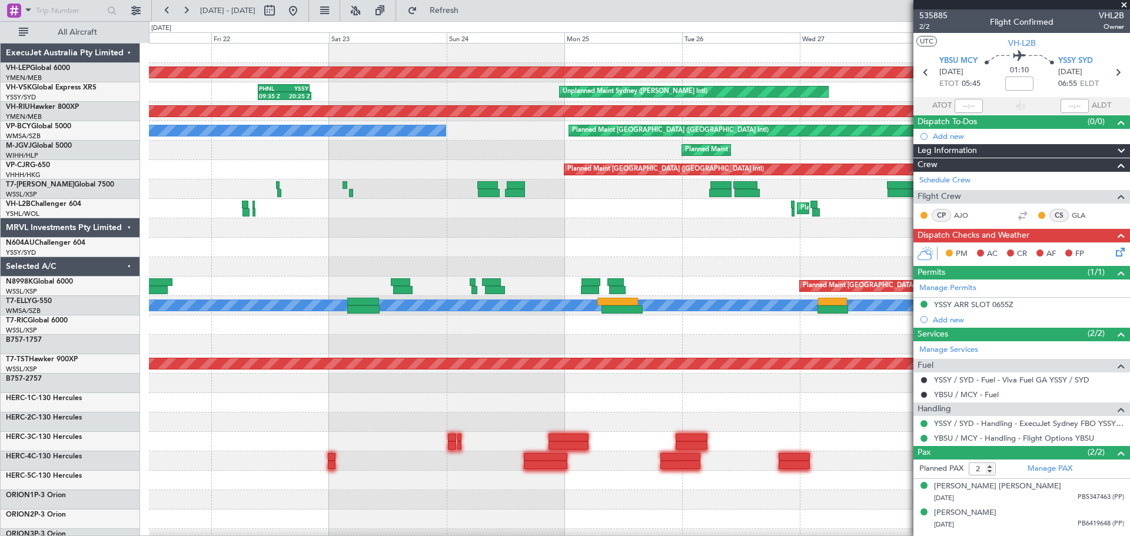
click at [700, 300] on div "Unplanned Maint Wichita (Wichita Mid-continent) Unplanned Maint Sydney ([PERSON…" at bounding box center [639, 384] width 980 height 680
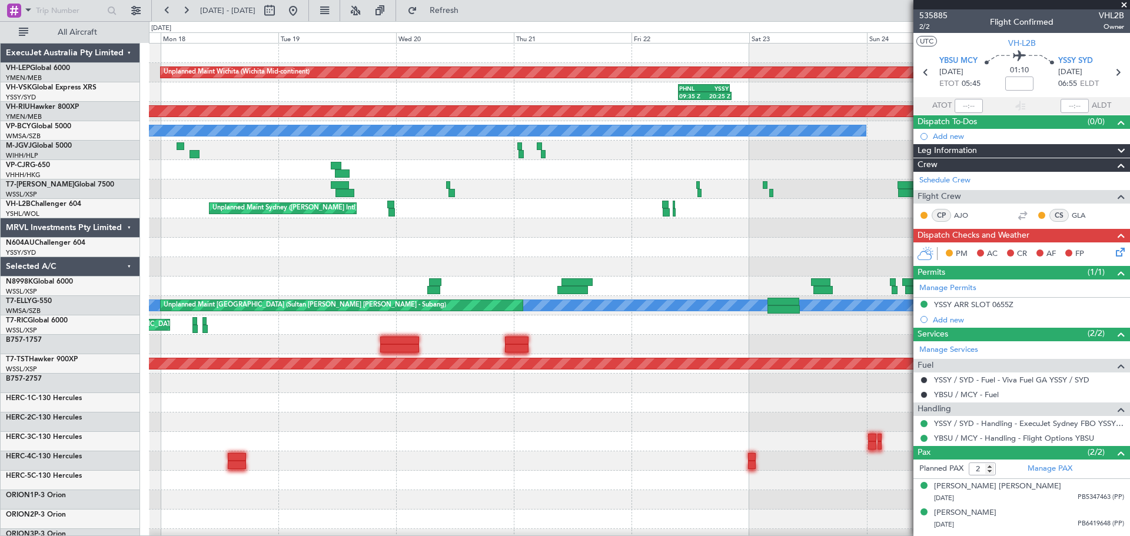
click at [760, 269] on div at bounding box center [639, 266] width 980 height 19
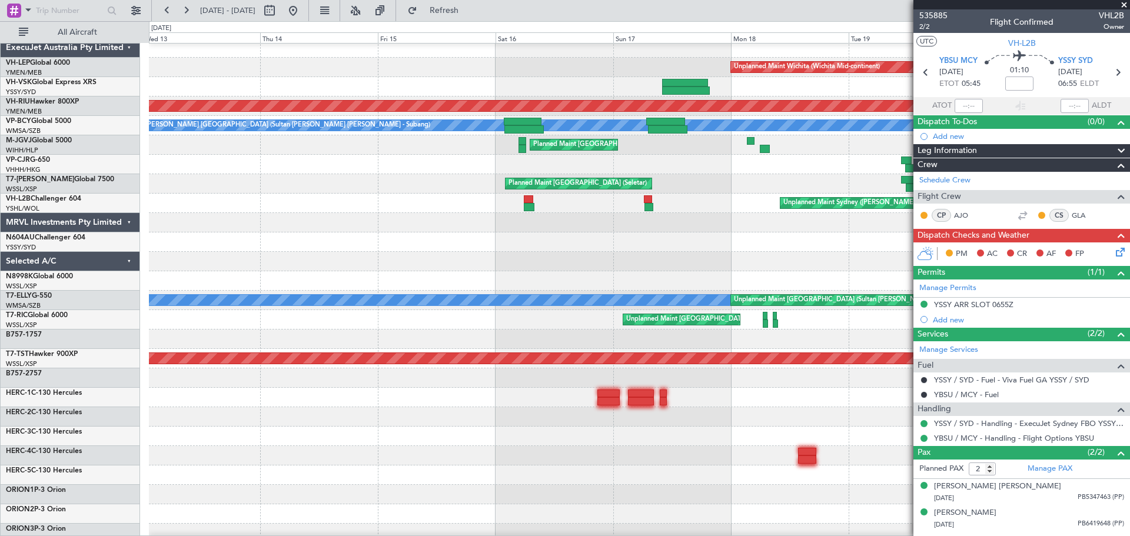
click at [793, 227] on div at bounding box center [639, 222] width 980 height 19
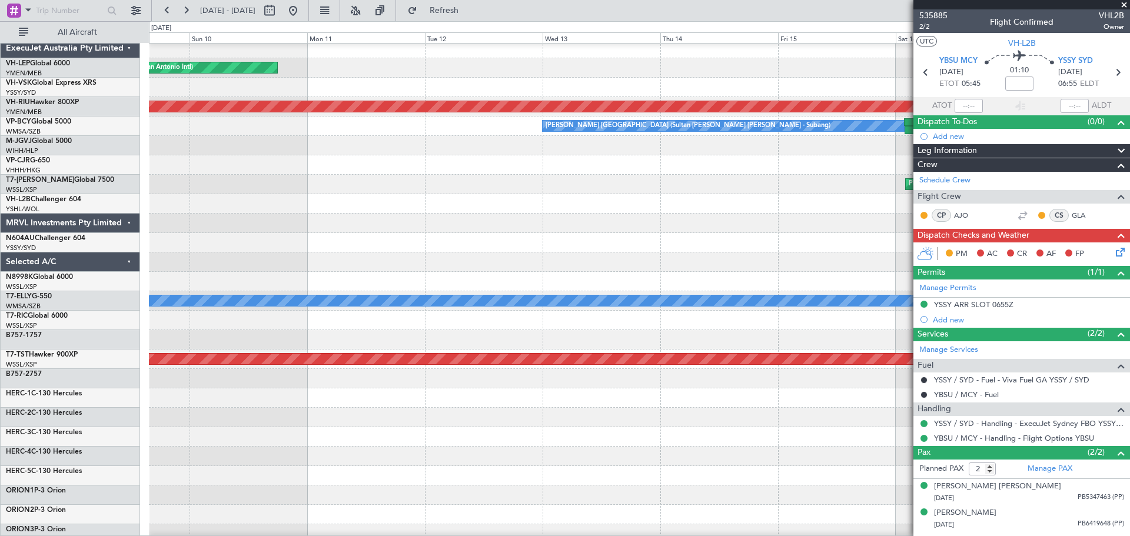
click at [834, 223] on div at bounding box center [639, 223] width 980 height 19
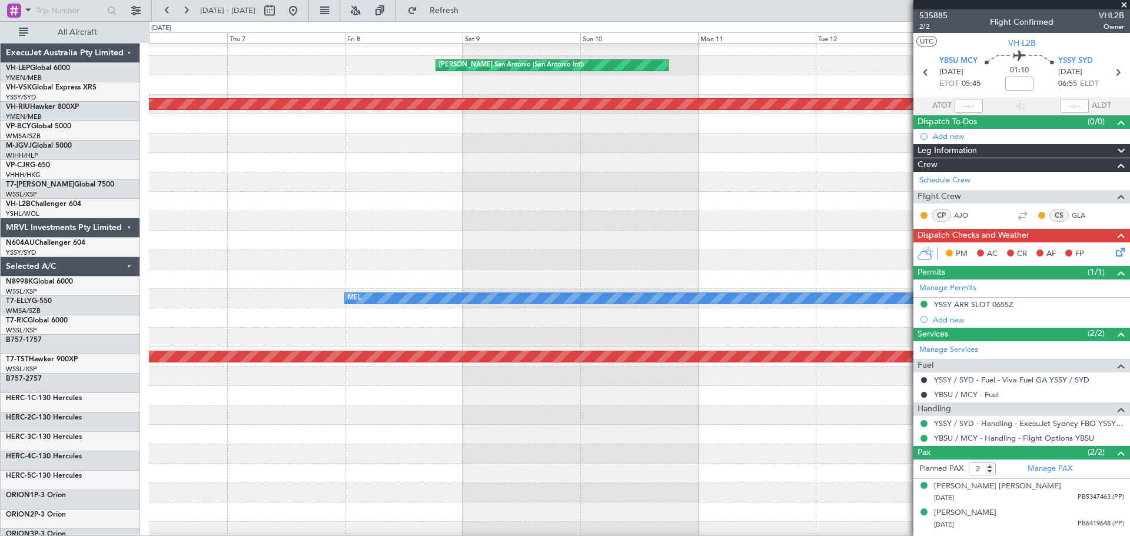
click at [839, 241] on div "[PERSON_NAME] San Antonio (San Antonio Intl) Planned Maint [GEOGRAPHIC_DATA] ([…" at bounding box center [639, 376] width 980 height 680
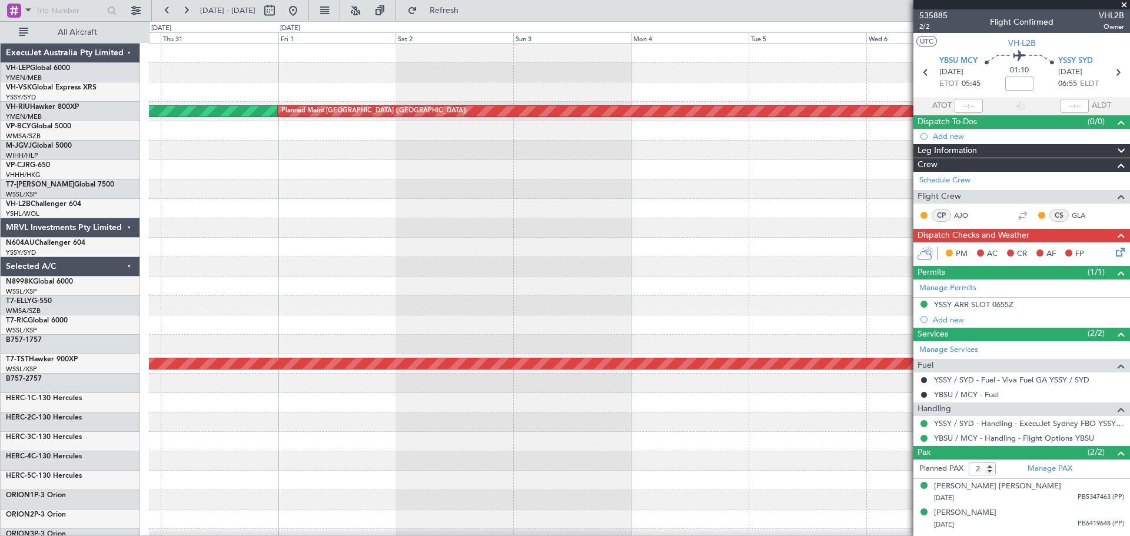
click at [789, 238] on div "[PERSON_NAME] San Antonio (San Antonio Intl) Planned Maint [GEOGRAPHIC_DATA] ([…" at bounding box center [639, 384] width 980 height 680
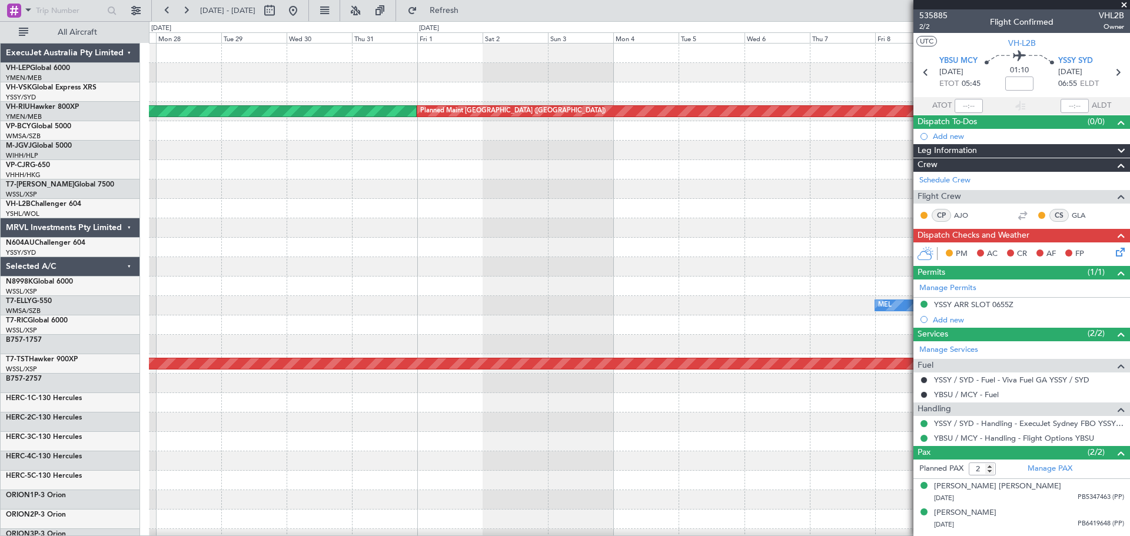
click at [891, 232] on div "[PERSON_NAME] San Antonio (San Antonio Intl) Planned Maint [GEOGRAPHIC_DATA] ([…" at bounding box center [639, 384] width 980 height 680
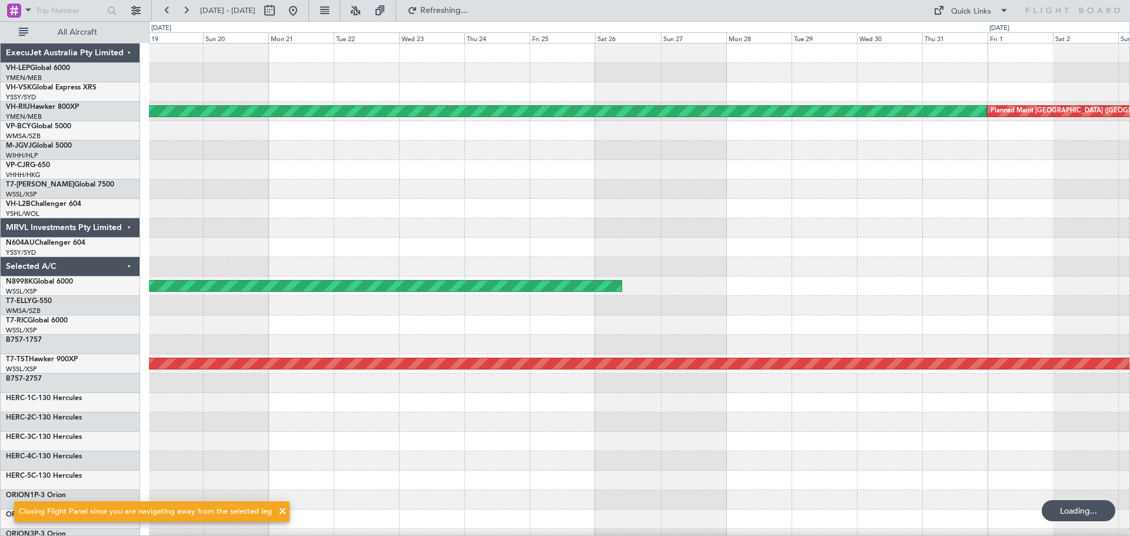
click at [625, 224] on div "Planned Maint [GEOGRAPHIC_DATA] ([GEOGRAPHIC_DATA]) Planned Maint [GEOGRAPHIC_D…" at bounding box center [639, 364] width 980 height 641
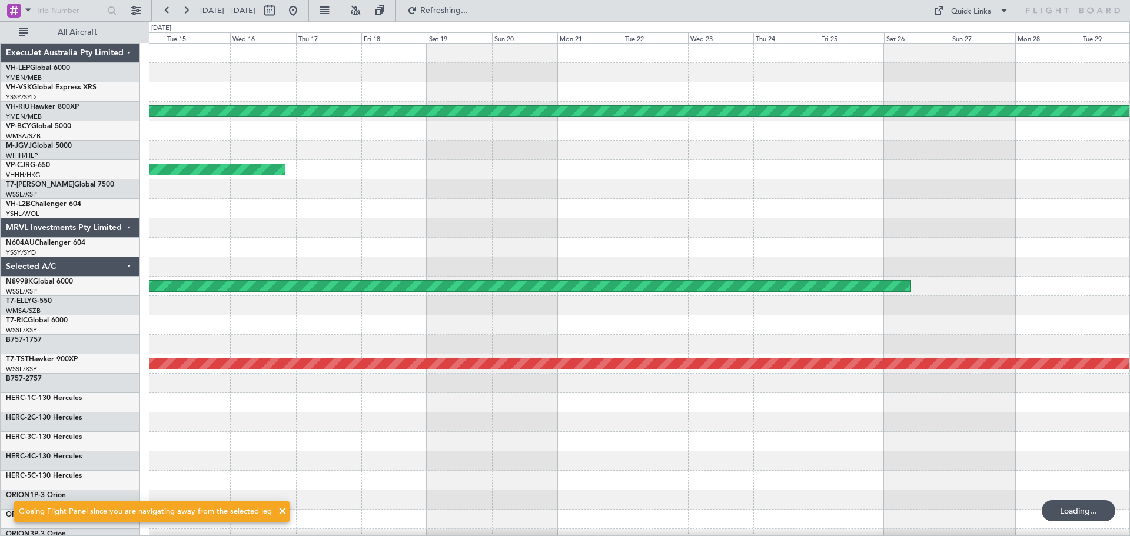
click at [903, 234] on div at bounding box center [639, 227] width 980 height 19
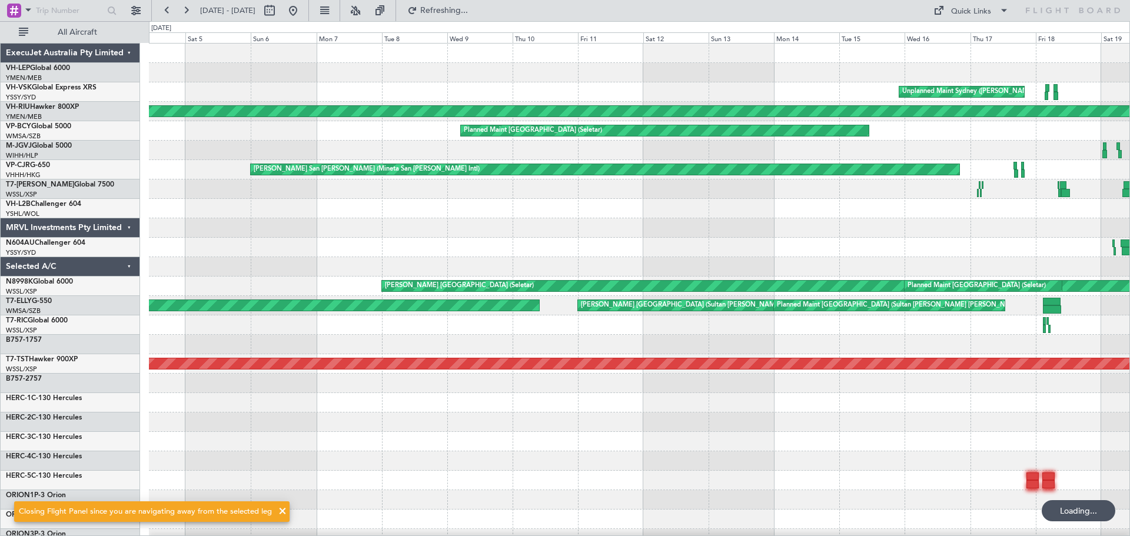
click at [813, 196] on div "Unplanned Maint Sydney ([PERSON_NAME] Intl) Unplanned Maint Sydney ([PERSON_NAM…" at bounding box center [639, 364] width 980 height 641
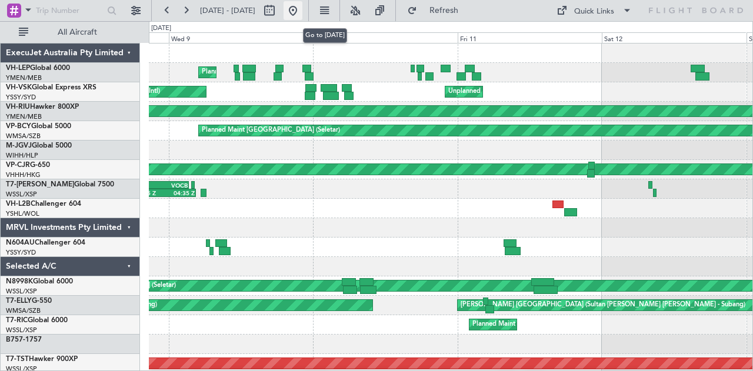
click at [302, 5] on button at bounding box center [293, 10] width 19 height 19
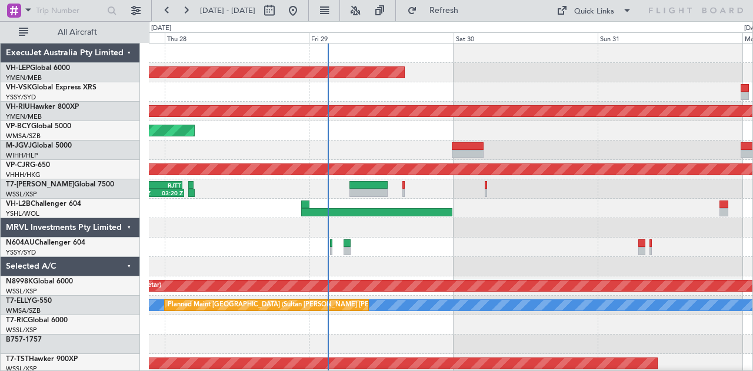
click at [339, 248] on div at bounding box center [451, 247] width 604 height 19
click at [332, 245] on div at bounding box center [451, 247] width 604 height 19
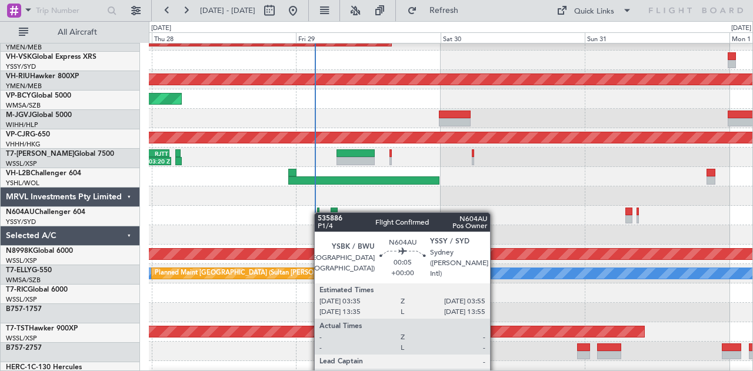
scroll to position [20, 0]
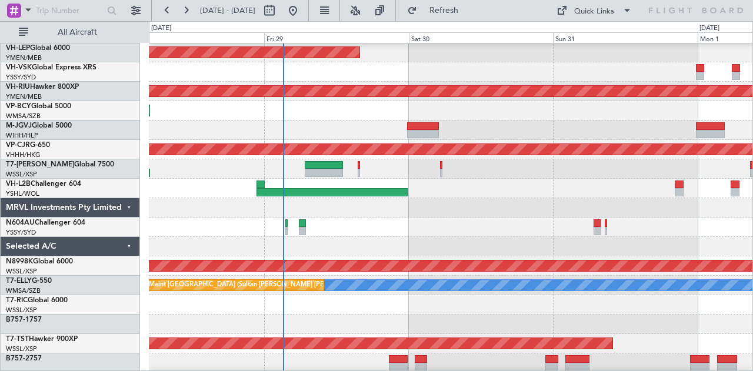
click at [288, 225] on div at bounding box center [451, 227] width 604 height 19
